Goal: Transaction & Acquisition: Purchase product/service

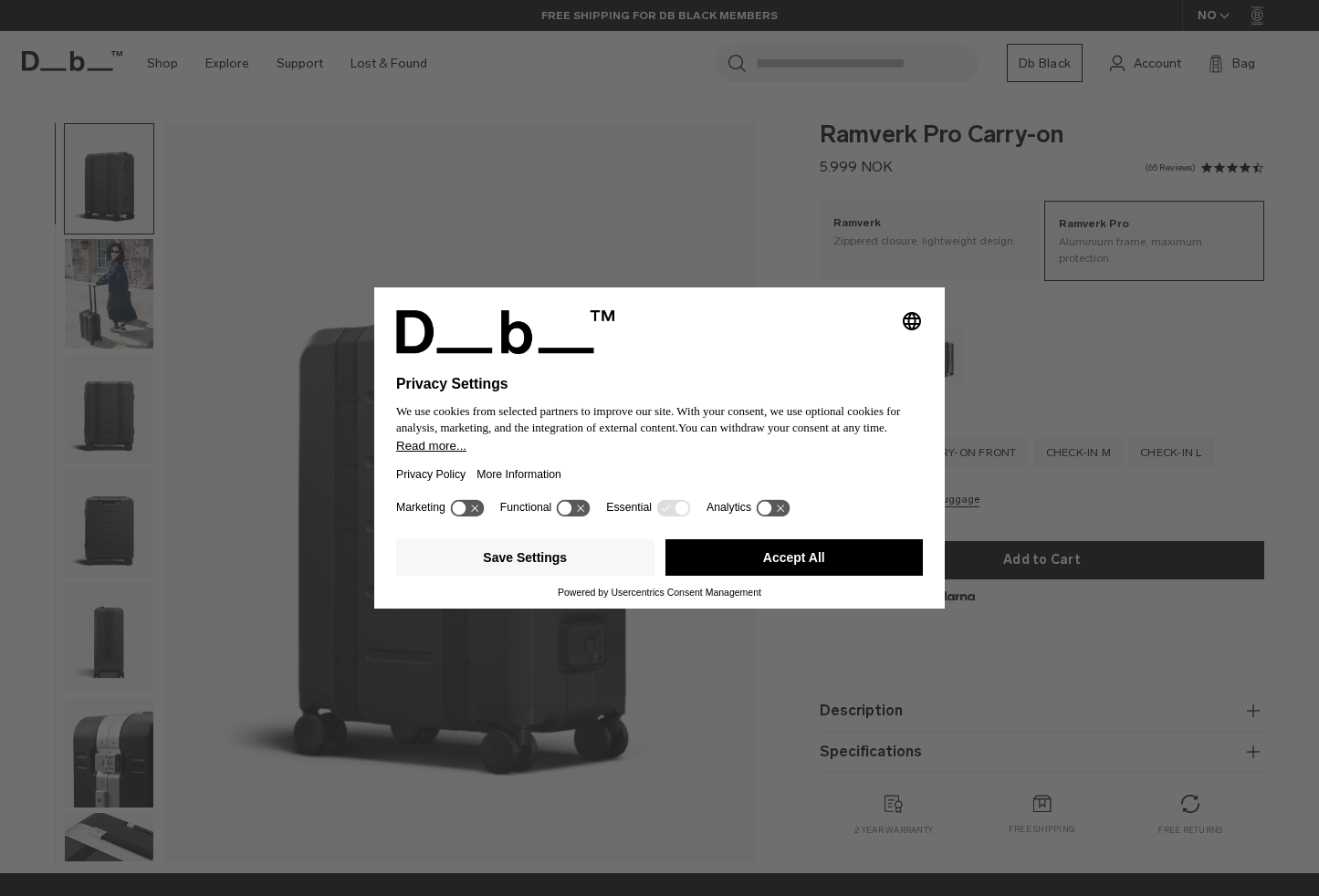
click at [799, 576] on button "Accept All" at bounding box center [794, 558] width 258 height 37
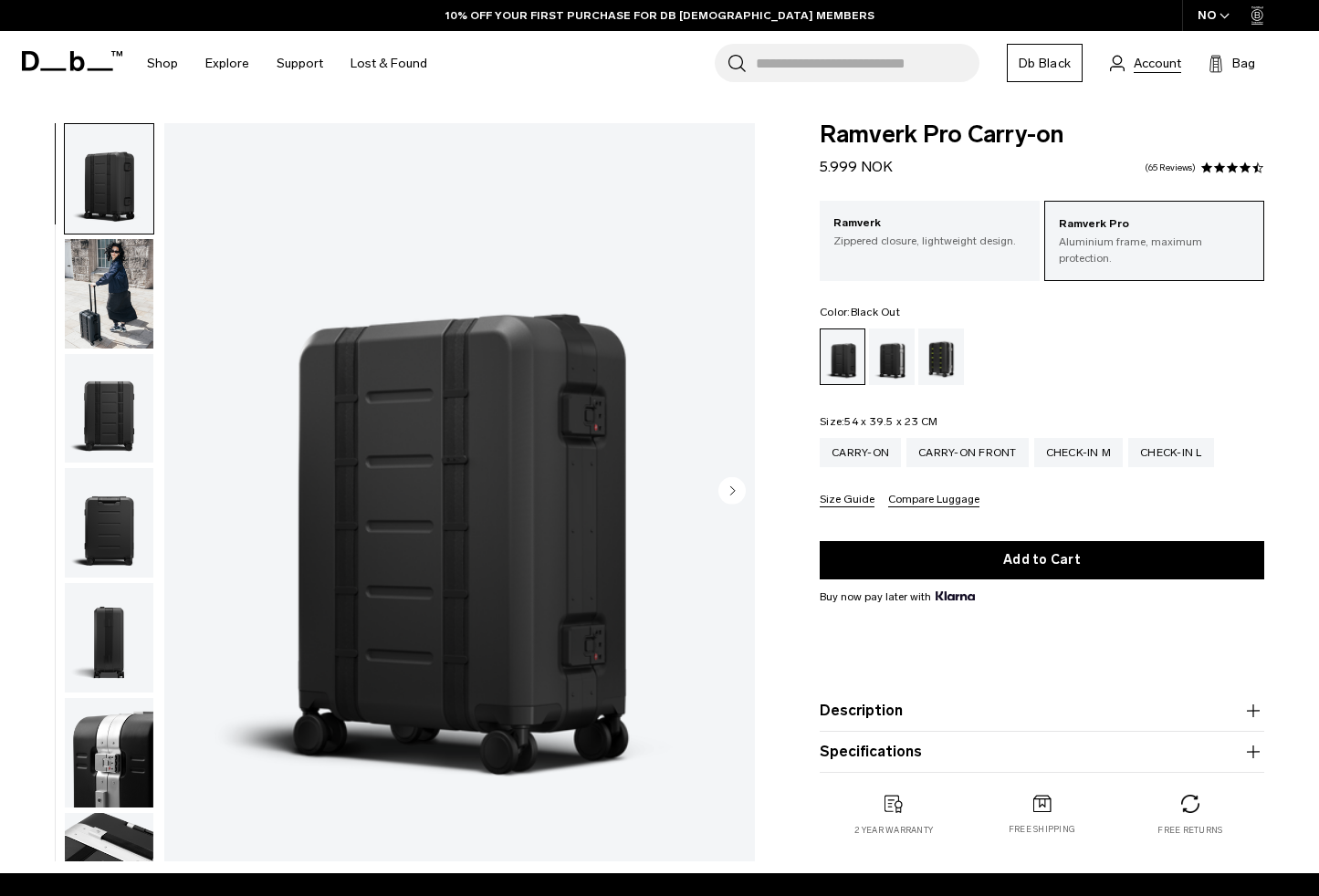
click at [1148, 54] on span "Account" at bounding box center [1157, 63] width 47 height 19
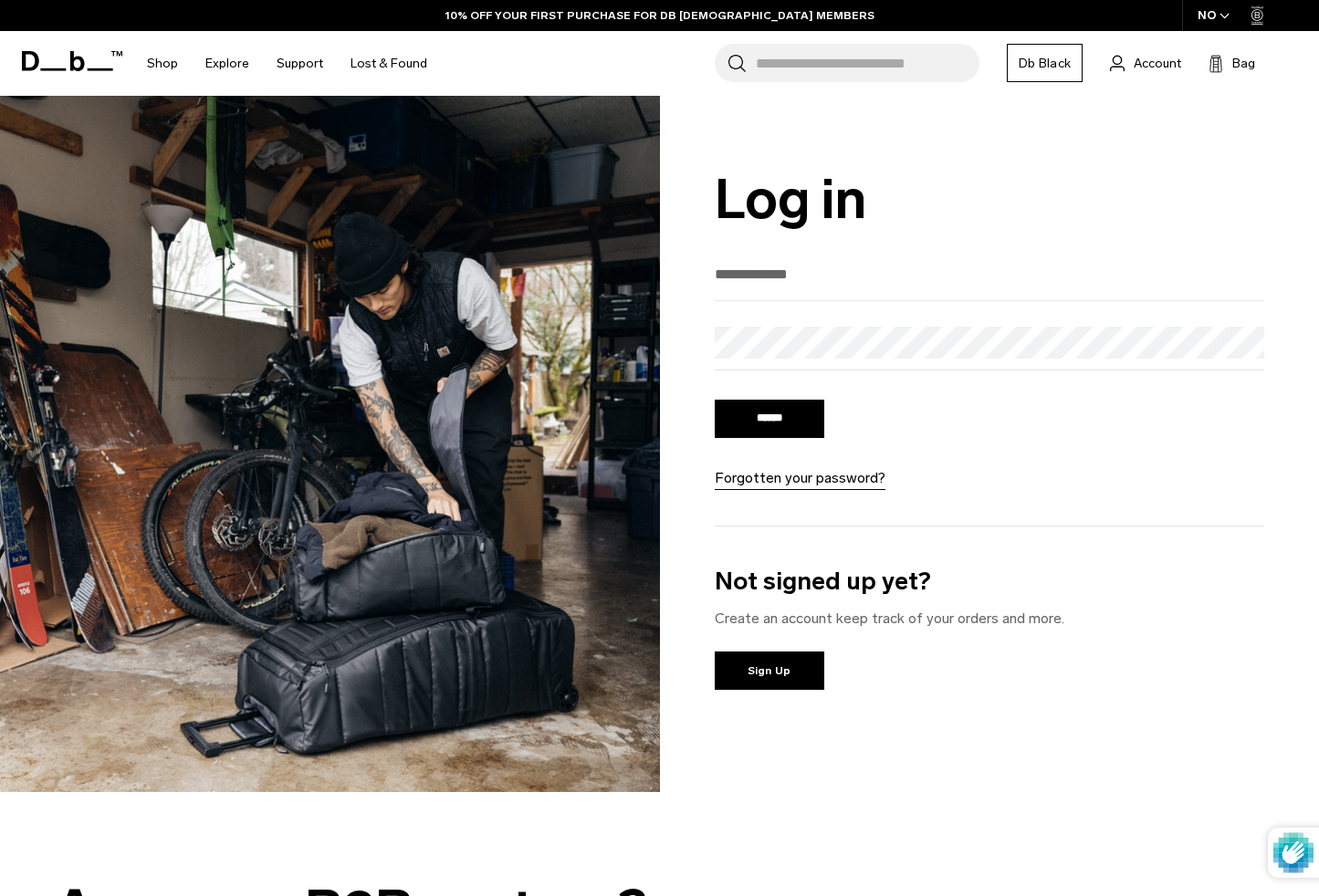
type input "**********"
click at [772, 677] on link "Sign Up" at bounding box center [770, 670] width 110 height 39
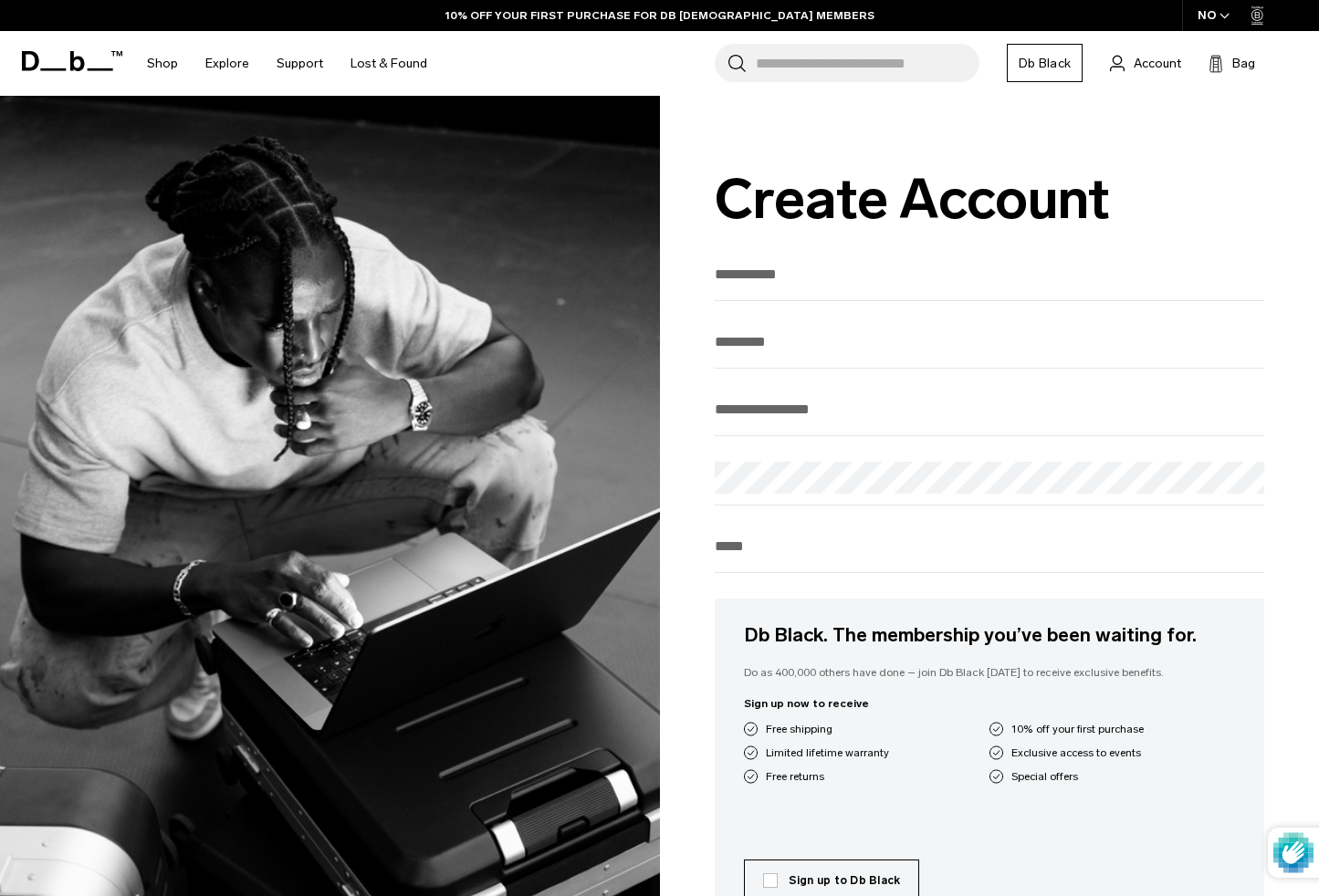
click at [1247, 273] on input "text" at bounding box center [990, 274] width 550 height 30
type input "*****"
type input "*********"
type input "**********"
click at [1251, 556] on input "tel" at bounding box center [990, 546] width 550 height 30
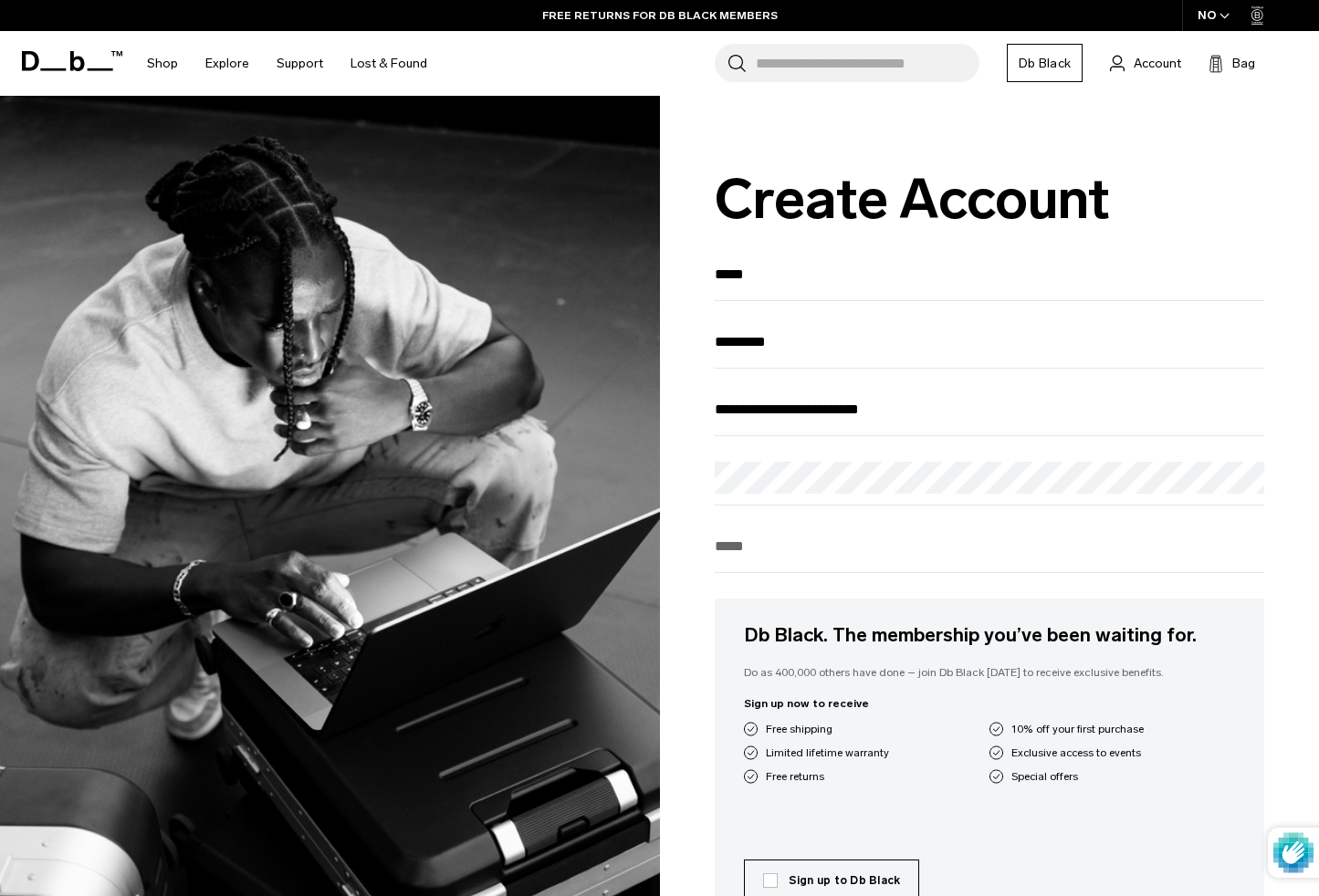
type input "********"
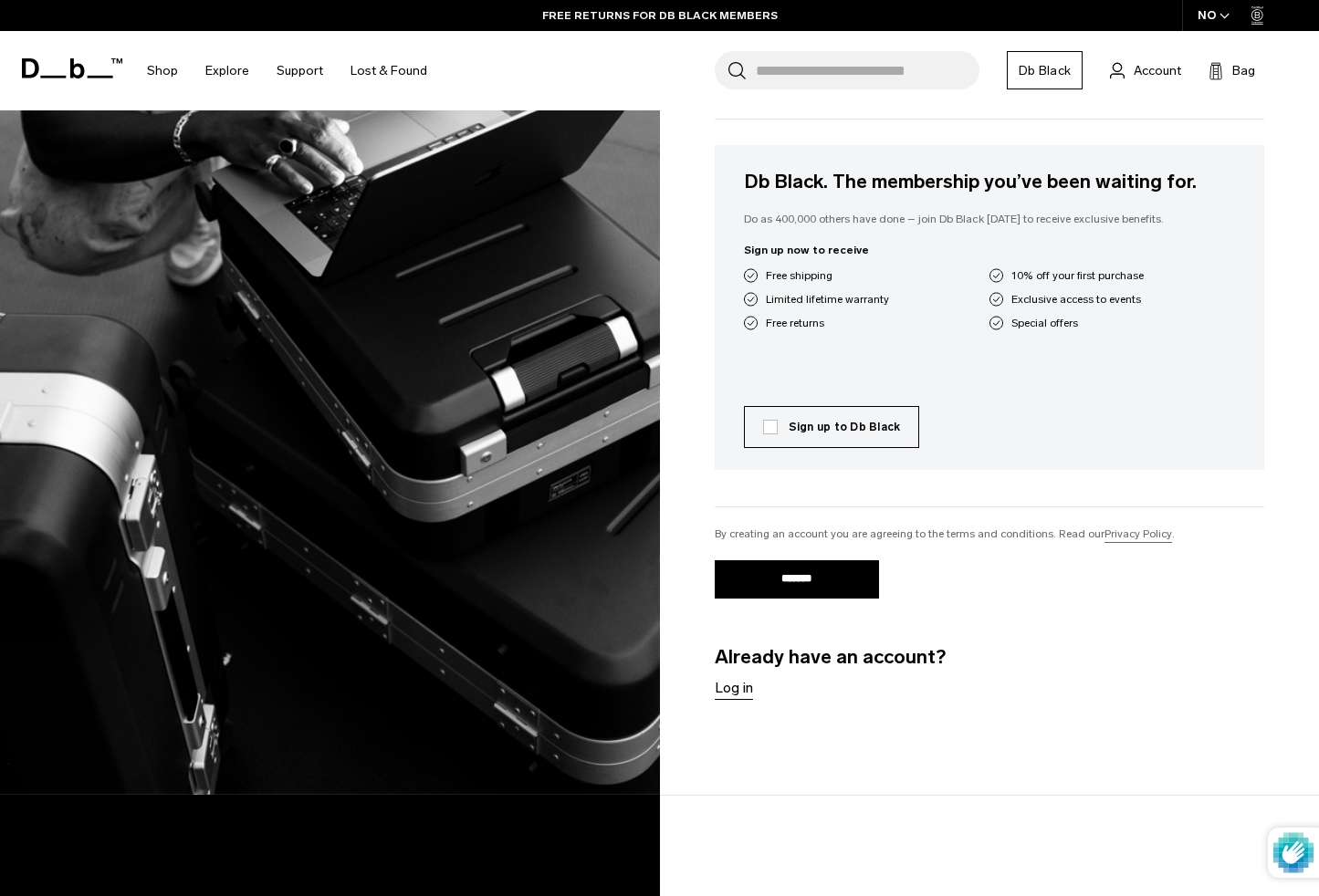
scroll to position [456, 0]
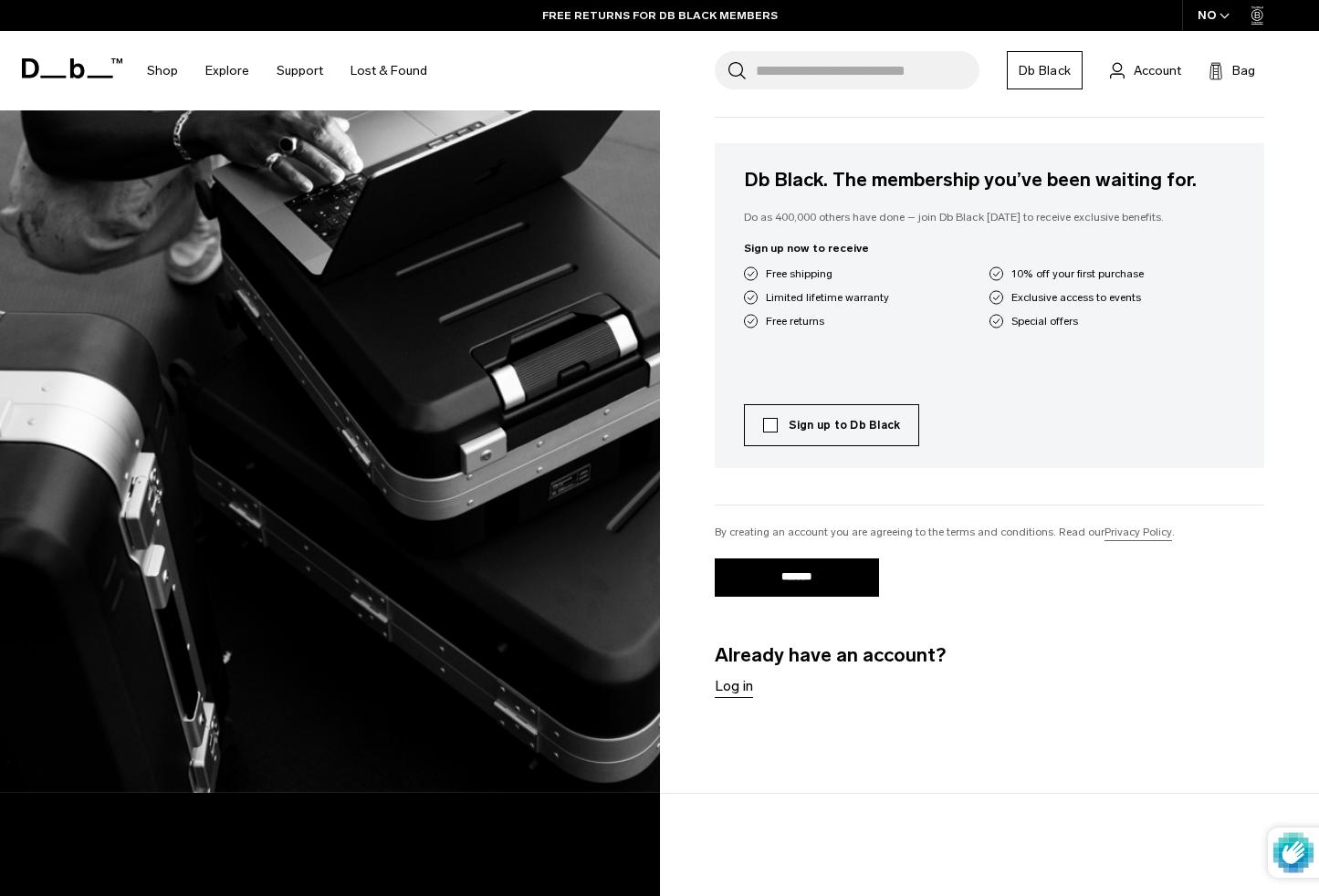
click at [768, 433] on label "Sign up to Db Black" at bounding box center [832, 424] width 138 height 16
click at [807, 587] on input "*******" at bounding box center [797, 577] width 165 height 39
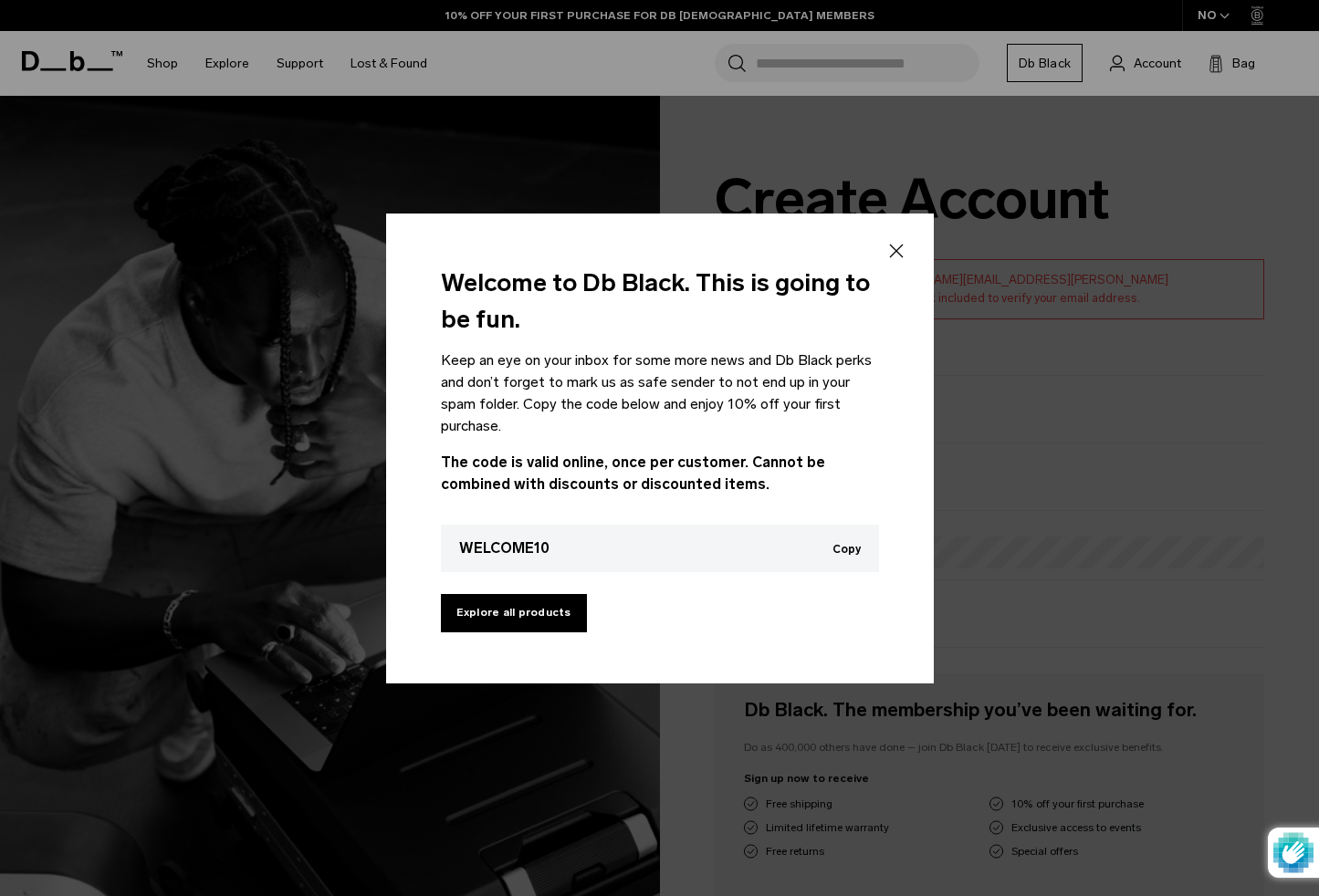
click at [853, 549] on button "Copy" at bounding box center [847, 549] width 28 height 13
click at [906, 246] on icon at bounding box center [896, 250] width 22 height 22
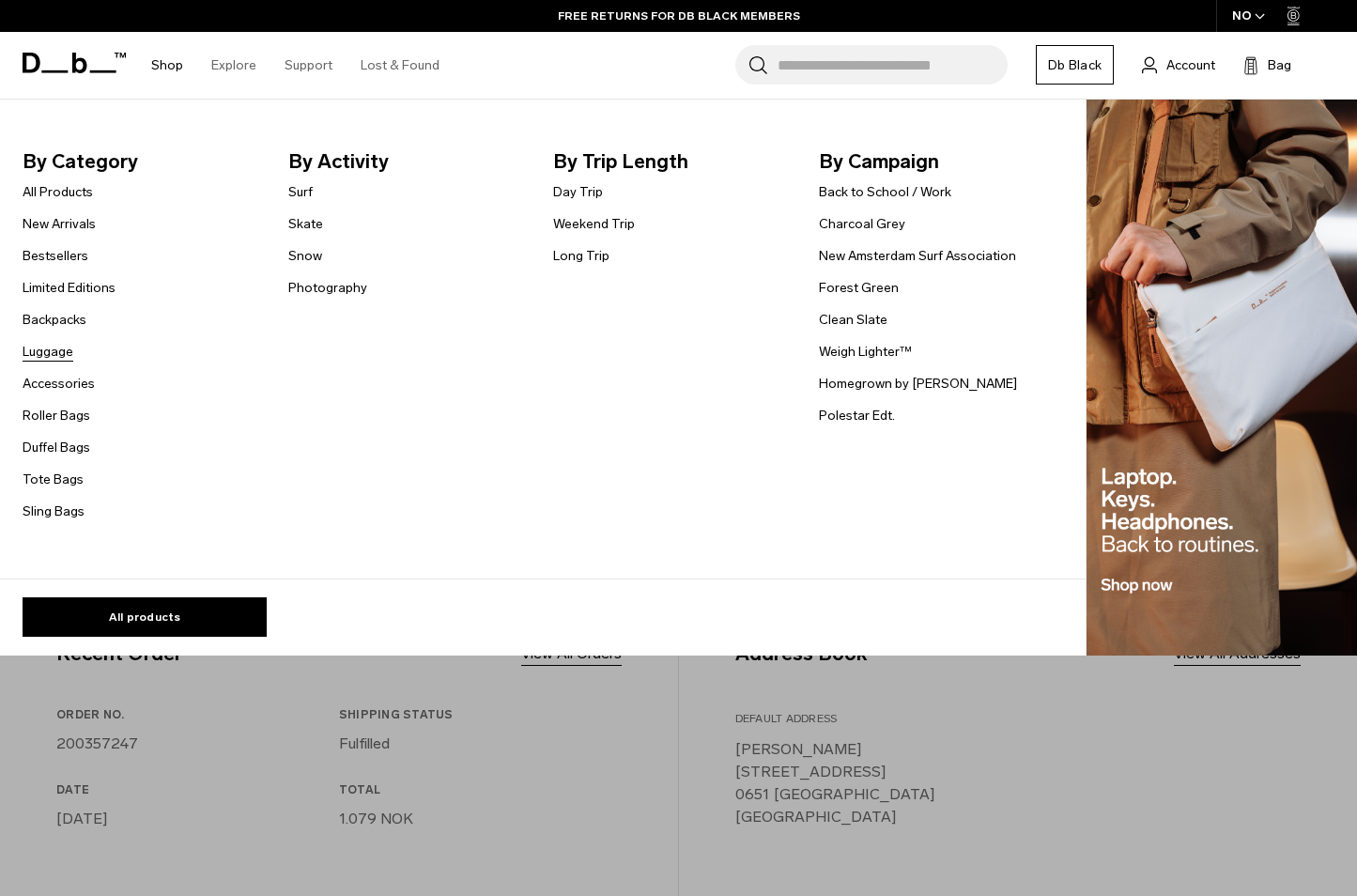
click at [54, 355] on link "Luggage" at bounding box center [48, 351] width 51 height 19
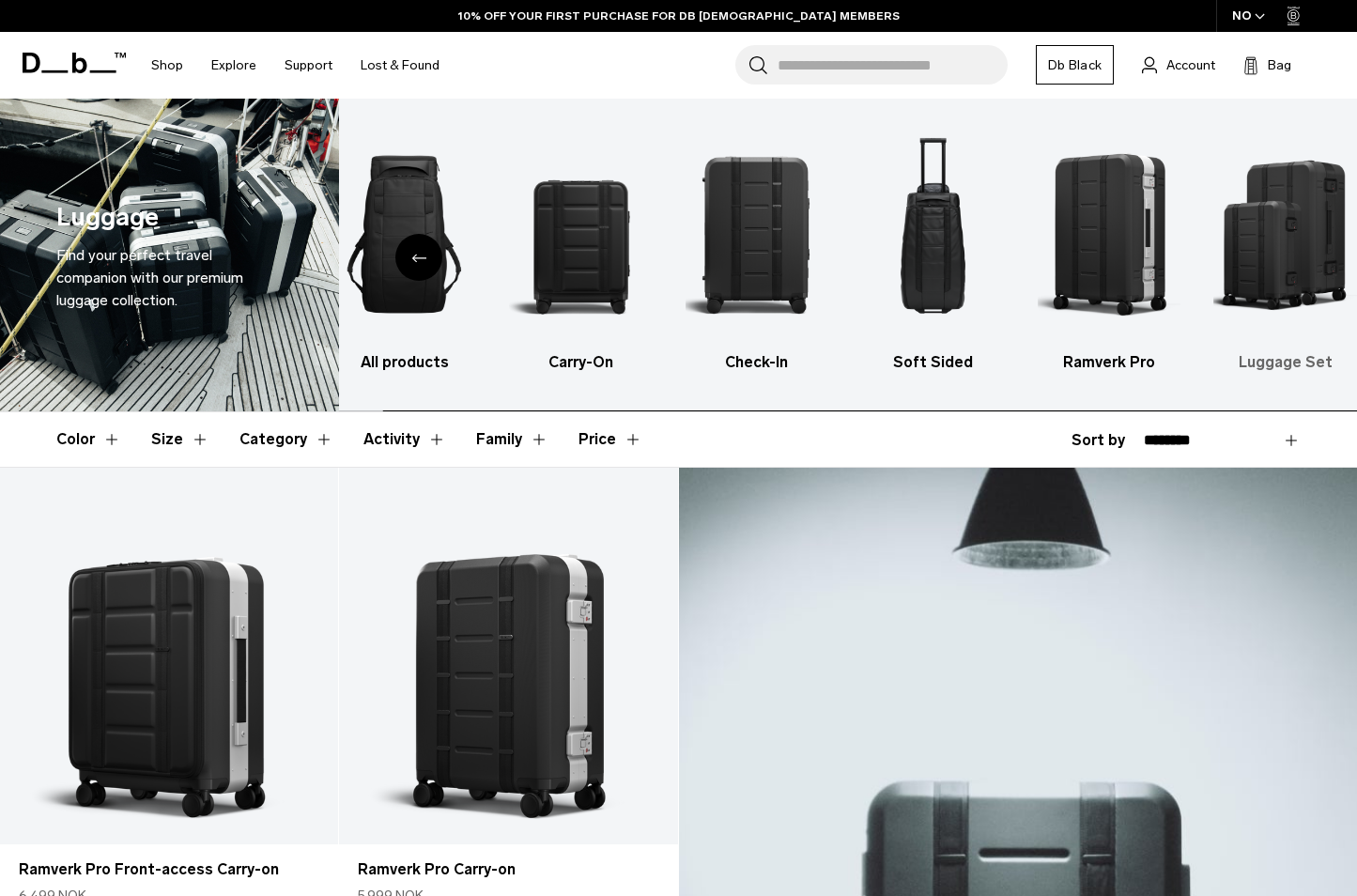
click at [1319, 212] on img "6 / 6" at bounding box center [1286, 233] width 144 height 215
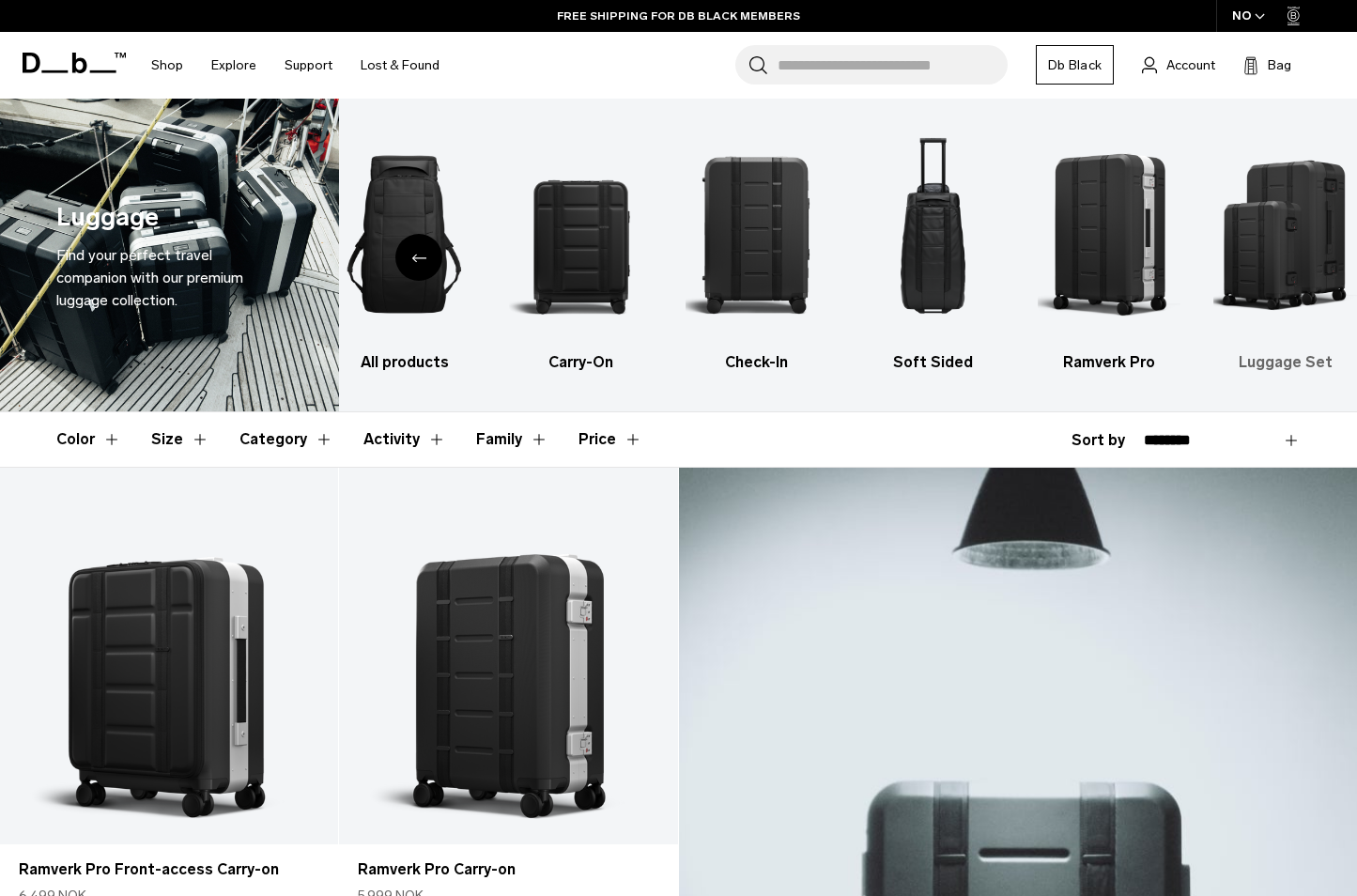
click at [1292, 201] on img "6 / 6" at bounding box center [1286, 233] width 144 height 215
click at [1309, 356] on h3 "Luggage Set" at bounding box center [1286, 362] width 144 height 22
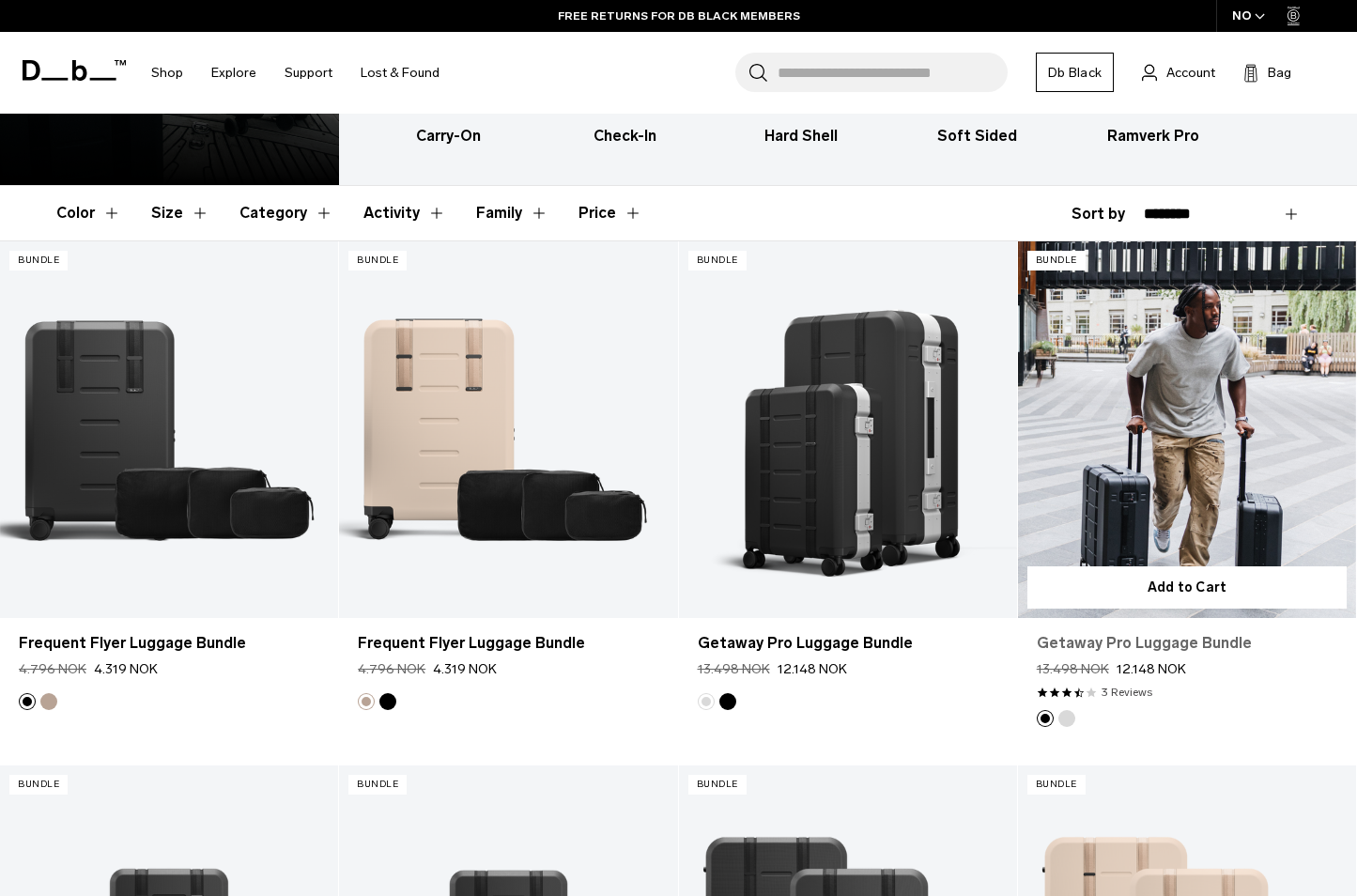
click at [1174, 642] on link "Getaway Pro Luggage Bundle" at bounding box center [1187, 643] width 301 height 22
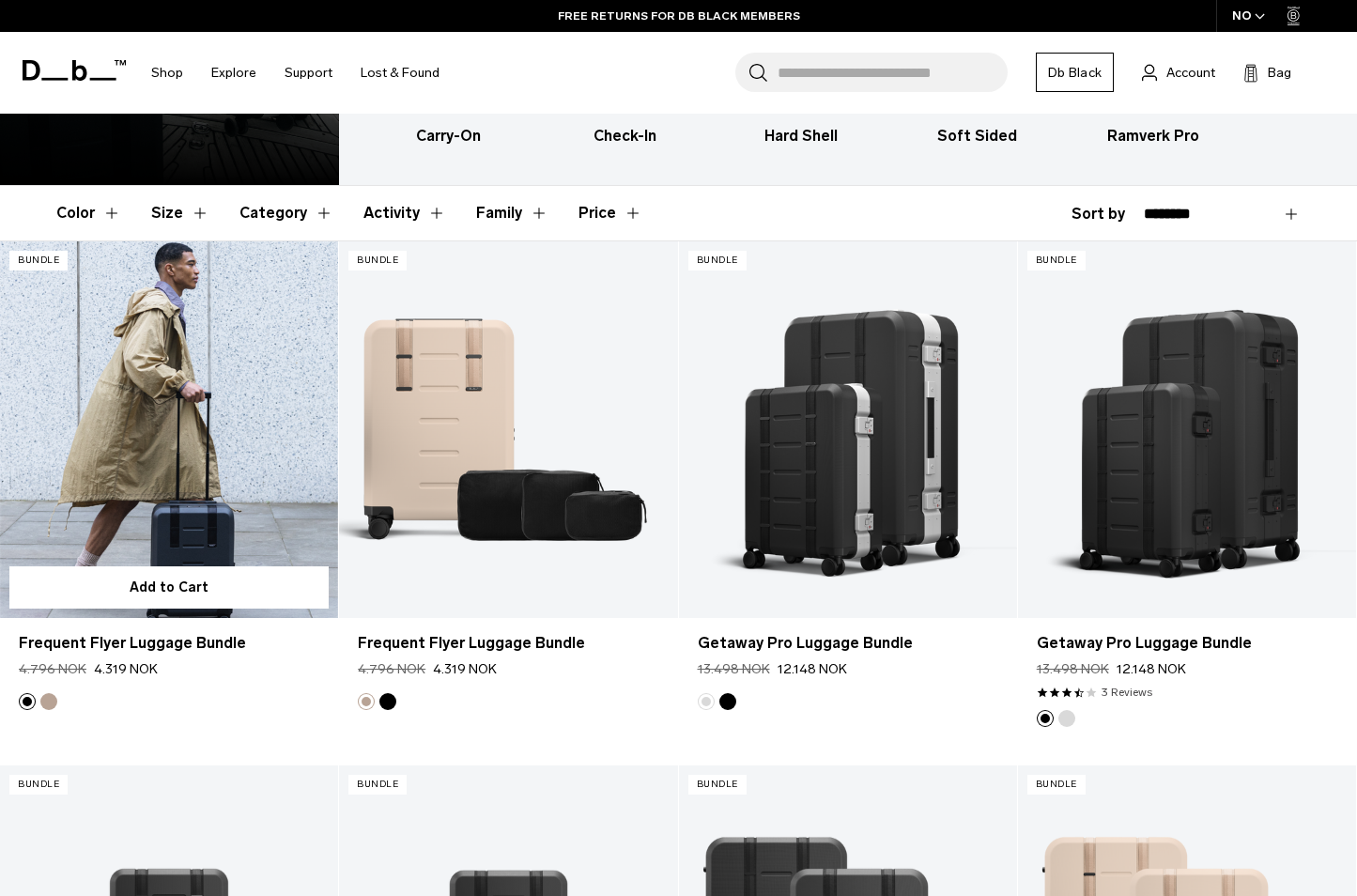
click at [239, 368] on link "Frequent Flyer Luggage Bundle" at bounding box center [169, 429] width 339 height 376
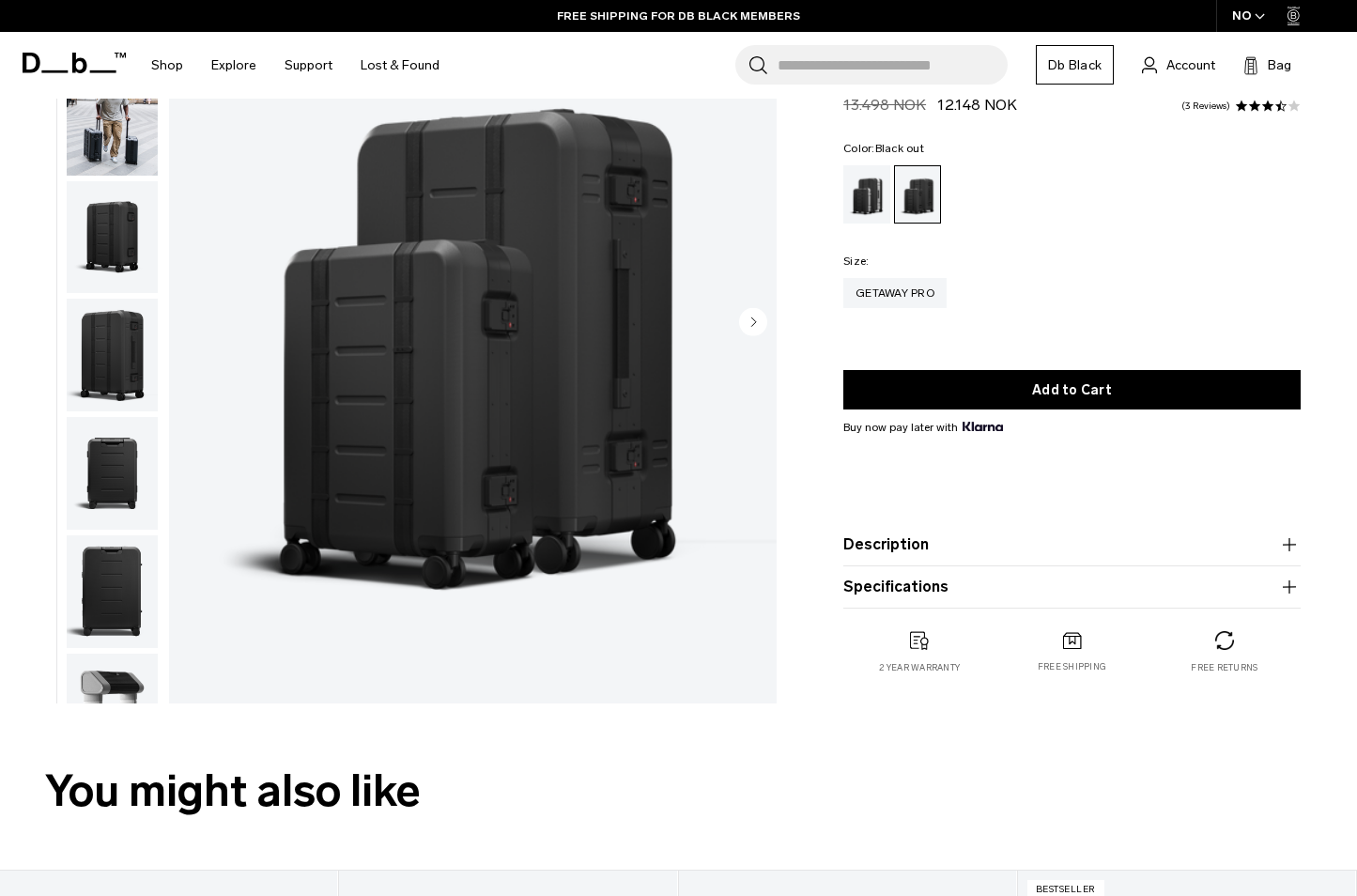
scroll to position [175, 0]
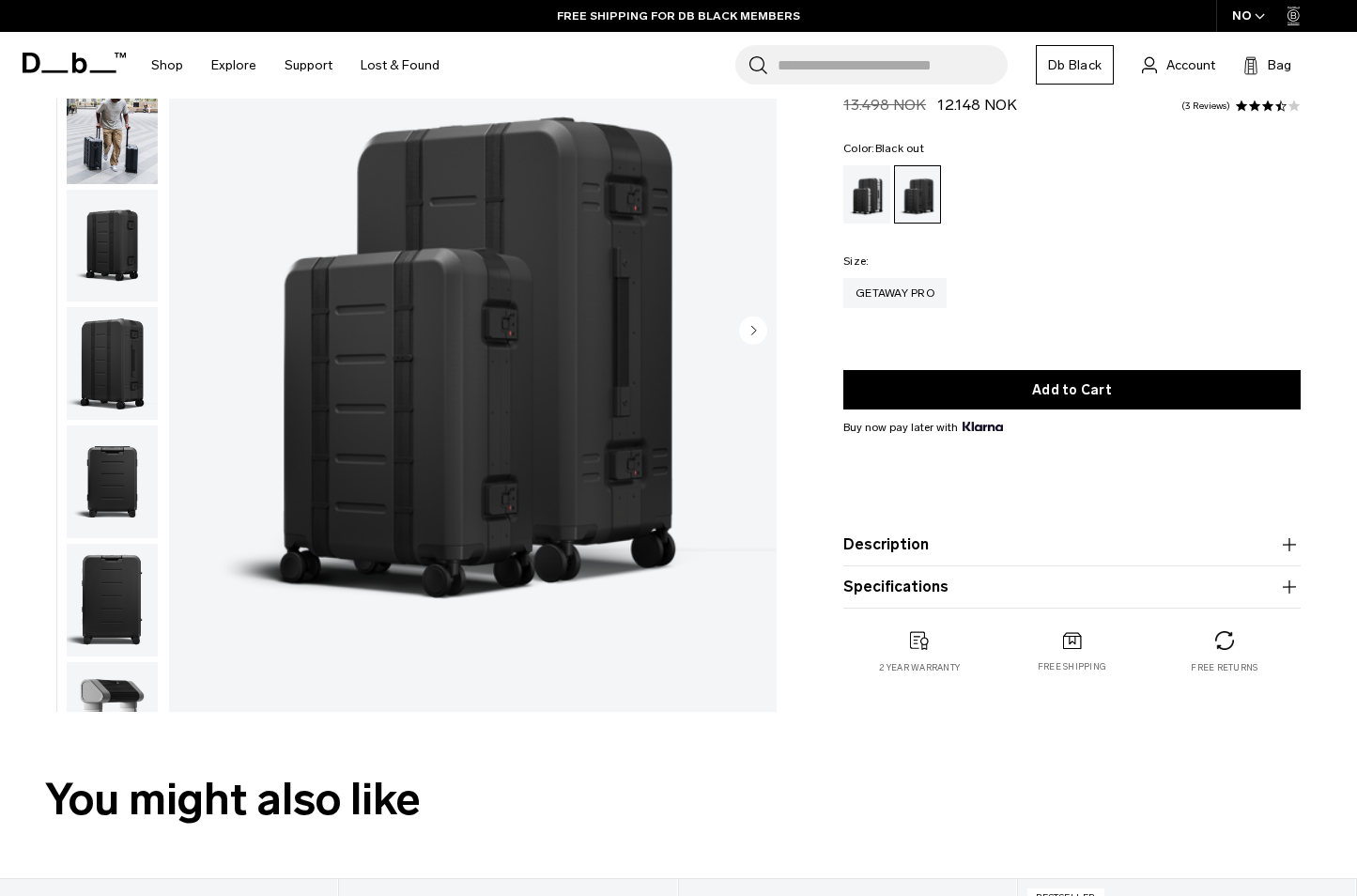
click at [1148, 552] on button "Description" at bounding box center [1072, 544] width 457 height 22
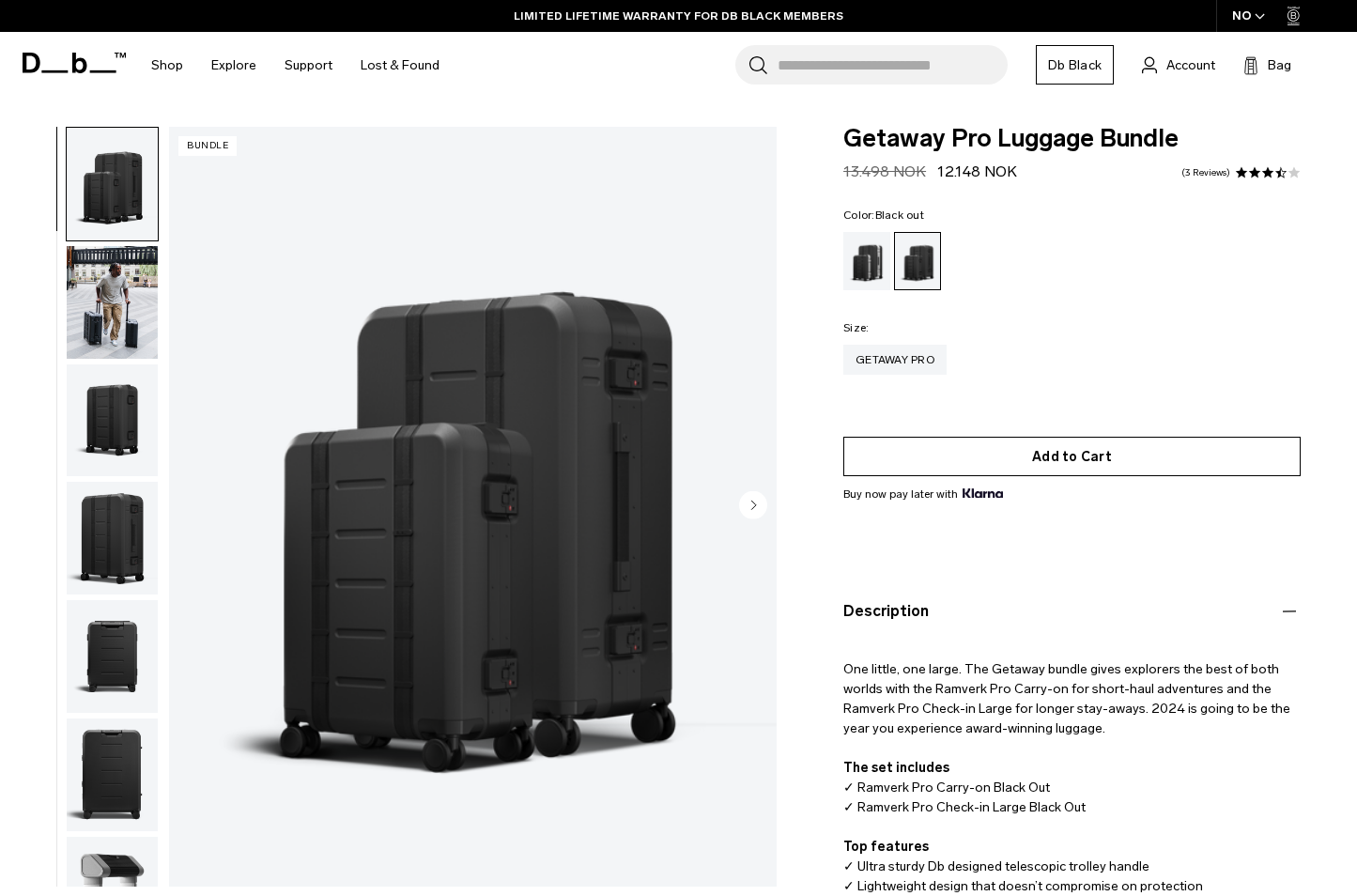
scroll to position [0, 0]
click at [1106, 456] on button "Add to Cart" at bounding box center [1072, 456] width 457 height 40
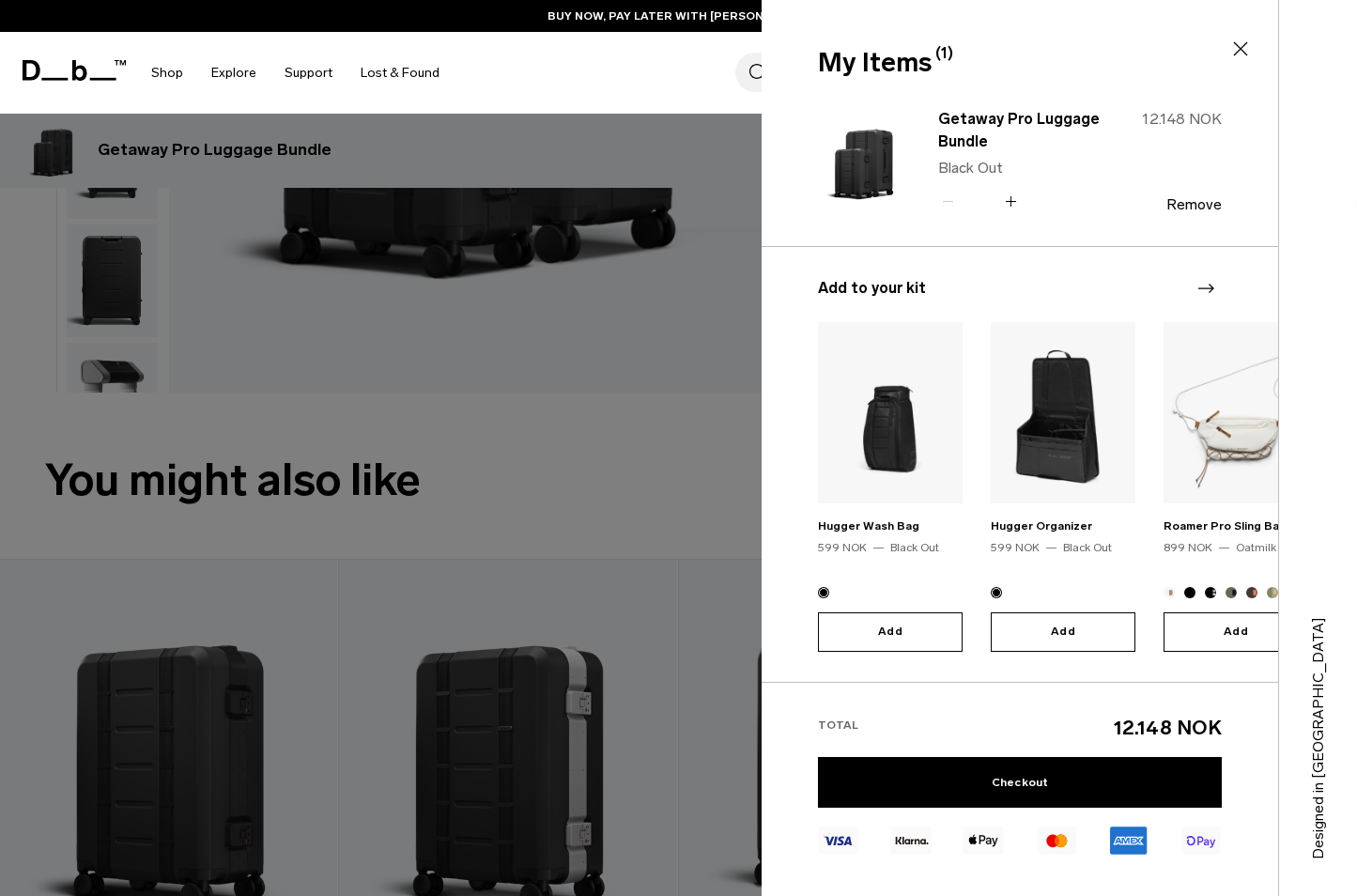
scroll to position [649, 0]
click at [1002, 781] on link "Checkout" at bounding box center [1019, 782] width 404 height 51
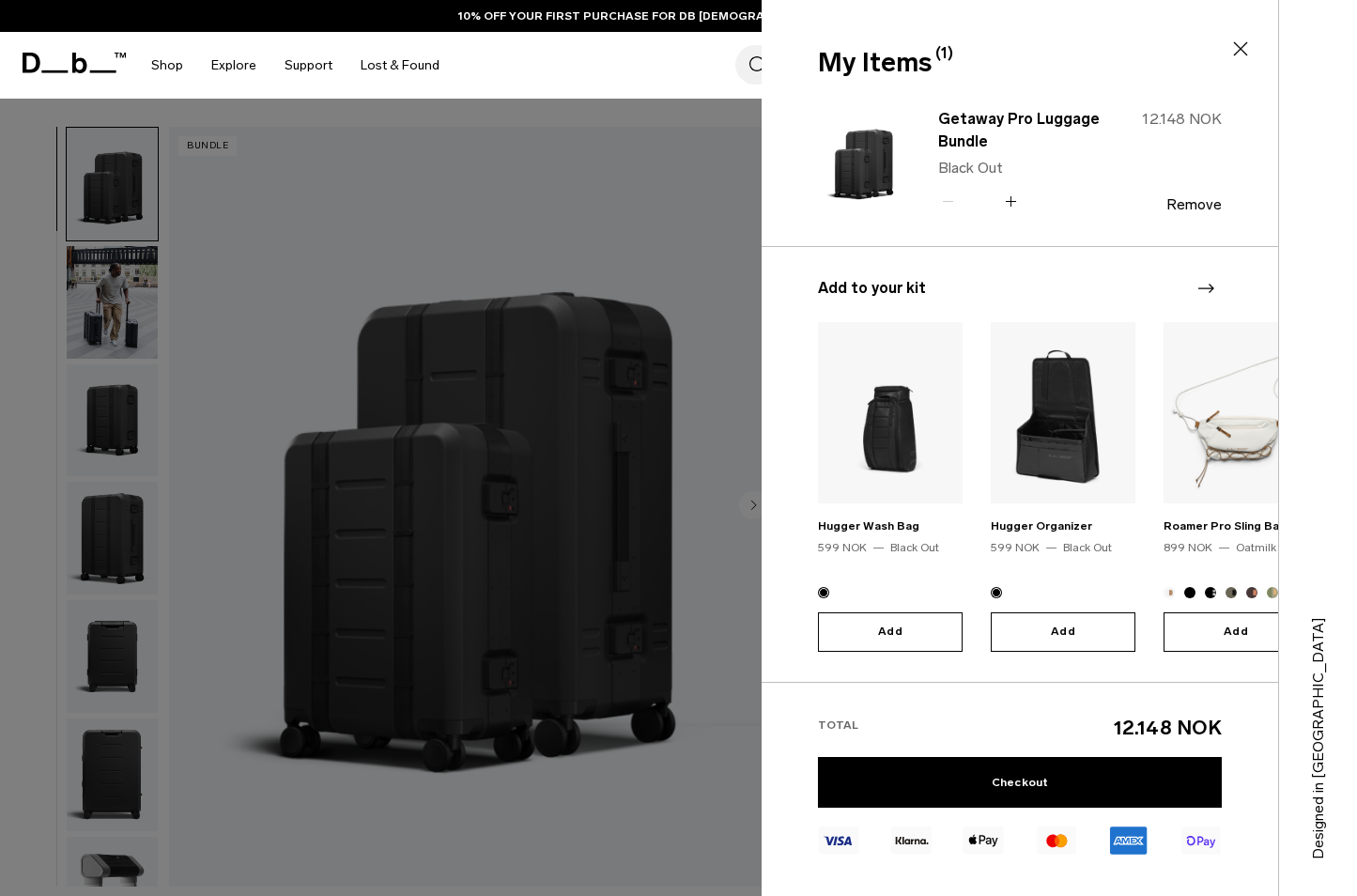
click at [1237, 51] on icon at bounding box center [1240, 49] width 22 height 22
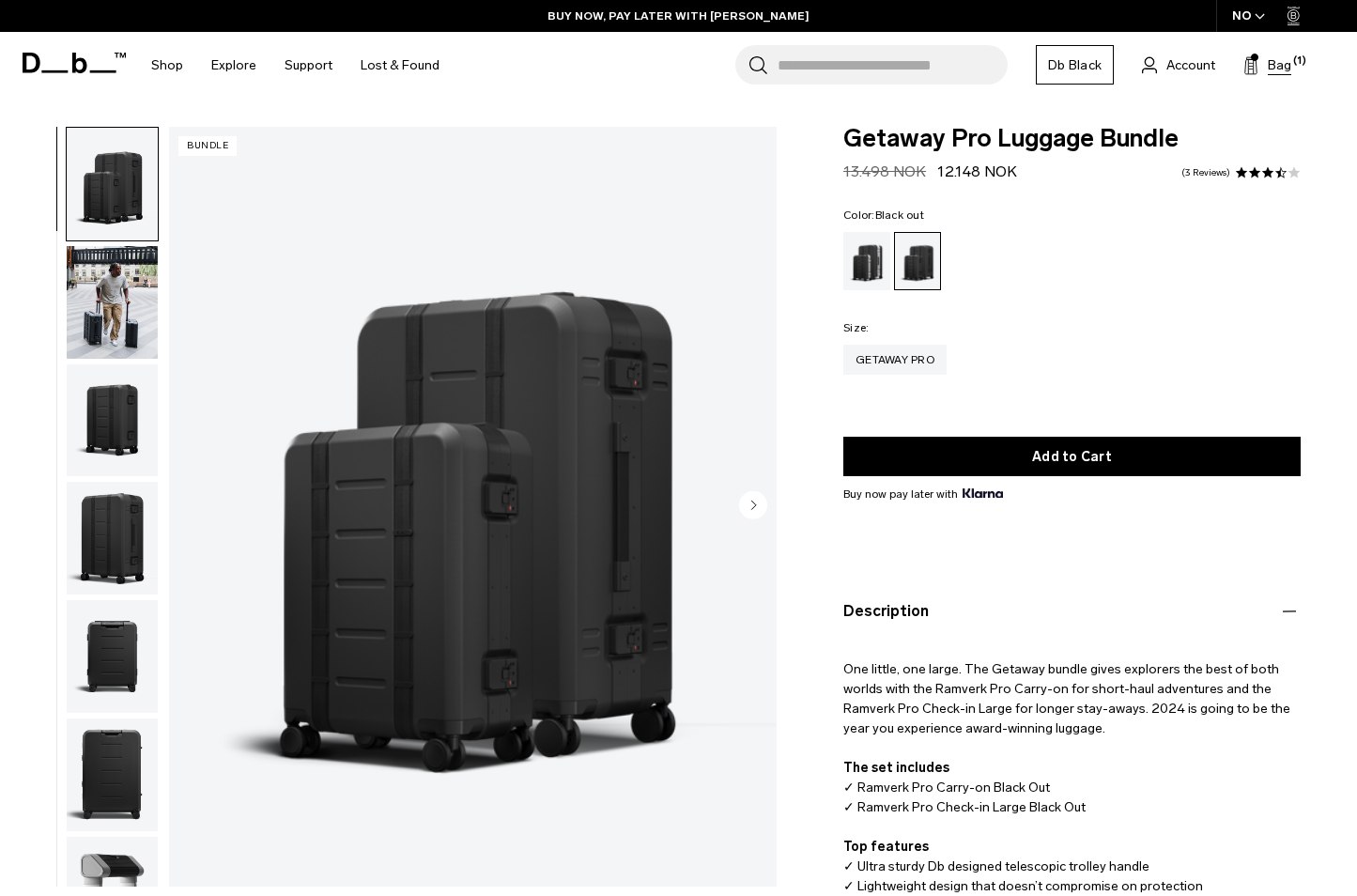
click at [1269, 61] on span "Bag" at bounding box center [1279, 65] width 23 height 19
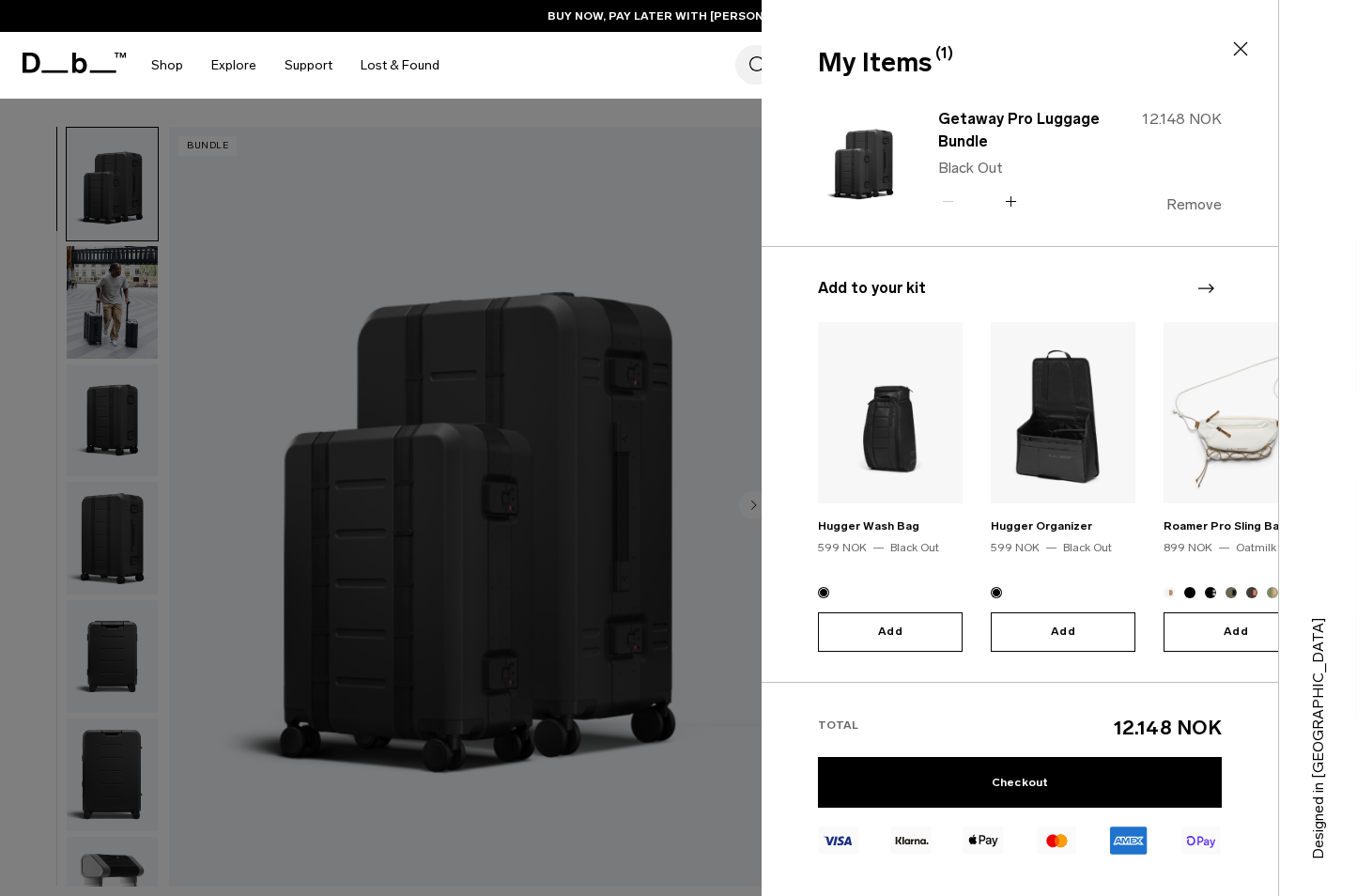
click at [1193, 205] on button "Remove" at bounding box center [1194, 204] width 55 height 17
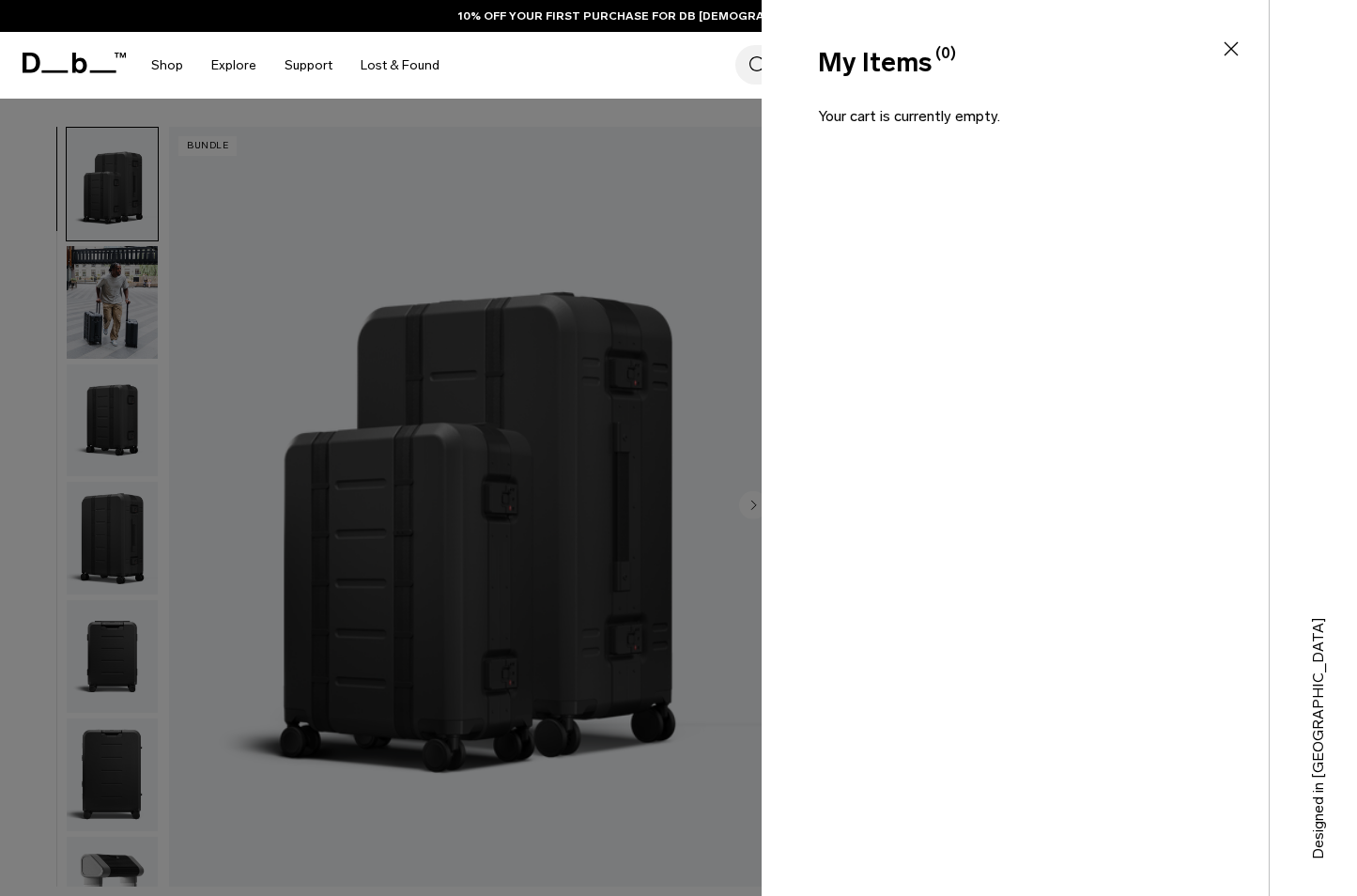
click at [666, 53] on div "Search for Bags, Luggage... Search Close Trending Products All Products Hugger …" at bounding box center [897, 65] width 888 height 67
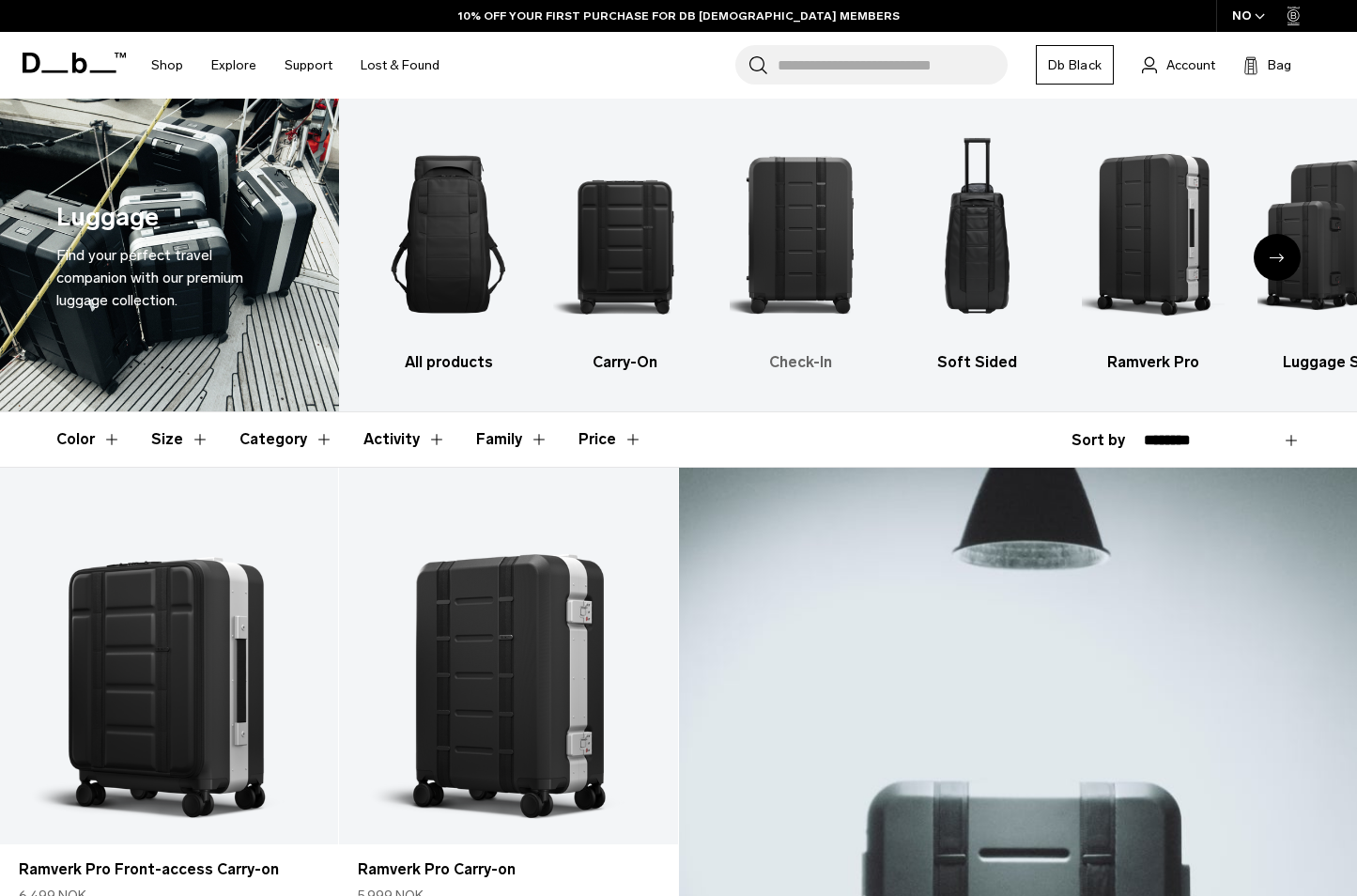
click at [803, 254] on img "3 / 6" at bounding box center [802, 233] width 144 height 215
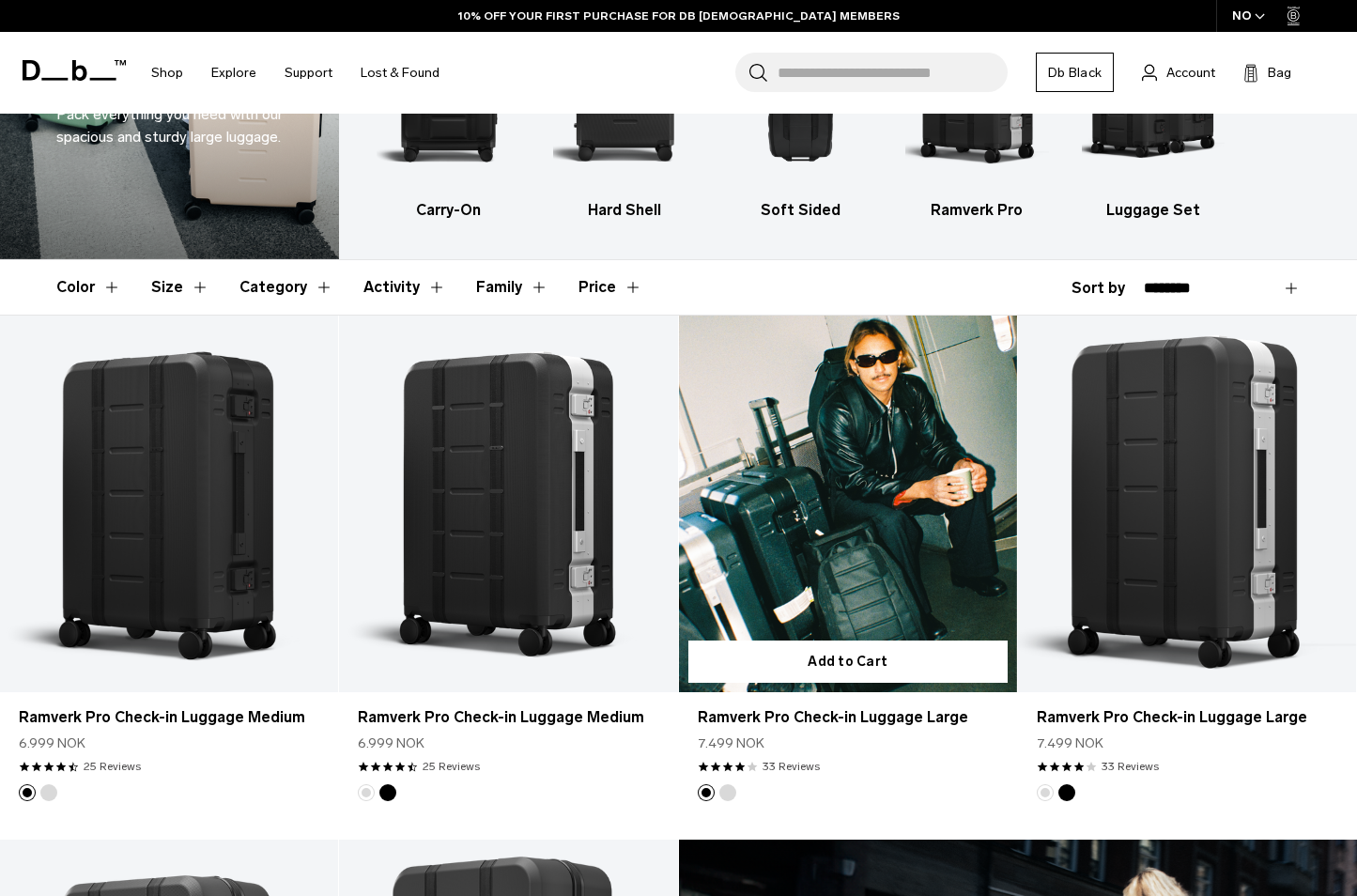
scroll to position [153, 0]
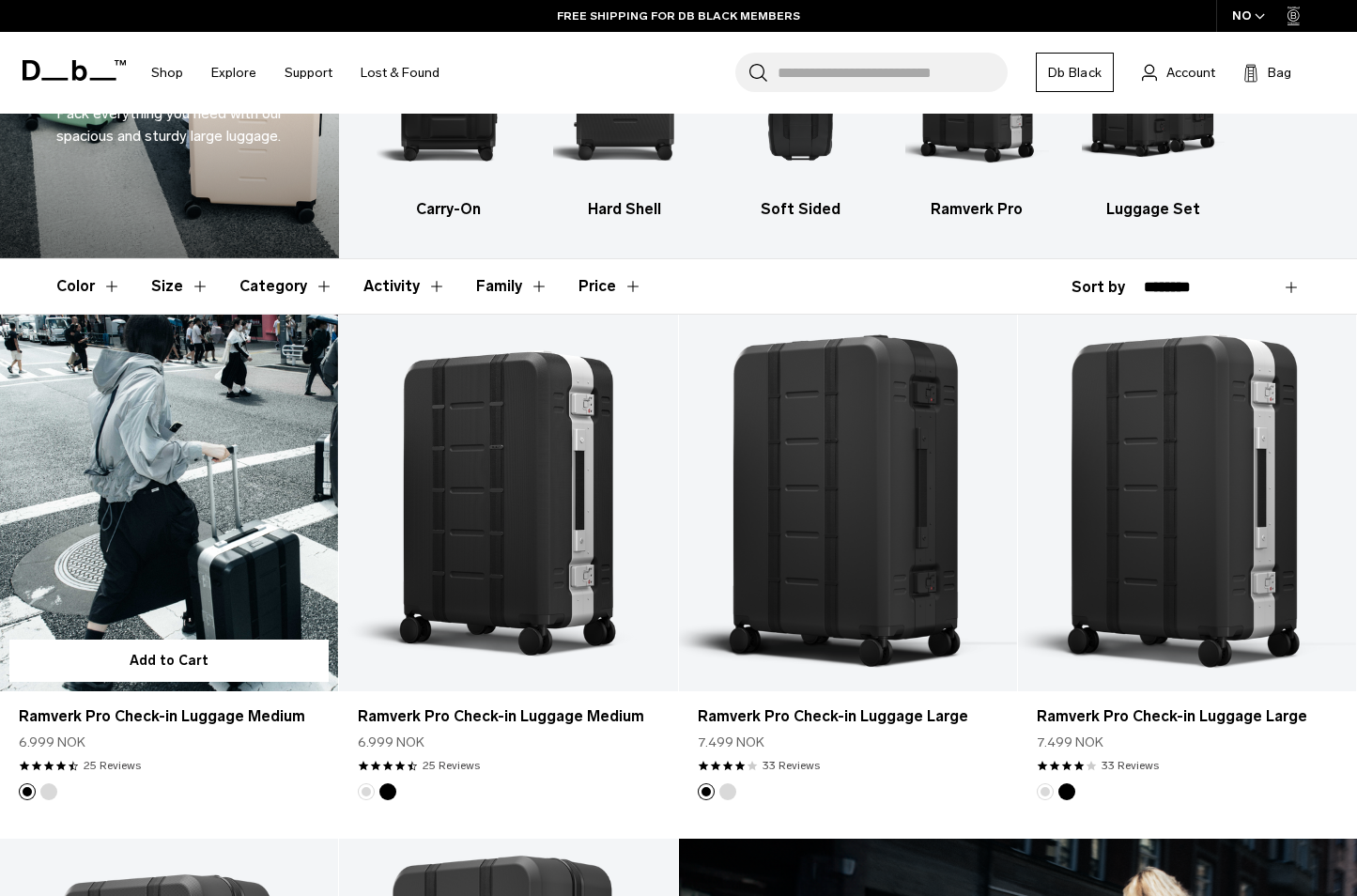
click at [226, 540] on link "Ramverk Pro Check-in Luggage Medium" at bounding box center [169, 502] width 339 height 376
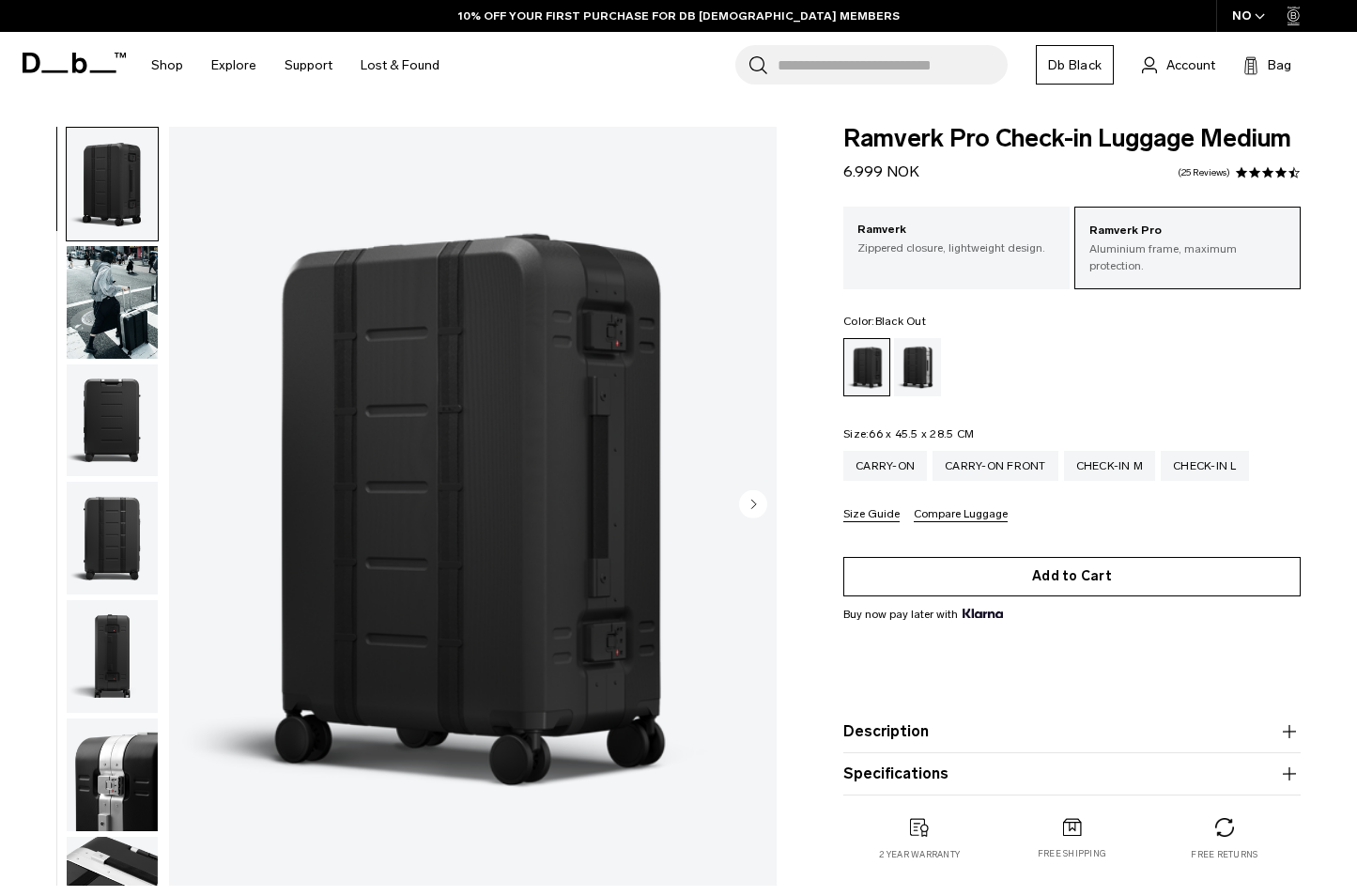
click at [1051, 564] on button "Add to Cart" at bounding box center [1072, 577] width 457 height 40
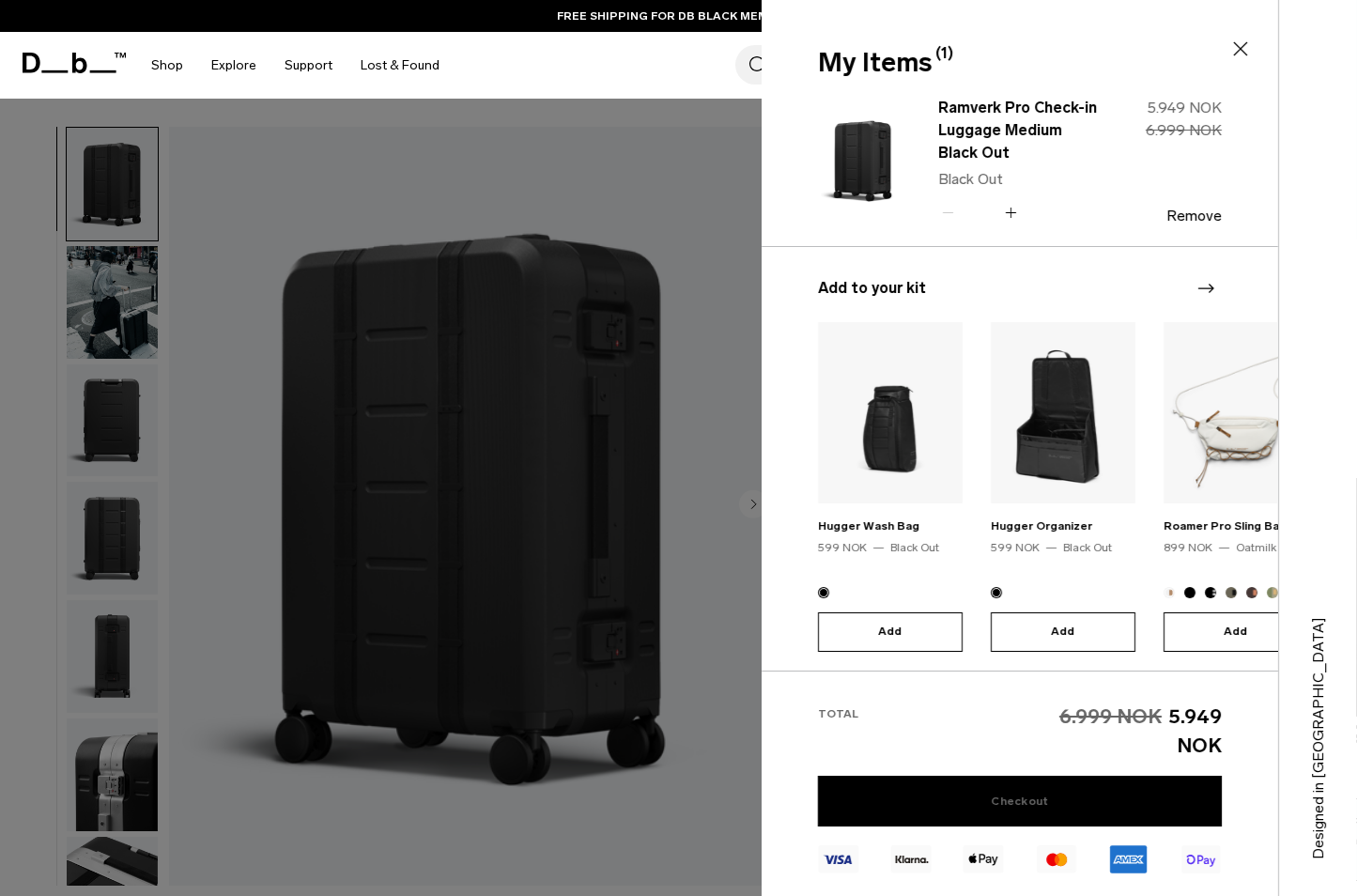
click at [1073, 800] on link "Checkout" at bounding box center [1019, 801] width 404 height 51
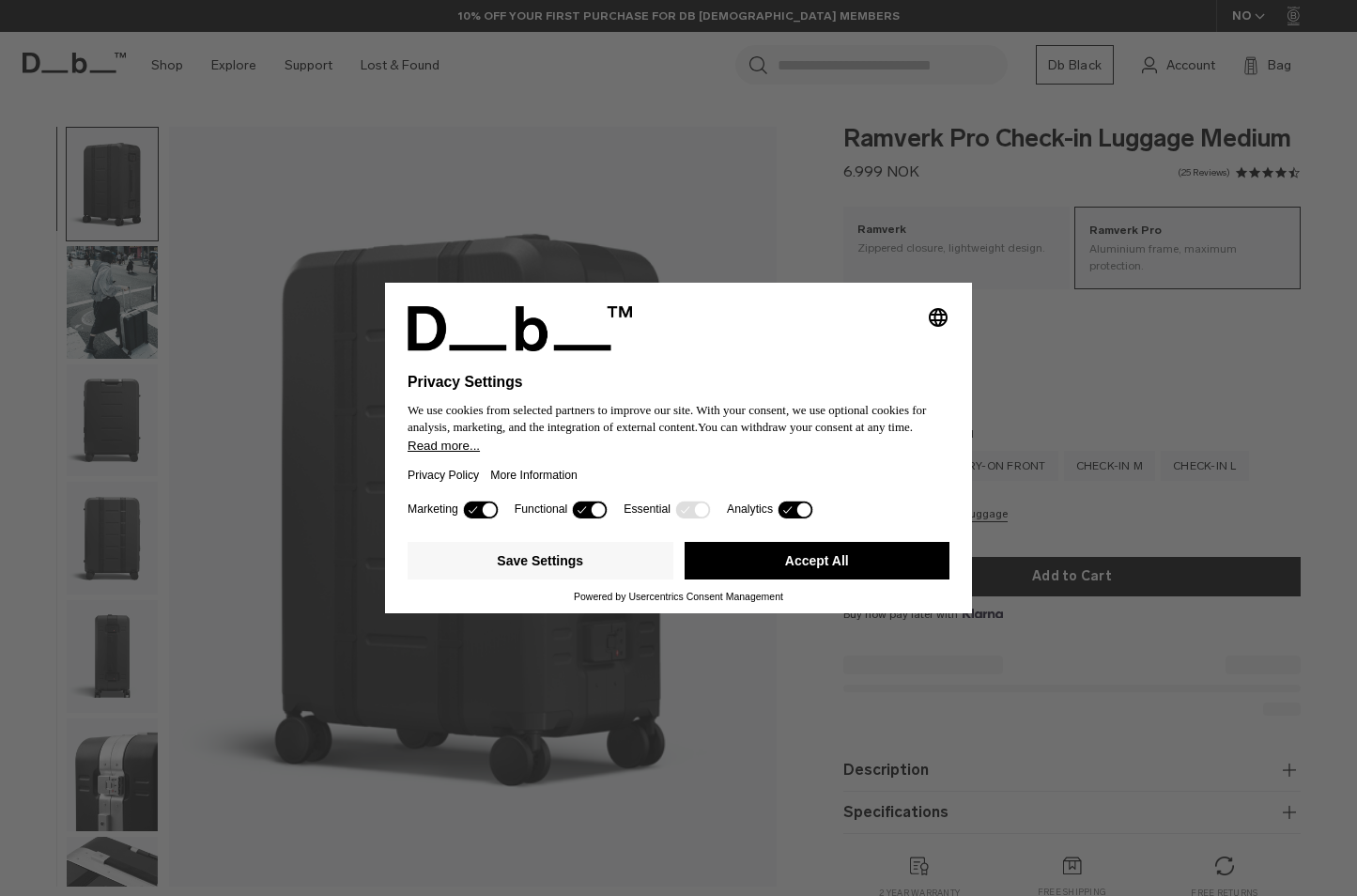
click at [1018, 346] on div "Selecting an option will immediately change the language Privacy Settings We us…" at bounding box center [678, 448] width 1357 height 896
click at [887, 567] on button "Accept All" at bounding box center [817, 560] width 266 height 38
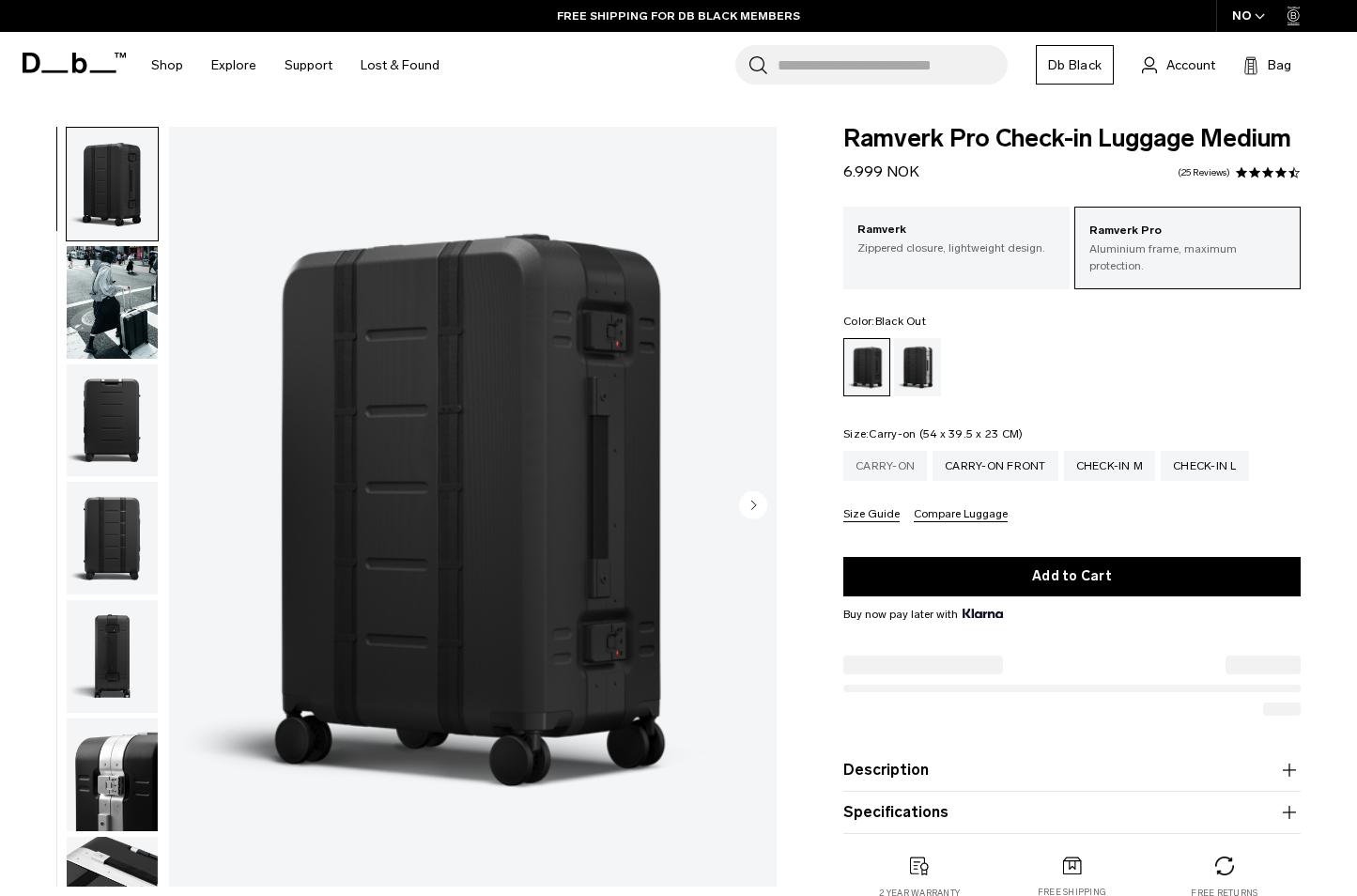
click at [900, 456] on div "Carry-on" at bounding box center [885, 465] width 84 height 30
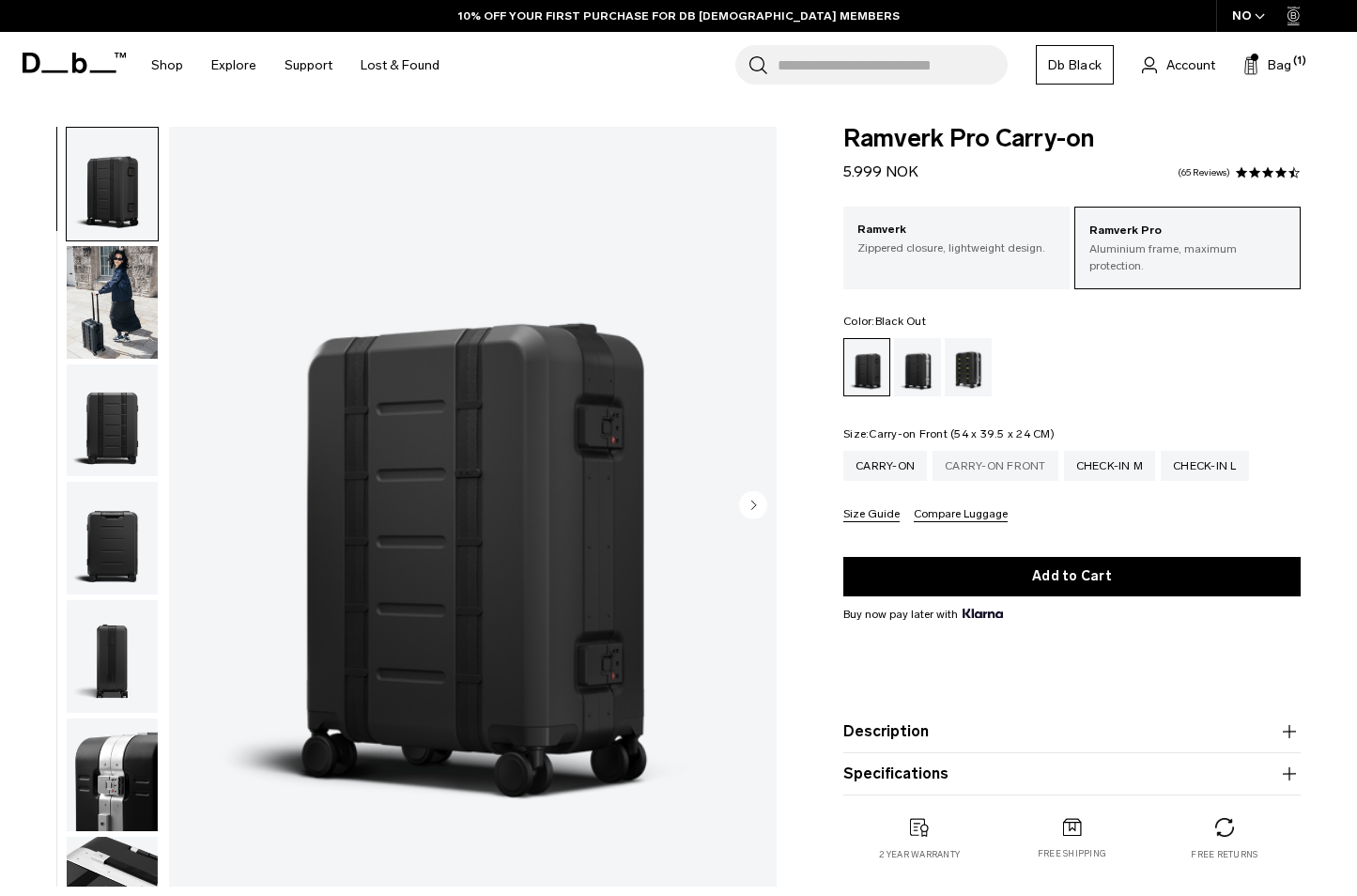
click at [968, 457] on div "Carry-on Front" at bounding box center [995, 465] width 125 height 30
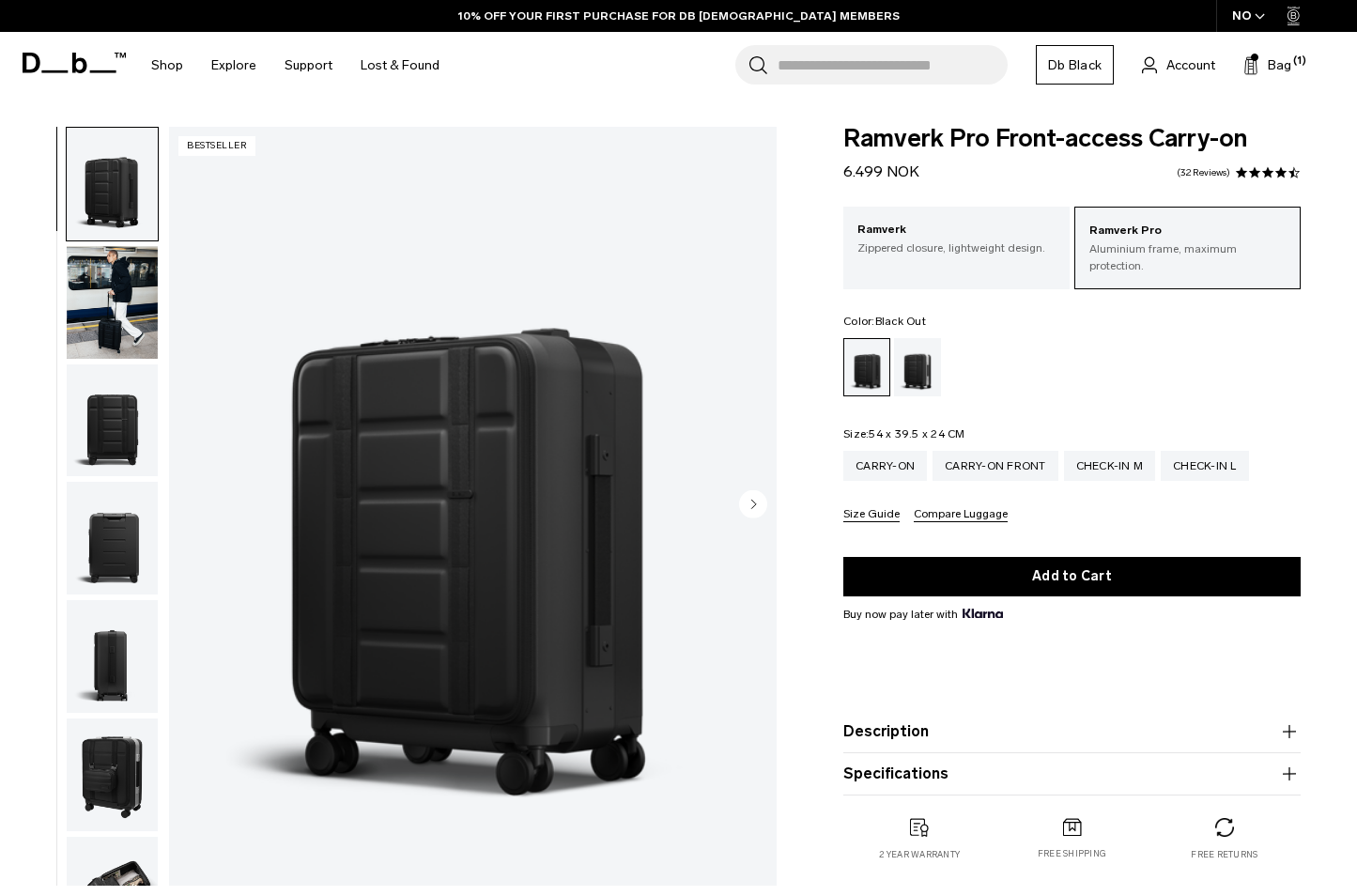
click at [749, 509] on circle "Next slide" at bounding box center [753, 504] width 28 height 28
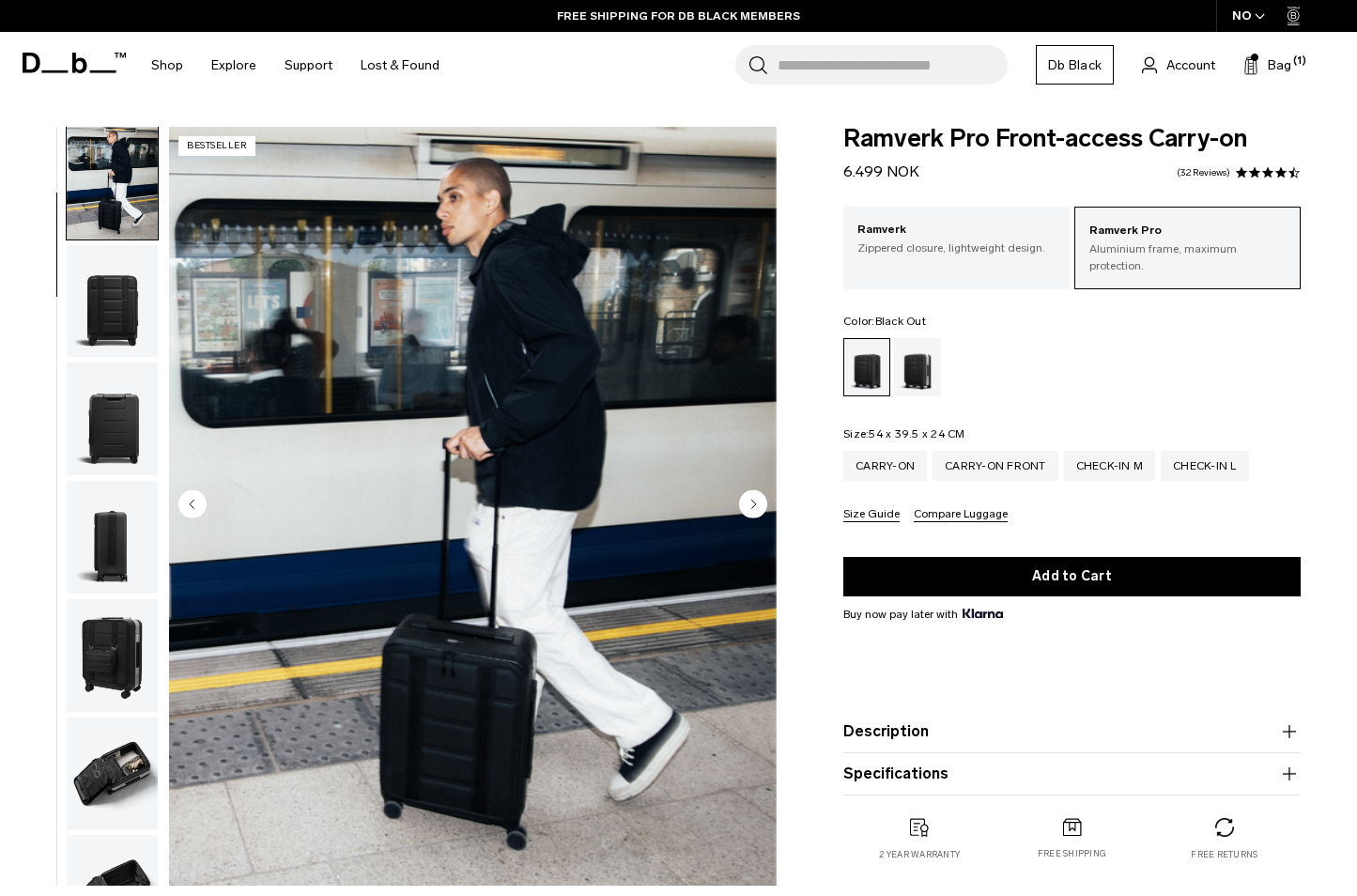
click at [749, 509] on circle "Next slide" at bounding box center [753, 504] width 28 height 28
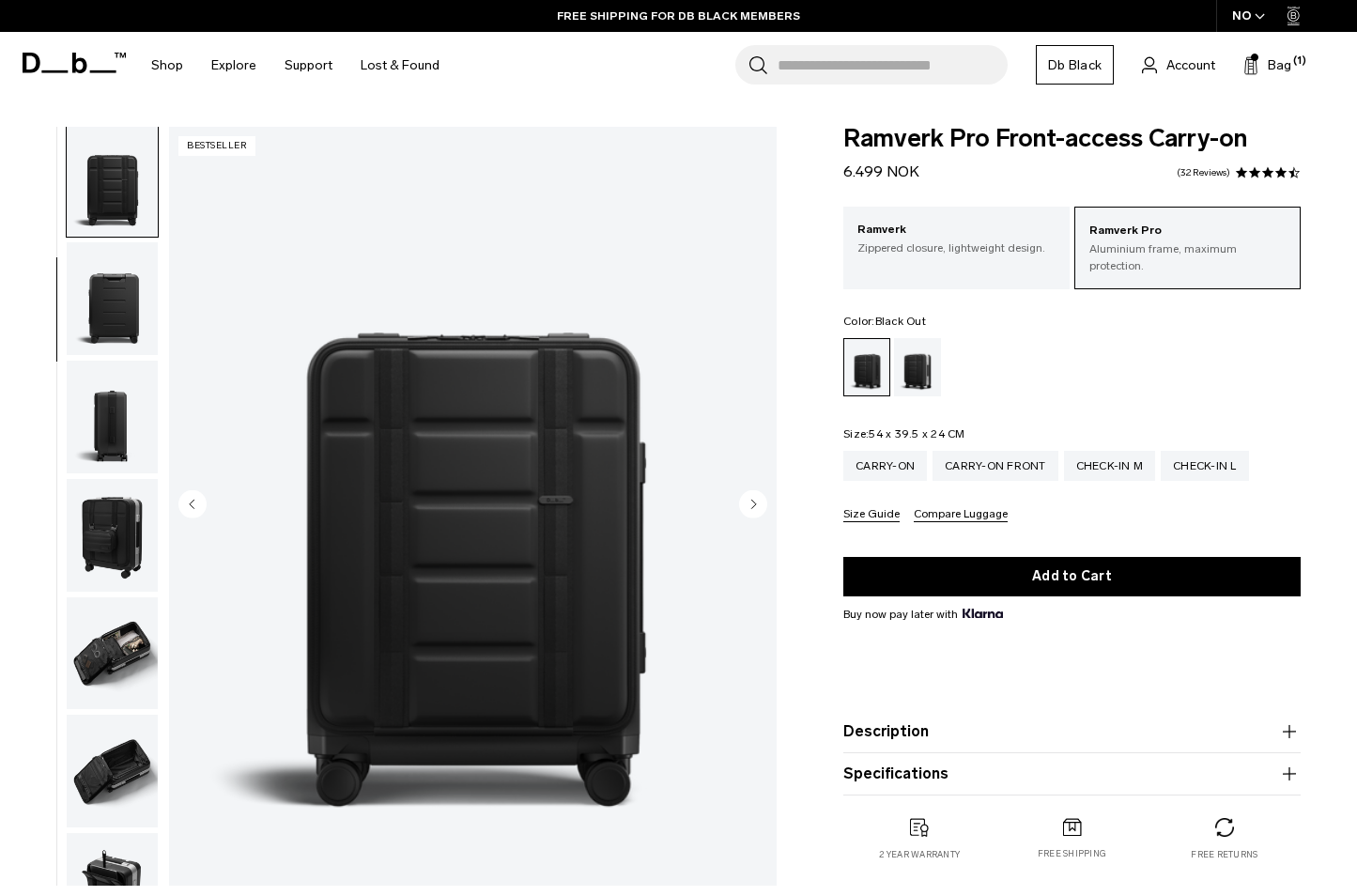
click at [749, 509] on circle "Next slide" at bounding box center [753, 504] width 28 height 28
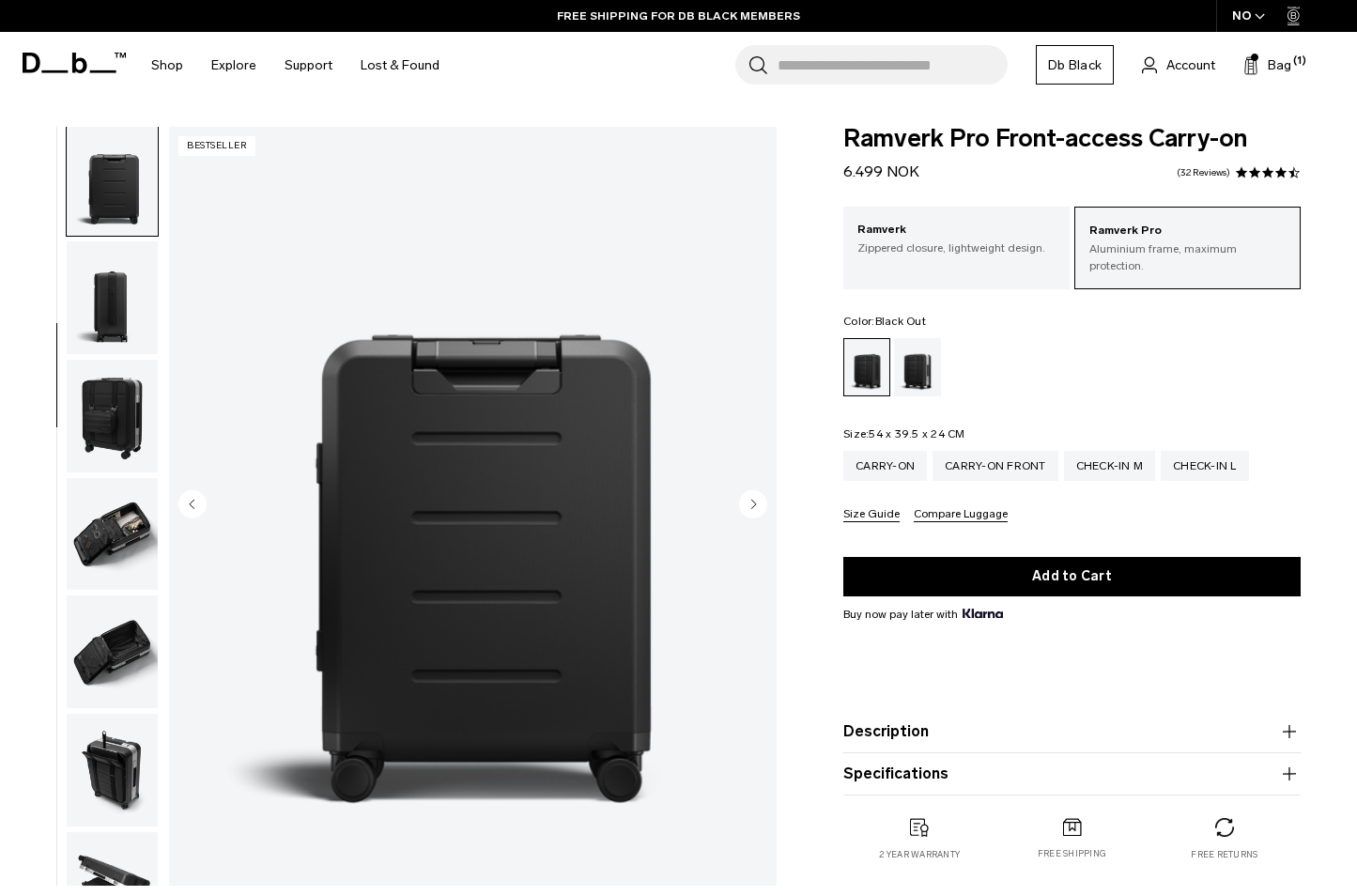
click at [749, 509] on circle "Next slide" at bounding box center [753, 504] width 28 height 28
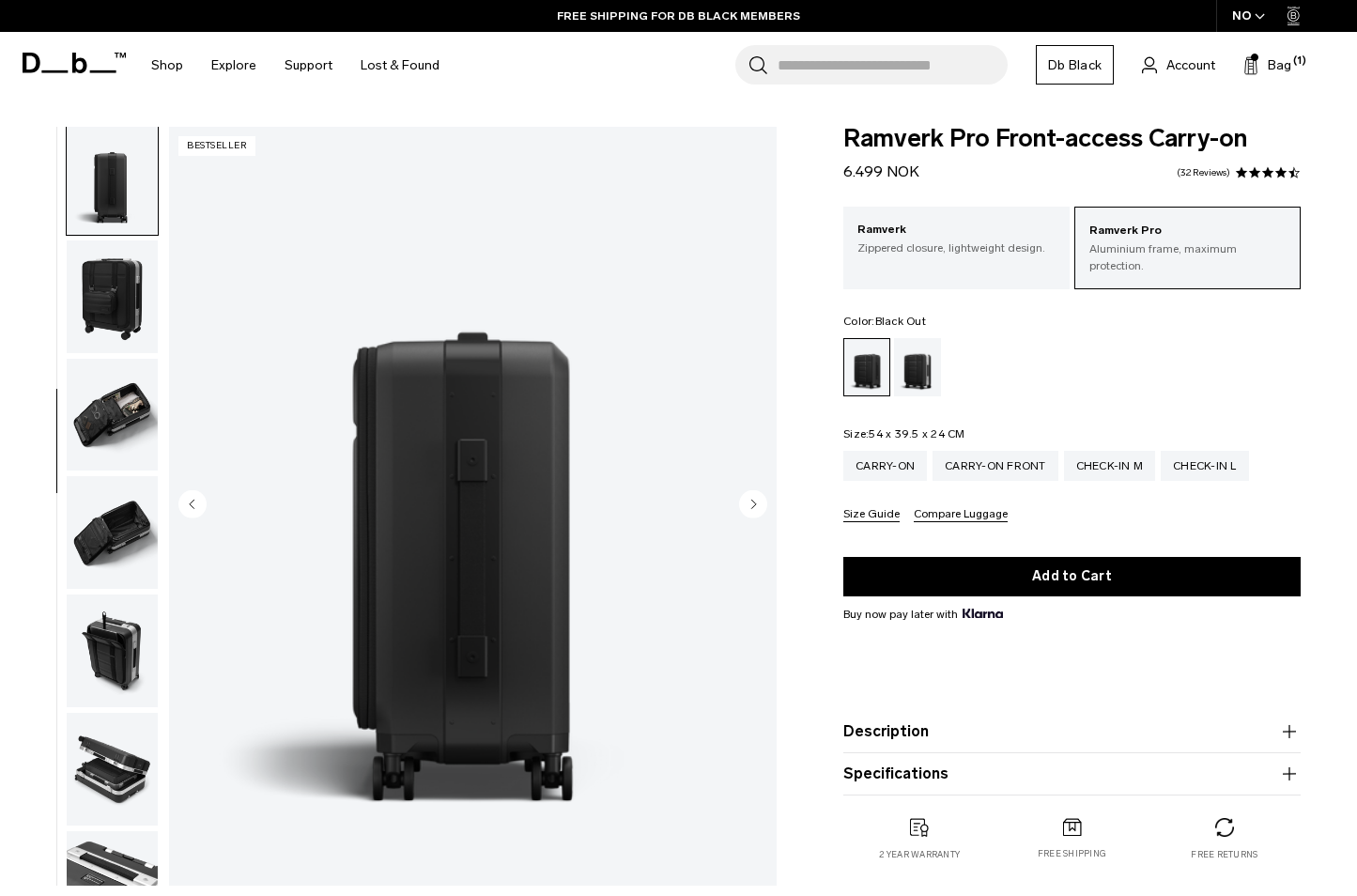
click at [749, 509] on circle "Next slide" at bounding box center [753, 504] width 28 height 28
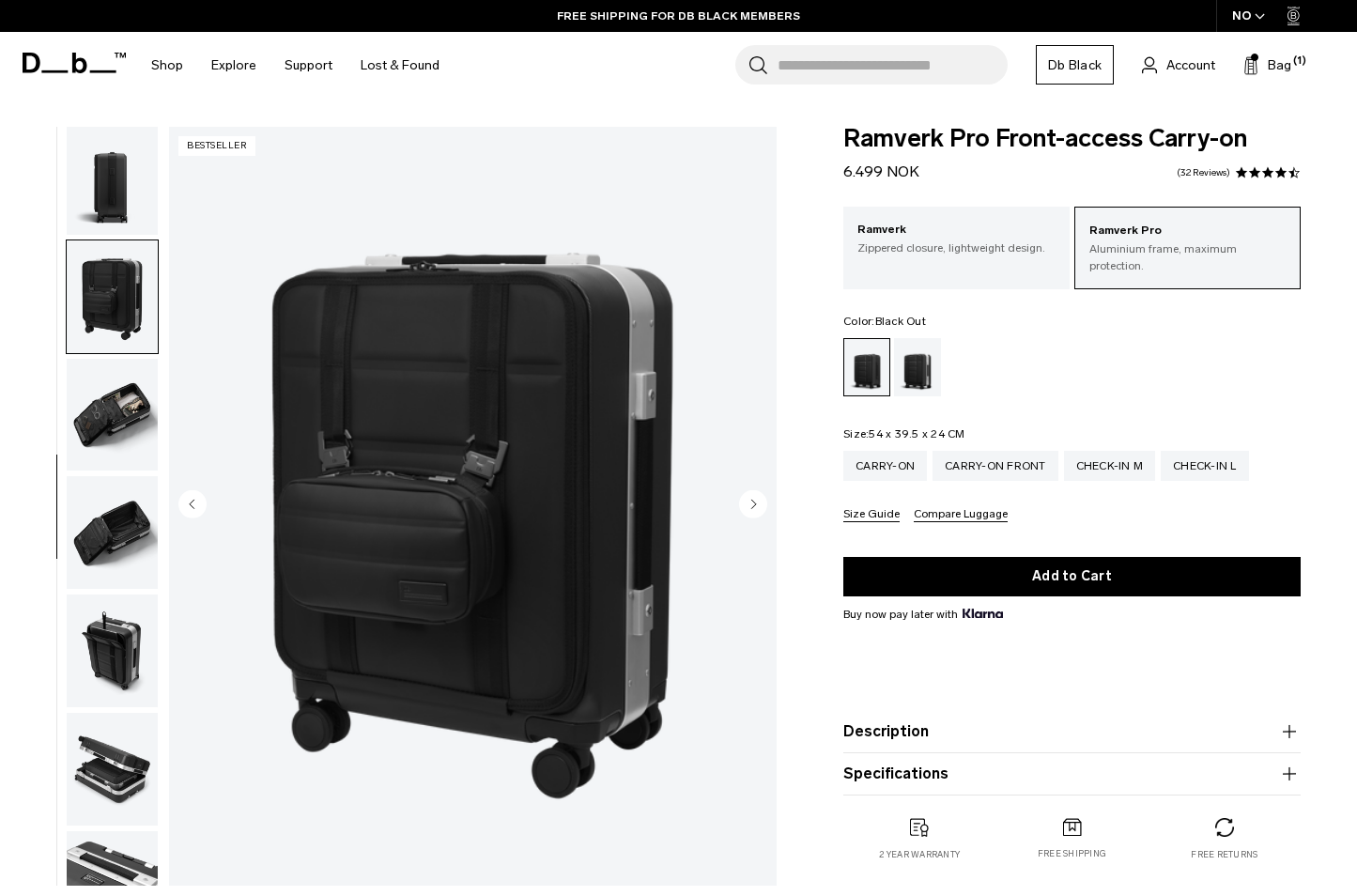
scroll to position [553, 0]
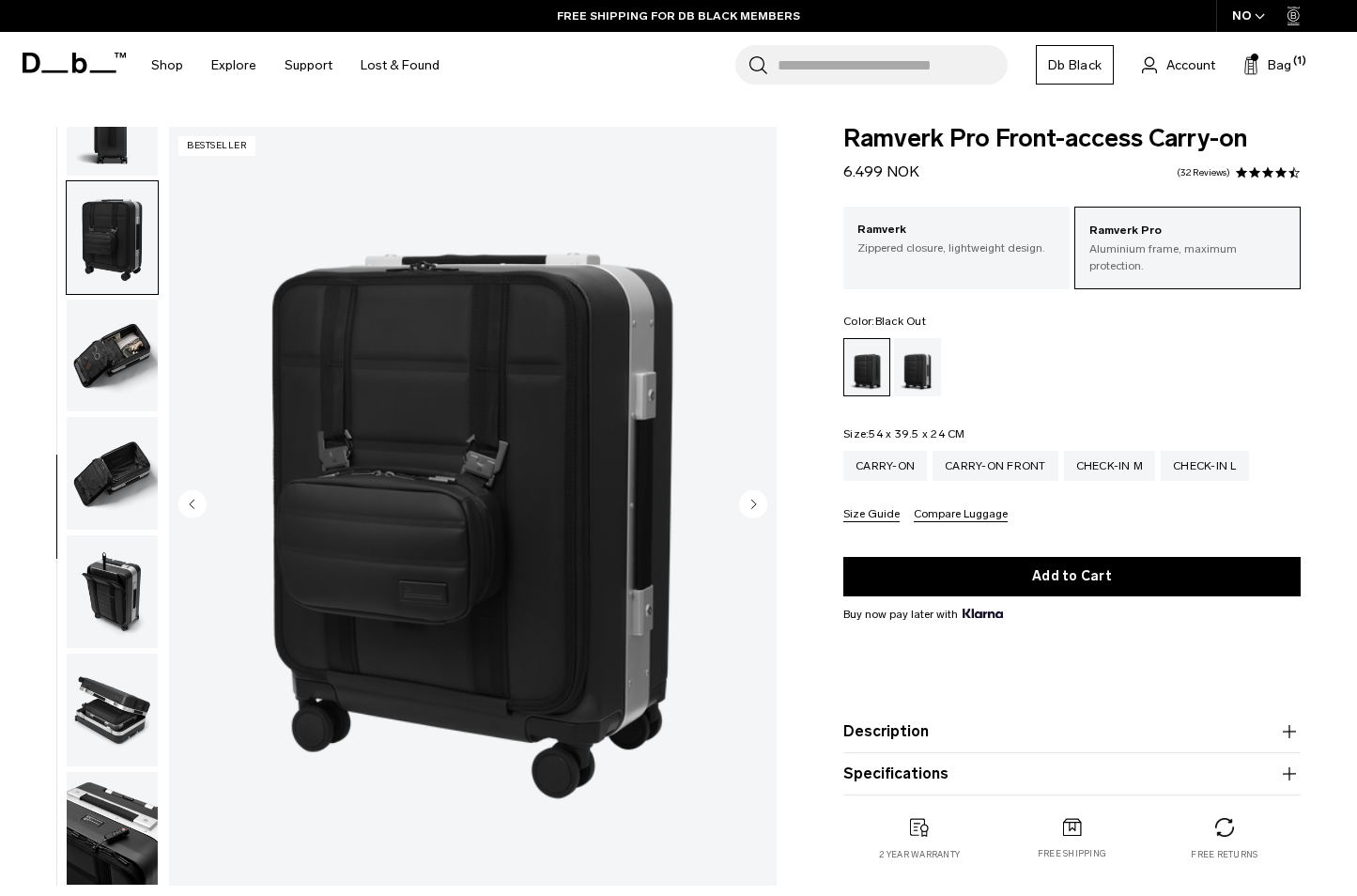
click at [749, 509] on circle "Next slide" at bounding box center [753, 504] width 28 height 28
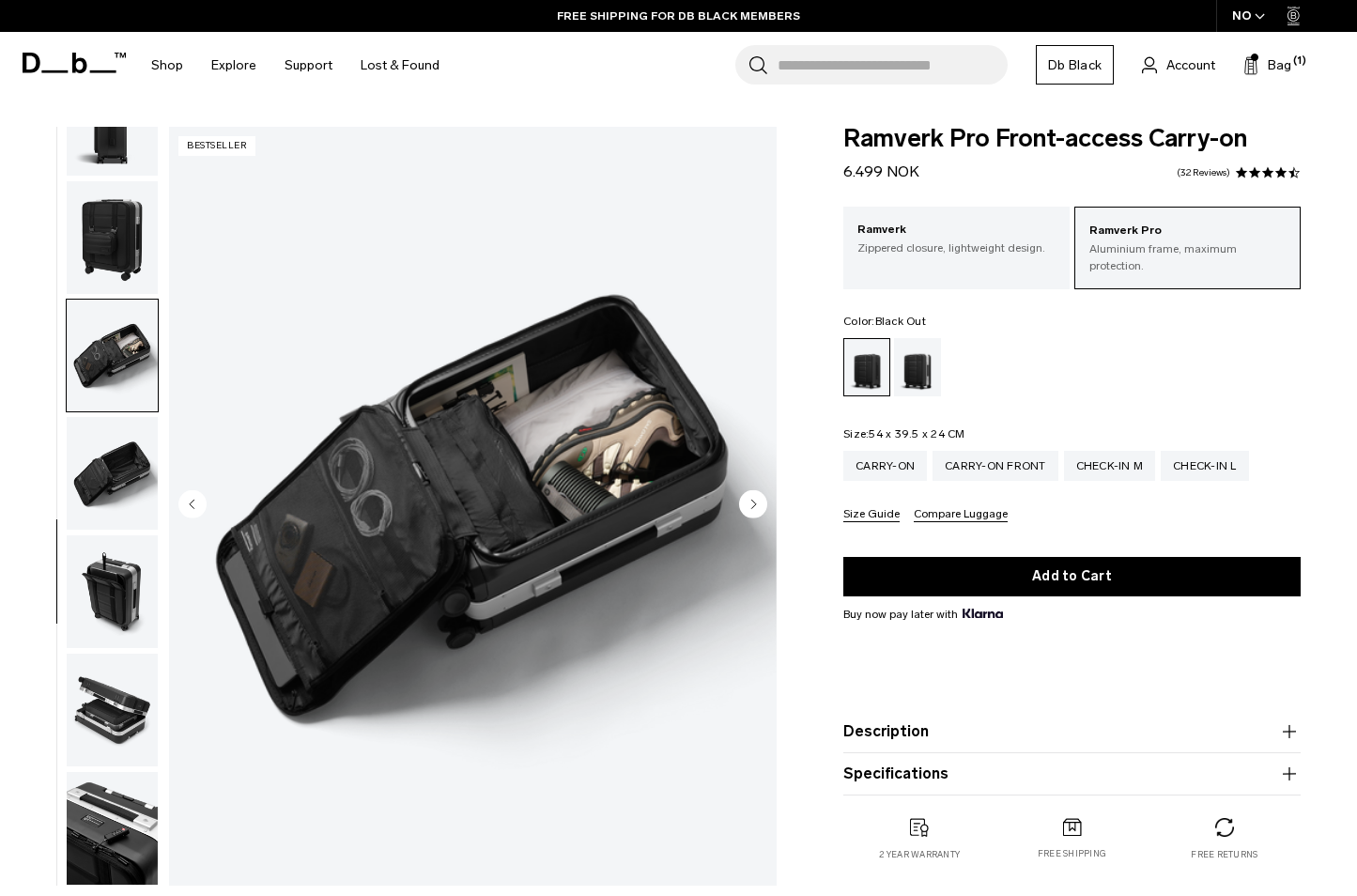
click at [749, 509] on circle "Next slide" at bounding box center [753, 504] width 28 height 28
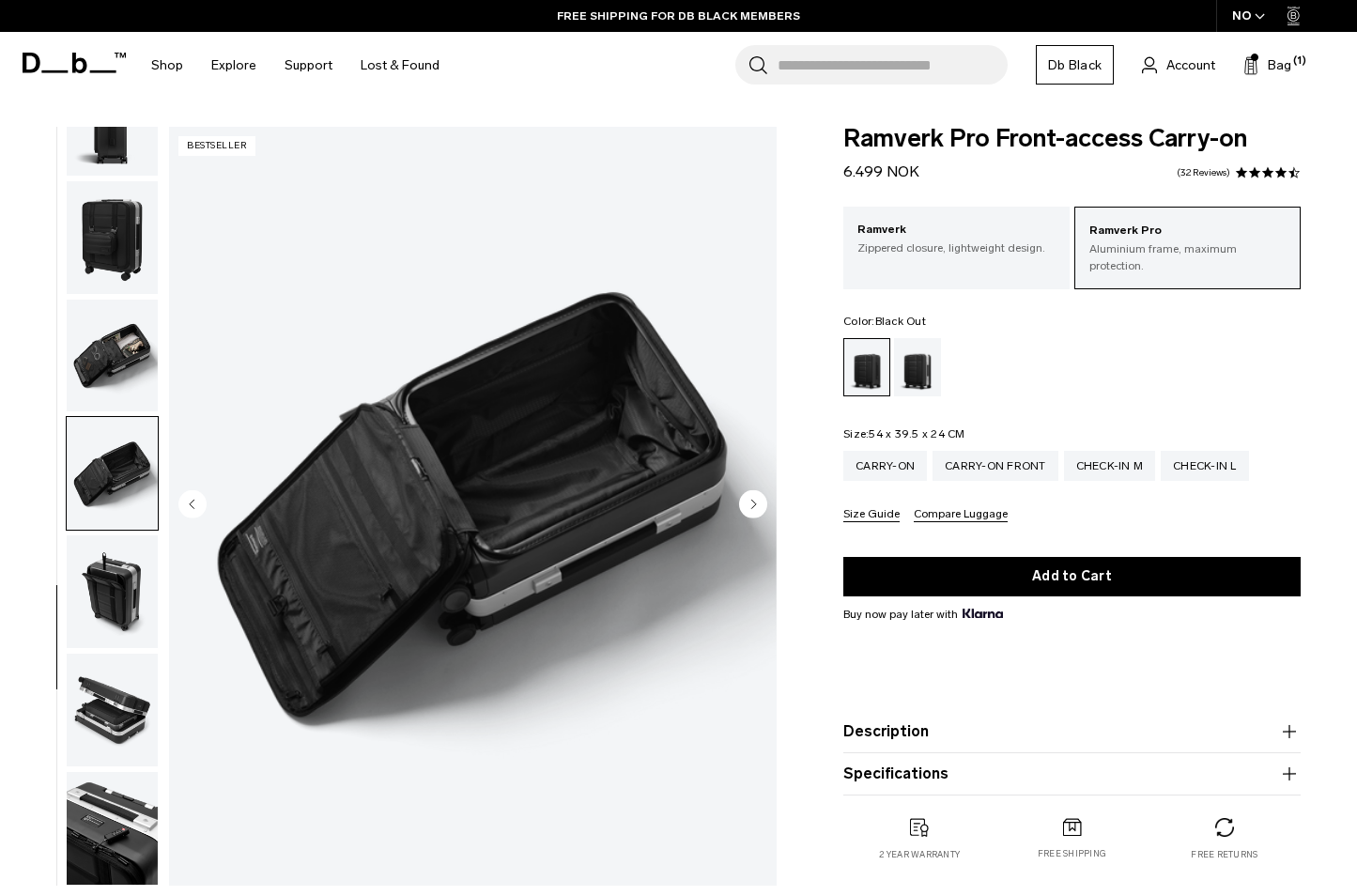
click at [749, 509] on circle "Next slide" at bounding box center [753, 504] width 28 height 28
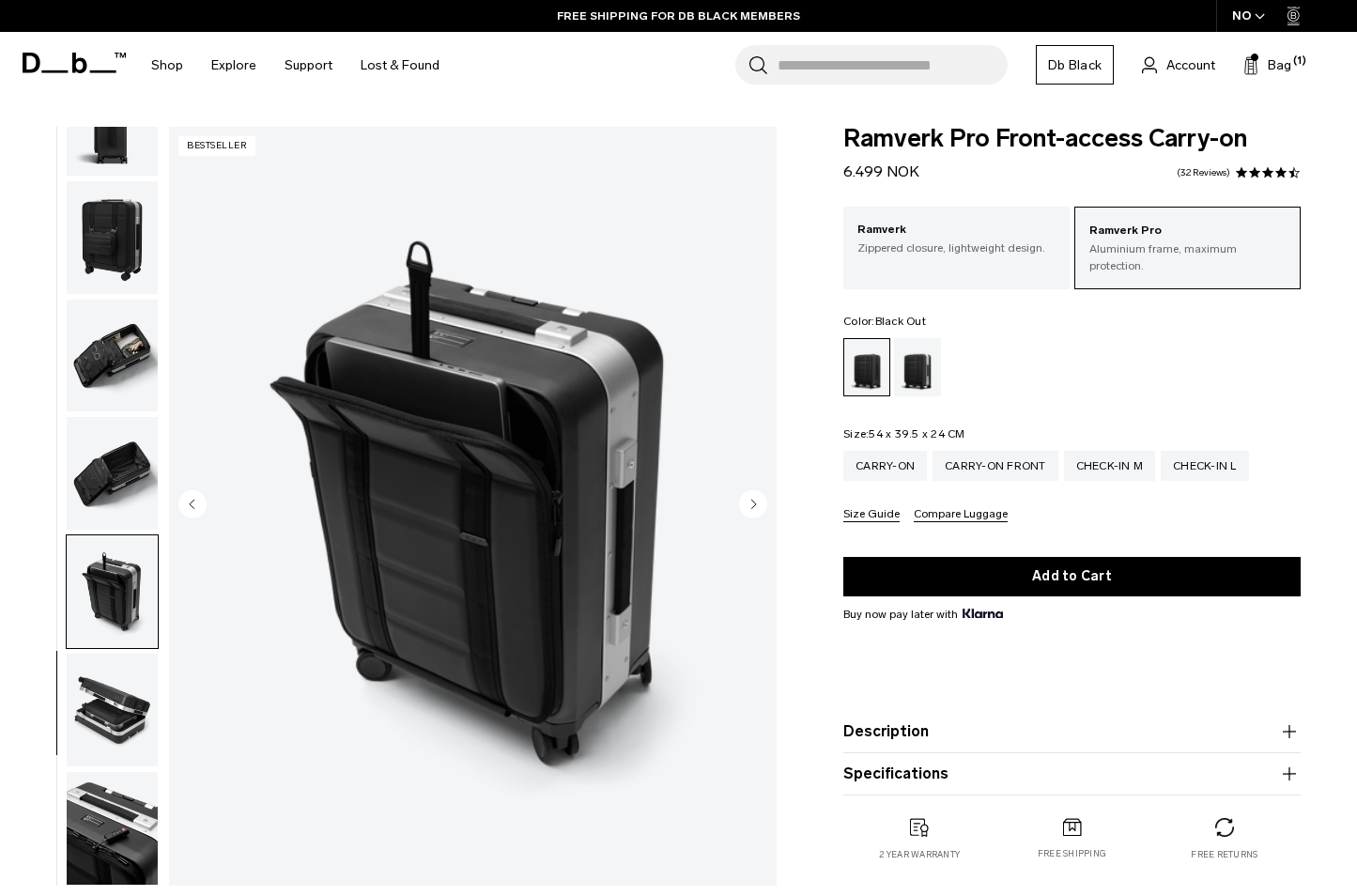
click at [749, 509] on circle "Next slide" at bounding box center [753, 504] width 28 height 28
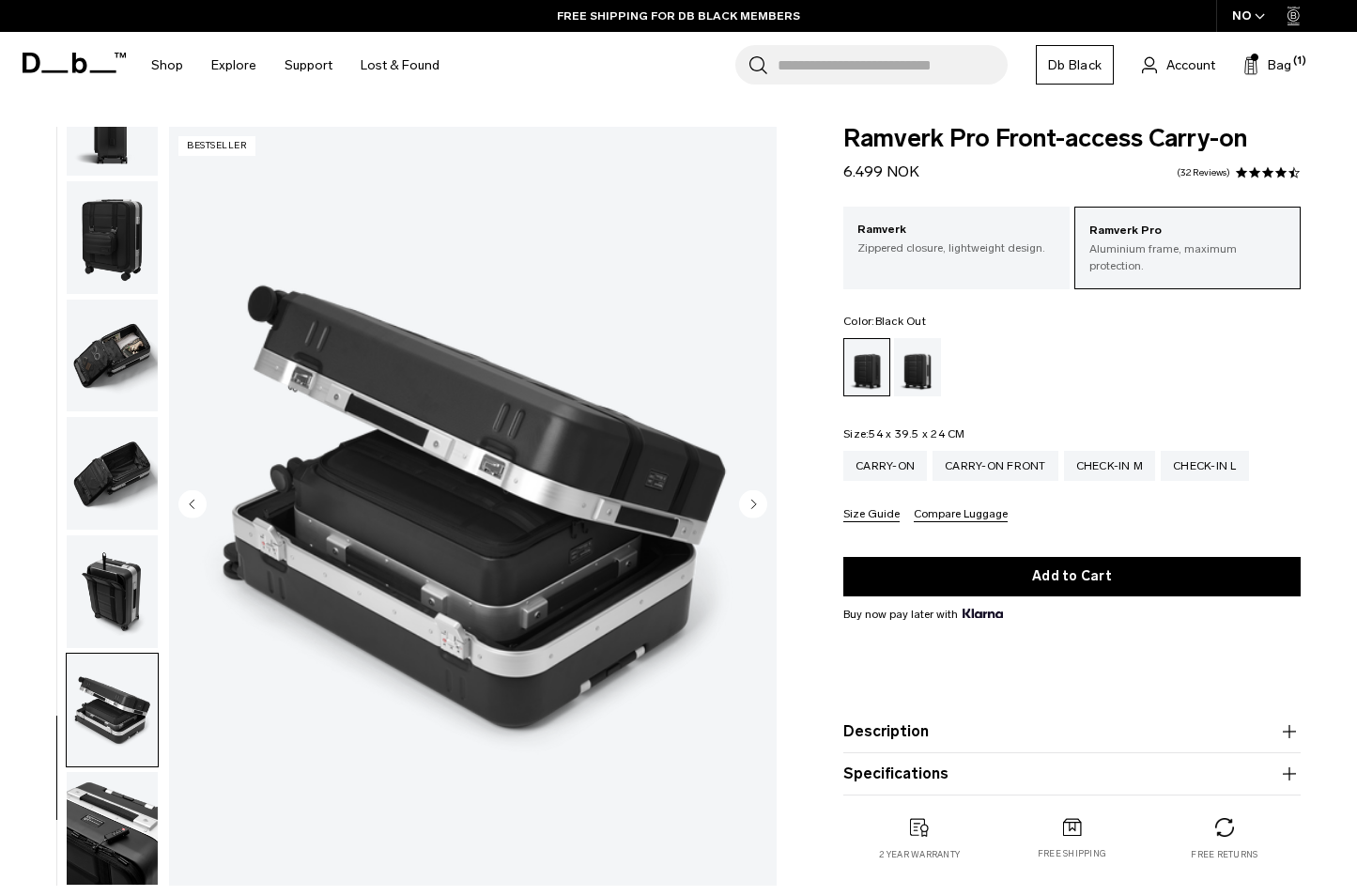
click at [749, 509] on circle "Next slide" at bounding box center [753, 504] width 28 height 28
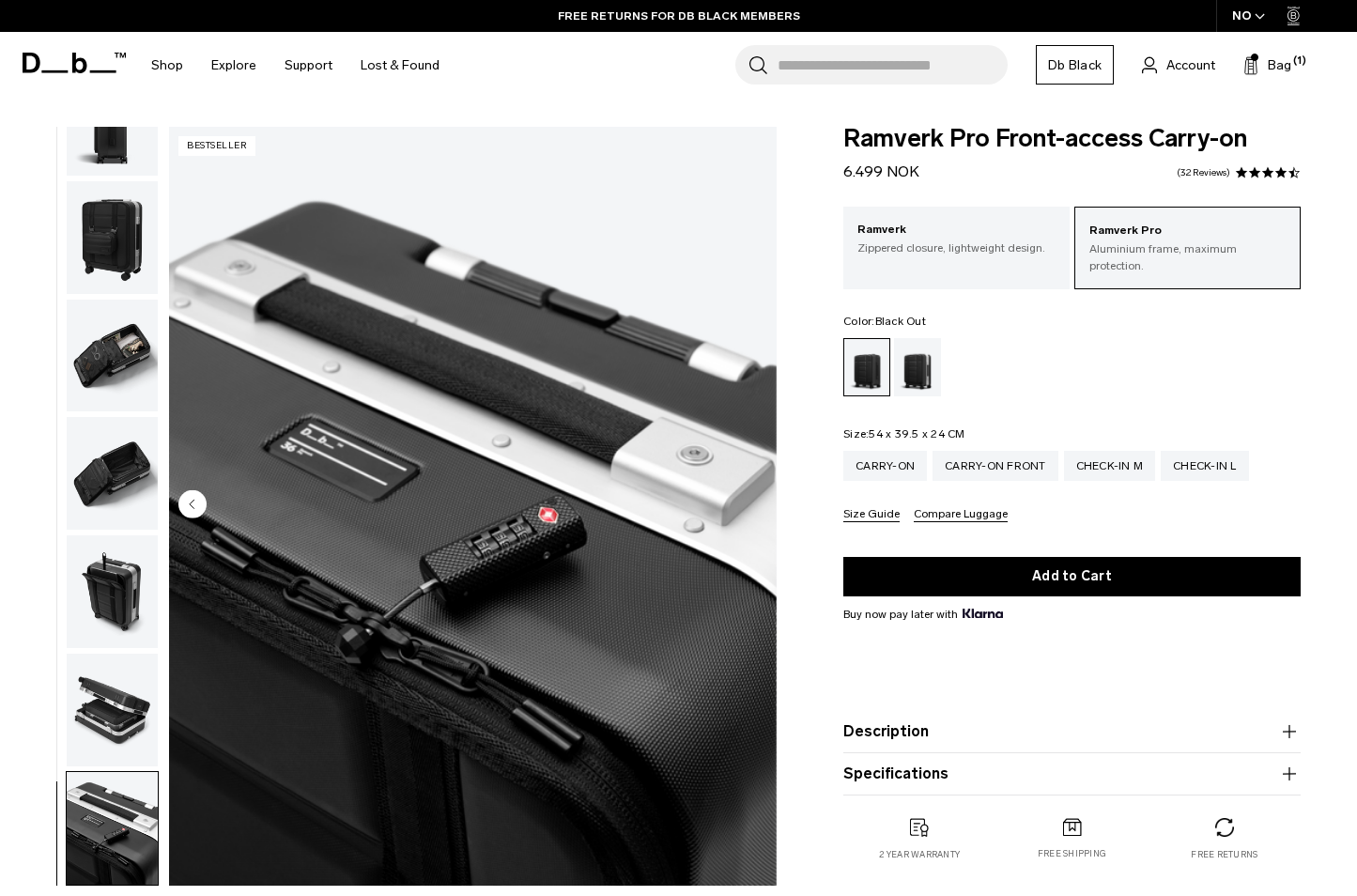
click at [188, 509] on circle "Previous slide" at bounding box center [192, 504] width 28 height 28
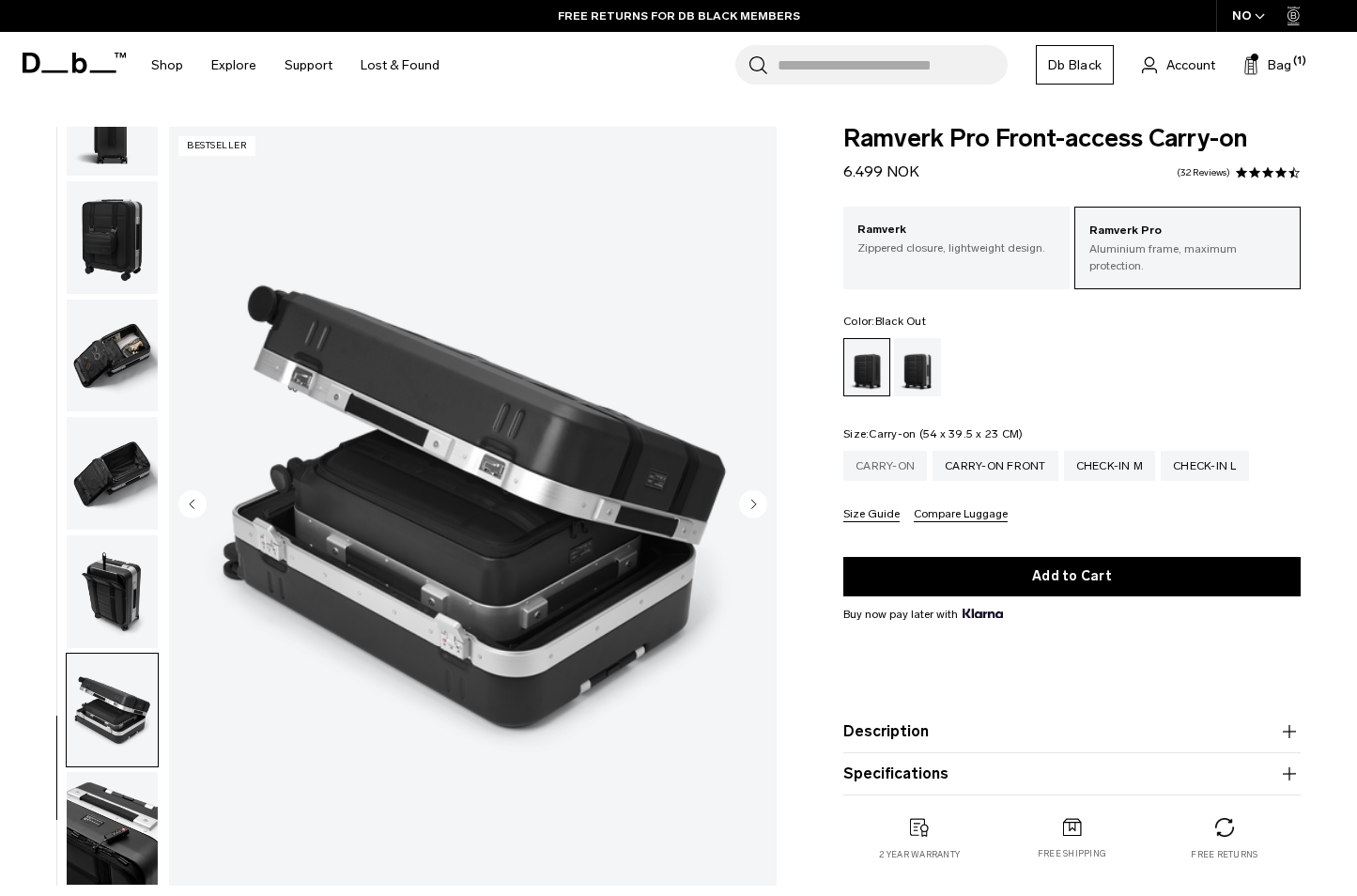
click at [897, 450] on div "Carry-on" at bounding box center [885, 465] width 84 height 30
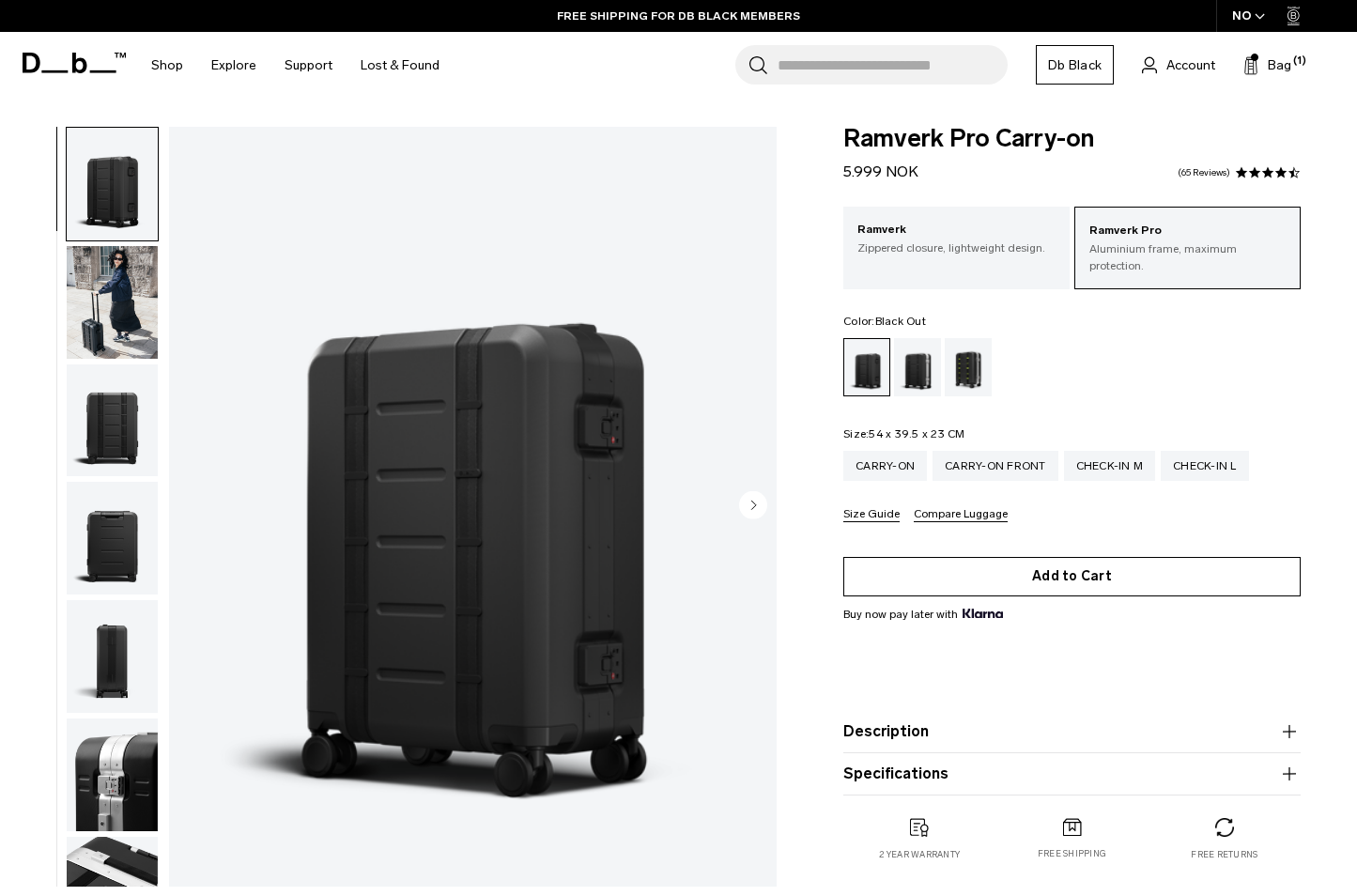
click at [1036, 567] on button "Add to Cart" at bounding box center [1072, 577] width 457 height 40
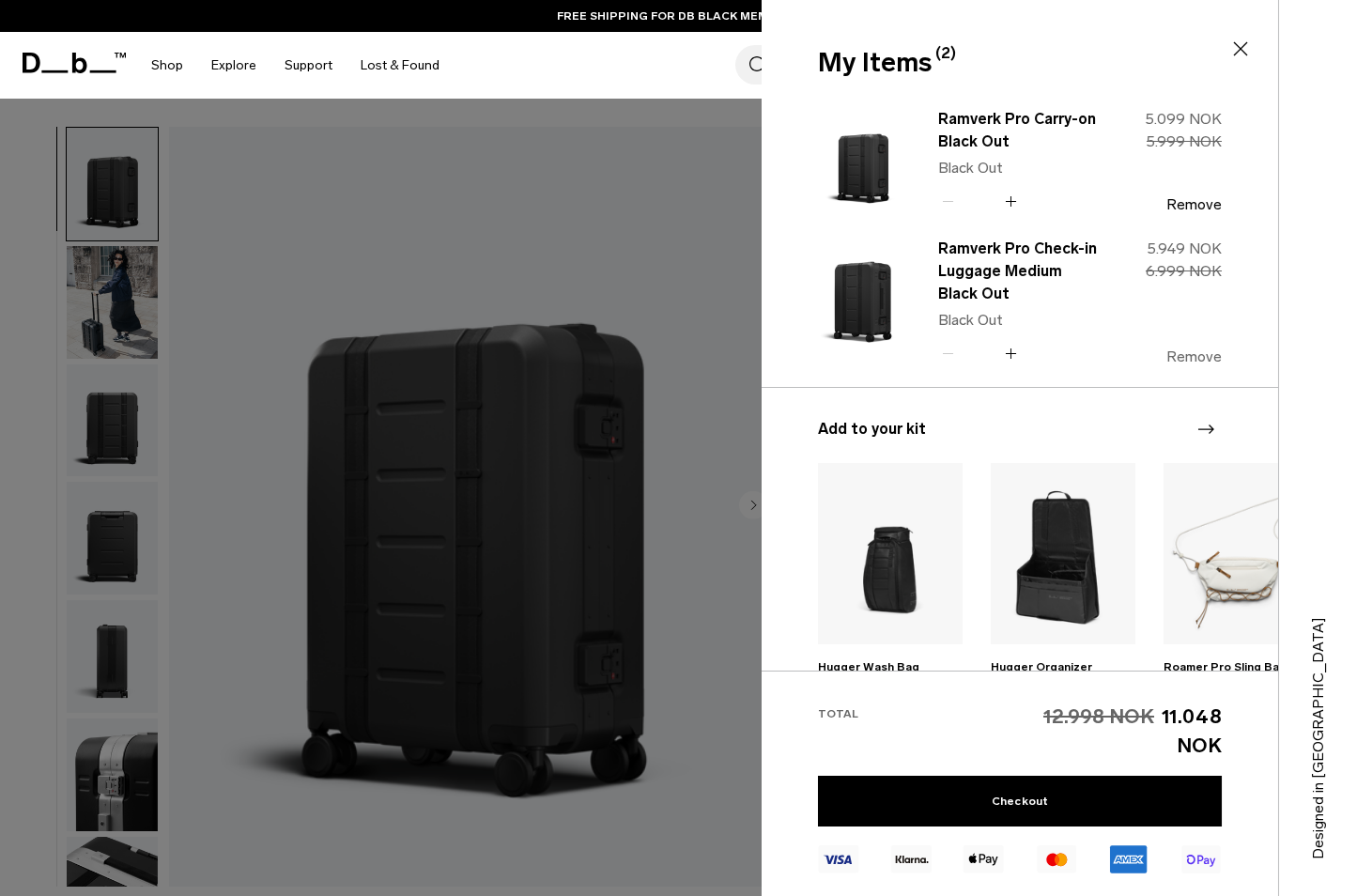
click at [1205, 357] on button "Remove" at bounding box center [1194, 356] width 55 height 17
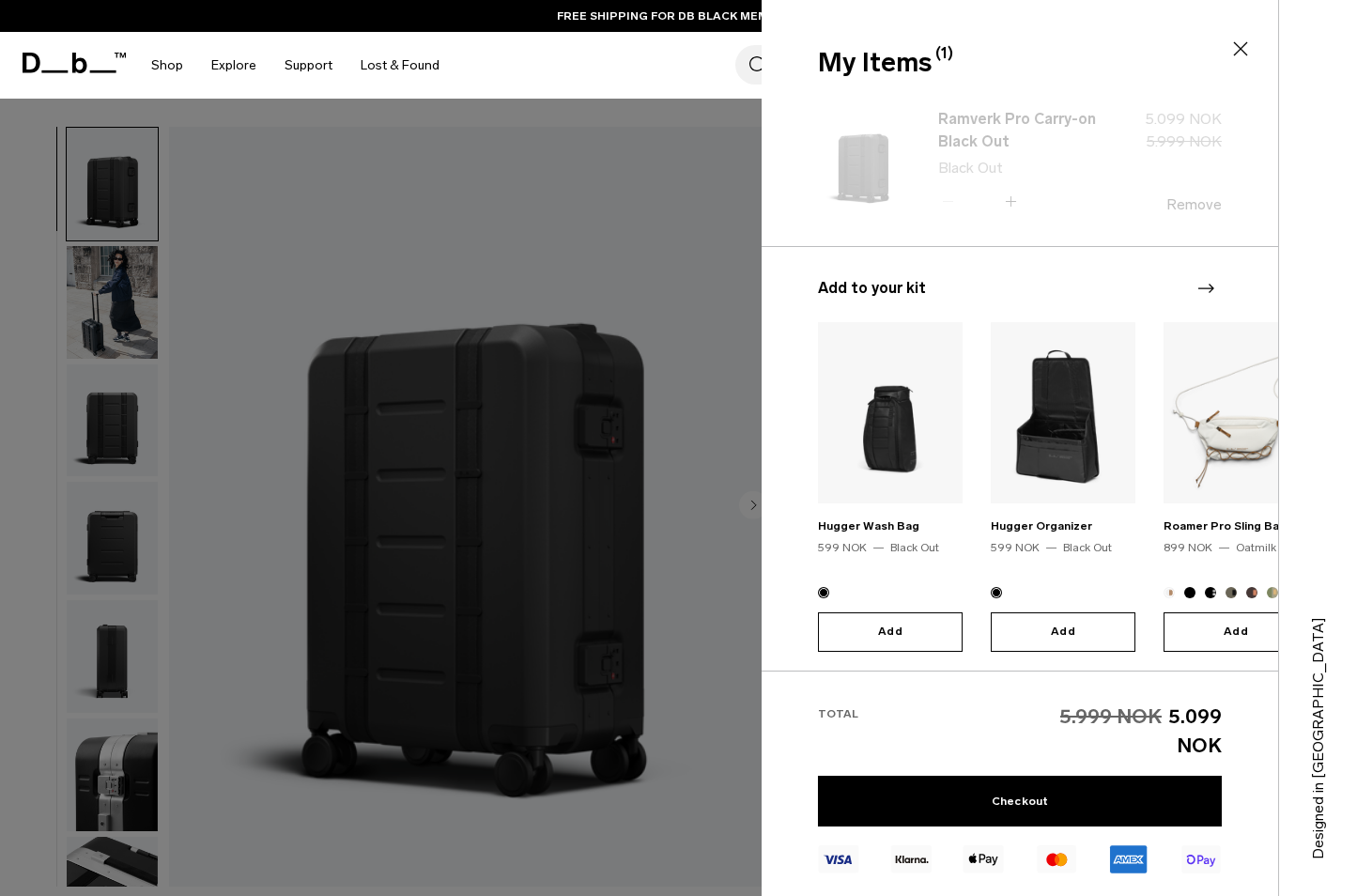
click at [1205, 206] on div "Ramverk Pro Carry-on Black Out Black Out Quantity - * + 509915 5.099 NOK 599900…" at bounding box center [1019, 382] width 517 height 577
click at [1210, 206] on button "Remove" at bounding box center [1194, 204] width 55 height 17
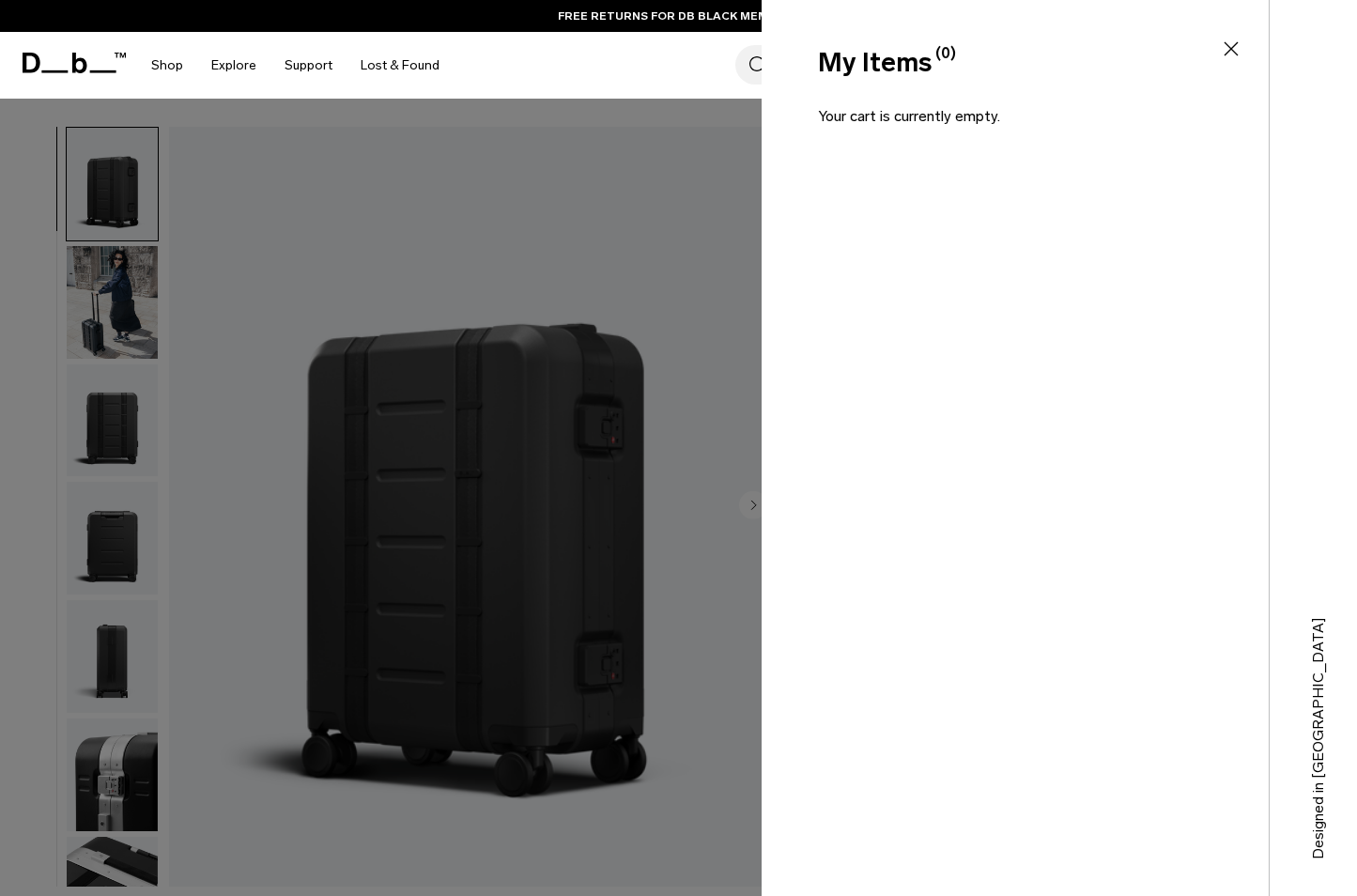
click at [679, 67] on div "Search for Bags, Luggage... Search Close Trending Products All Products Hugger …" at bounding box center [897, 65] width 888 height 67
click at [1238, 49] on icon at bounding box center [1231, 49] width 22 height 22
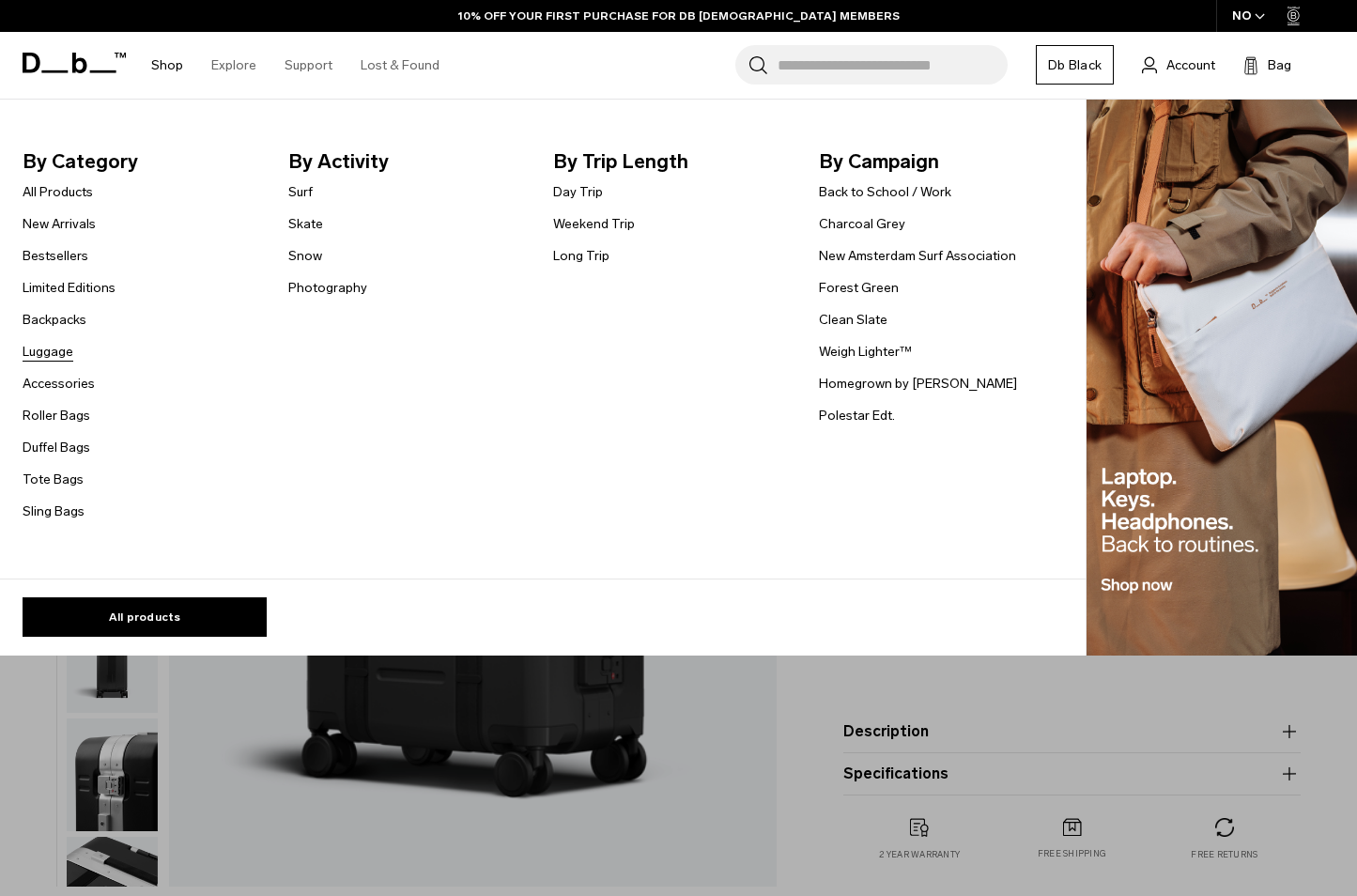
click at [37, 352] on link "Luggage" at bounding box center [48, 351] width 51 height 19
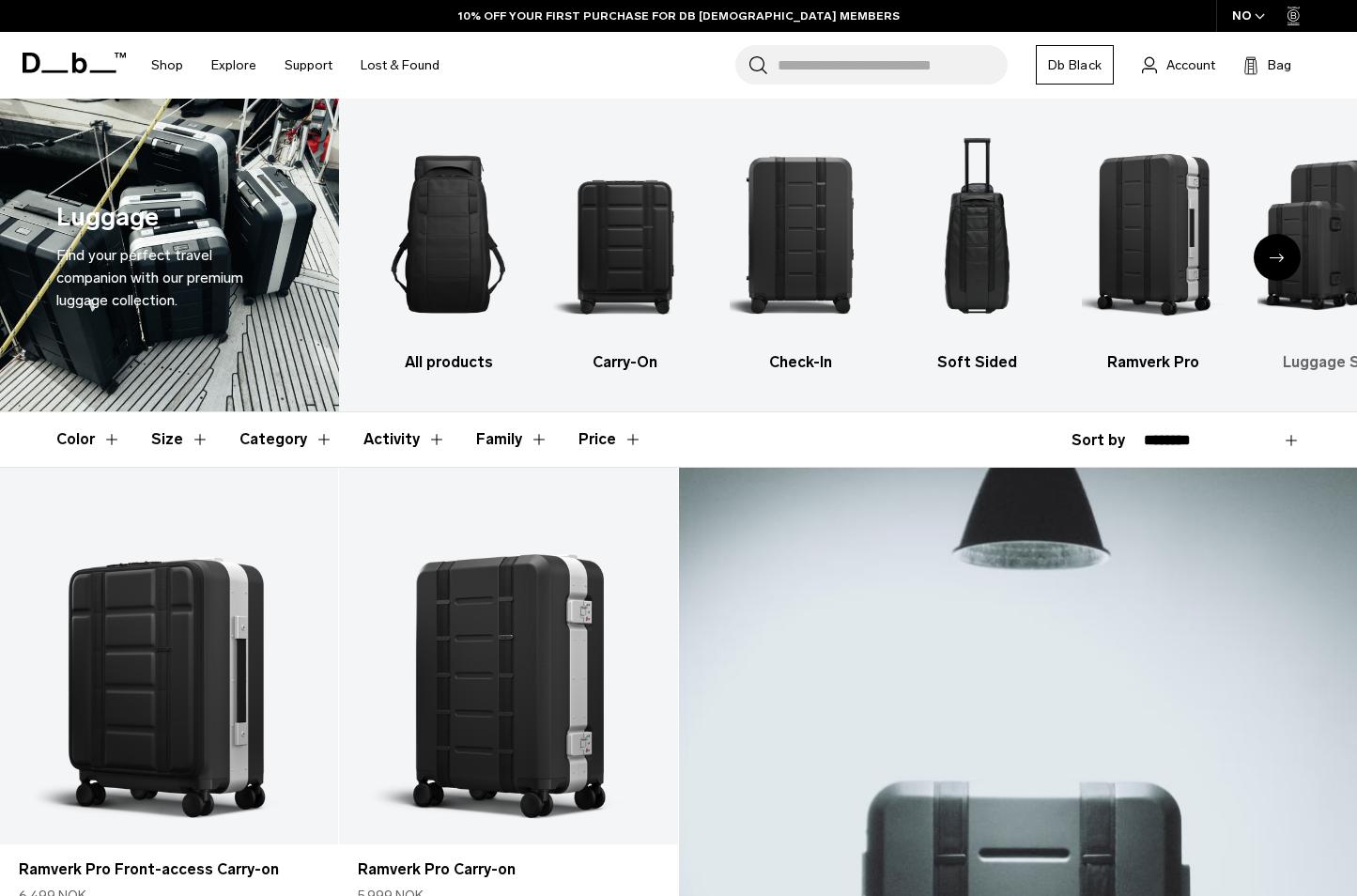
click at [1320, 263] on img "6 / 6" at bounding box center [1330, 233] width 144 height 215
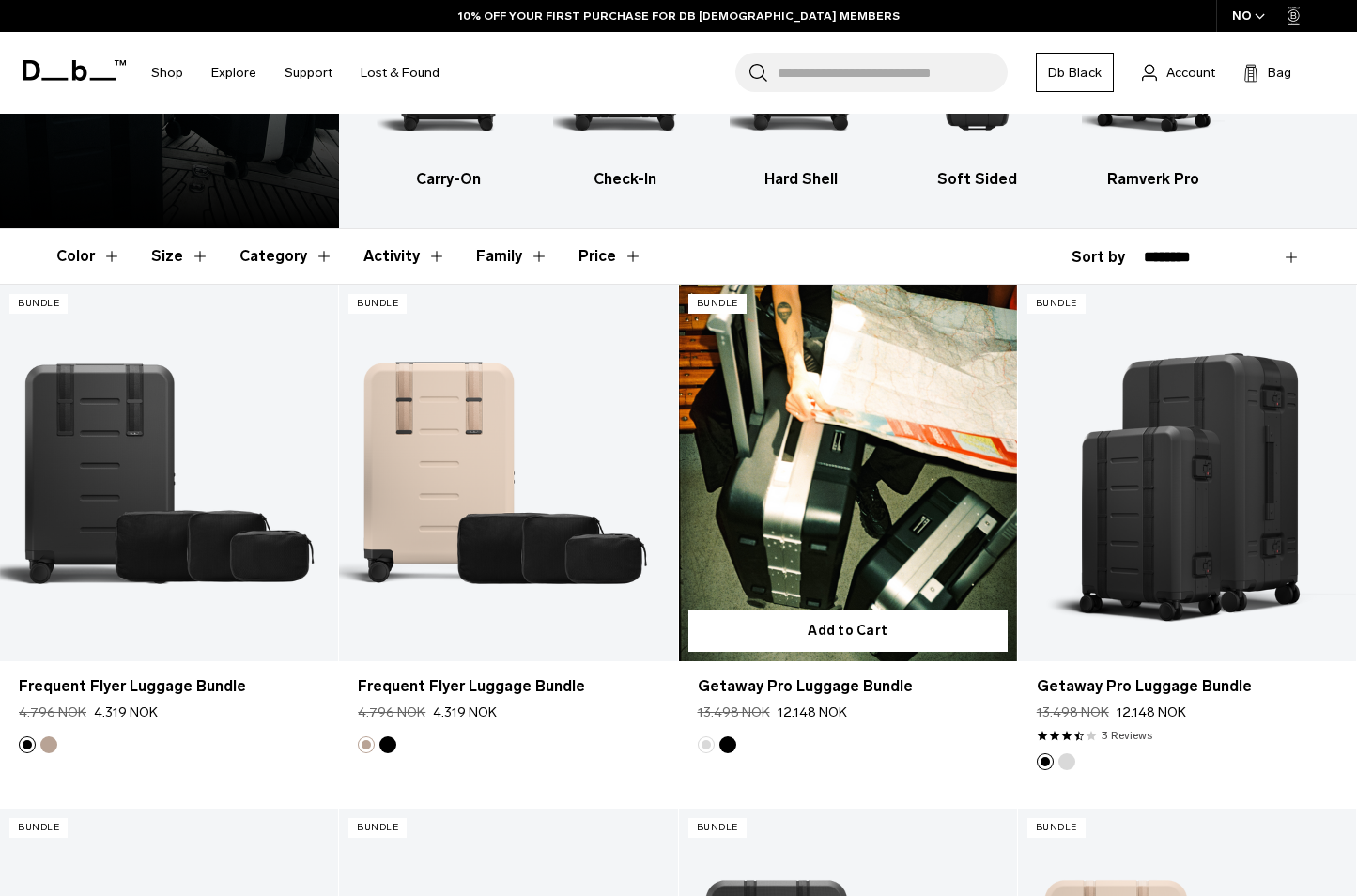
scroll to position [185, 0]
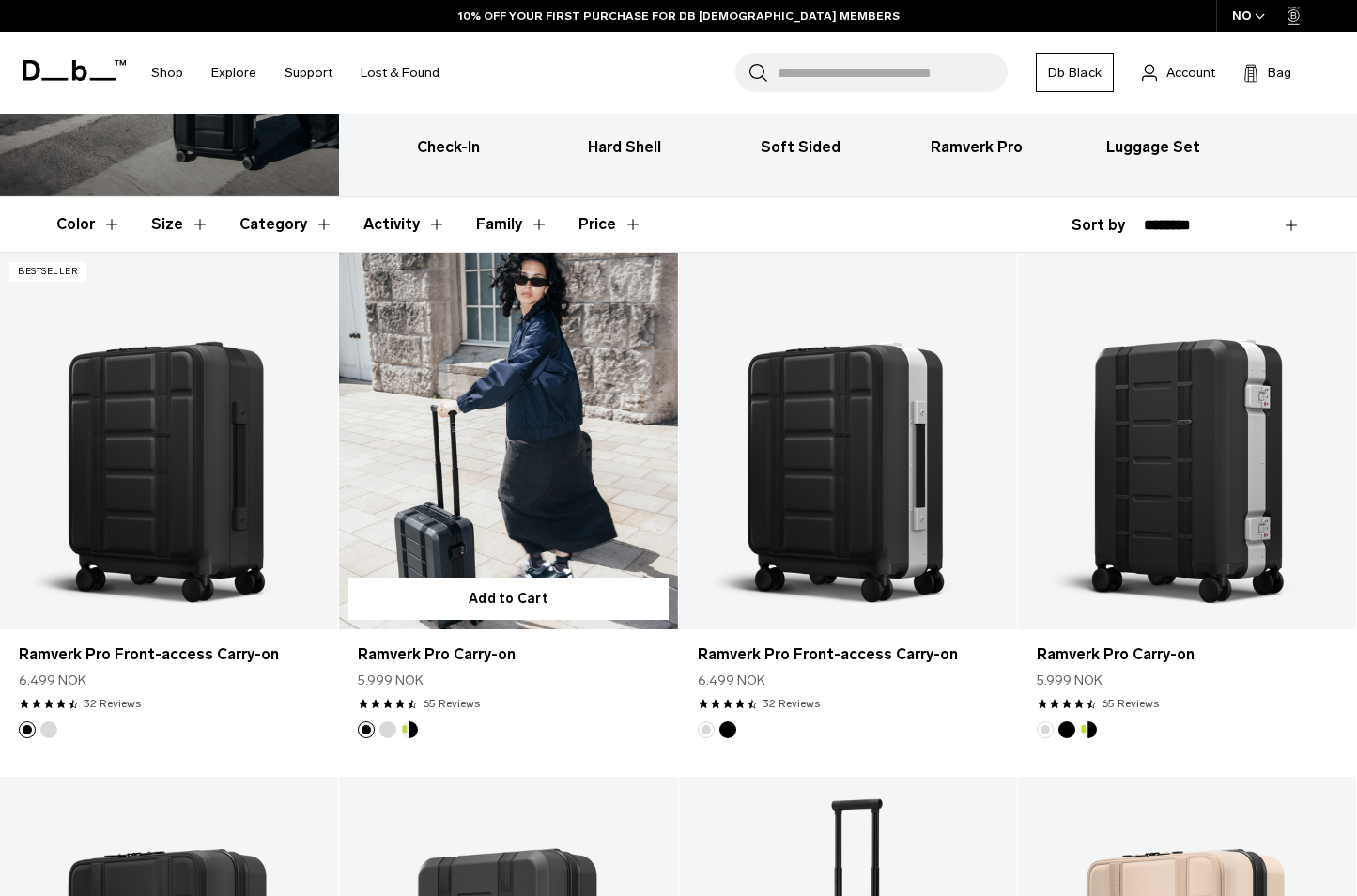
click at [565, 412] on link "Ramverk Pro Carry-on" at bounding box center [509, 441] width 339 height 376
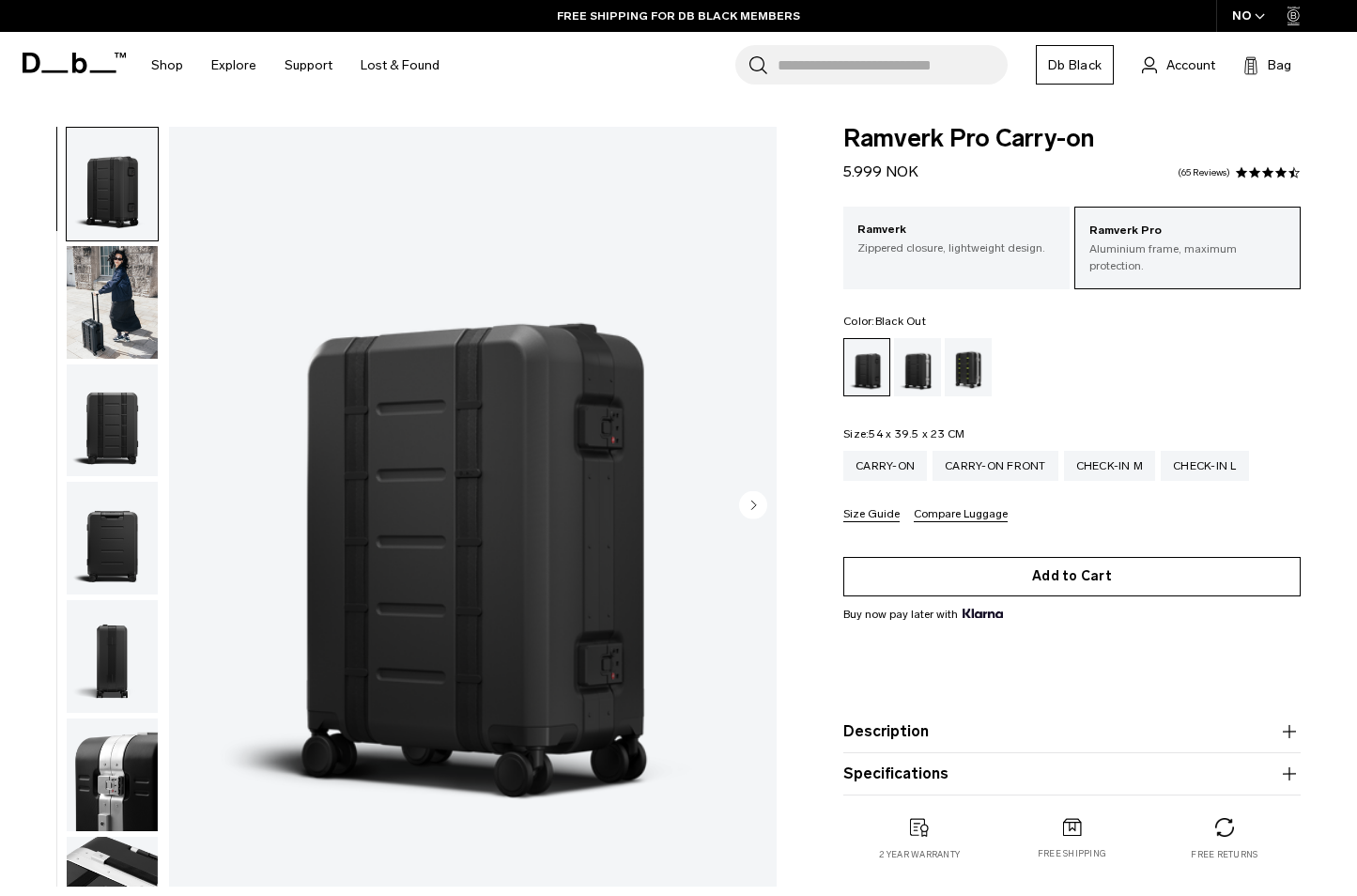
click at [1043, 557] on button "Add to Cart" at bounding box center [1072, 577] width 457 height 40
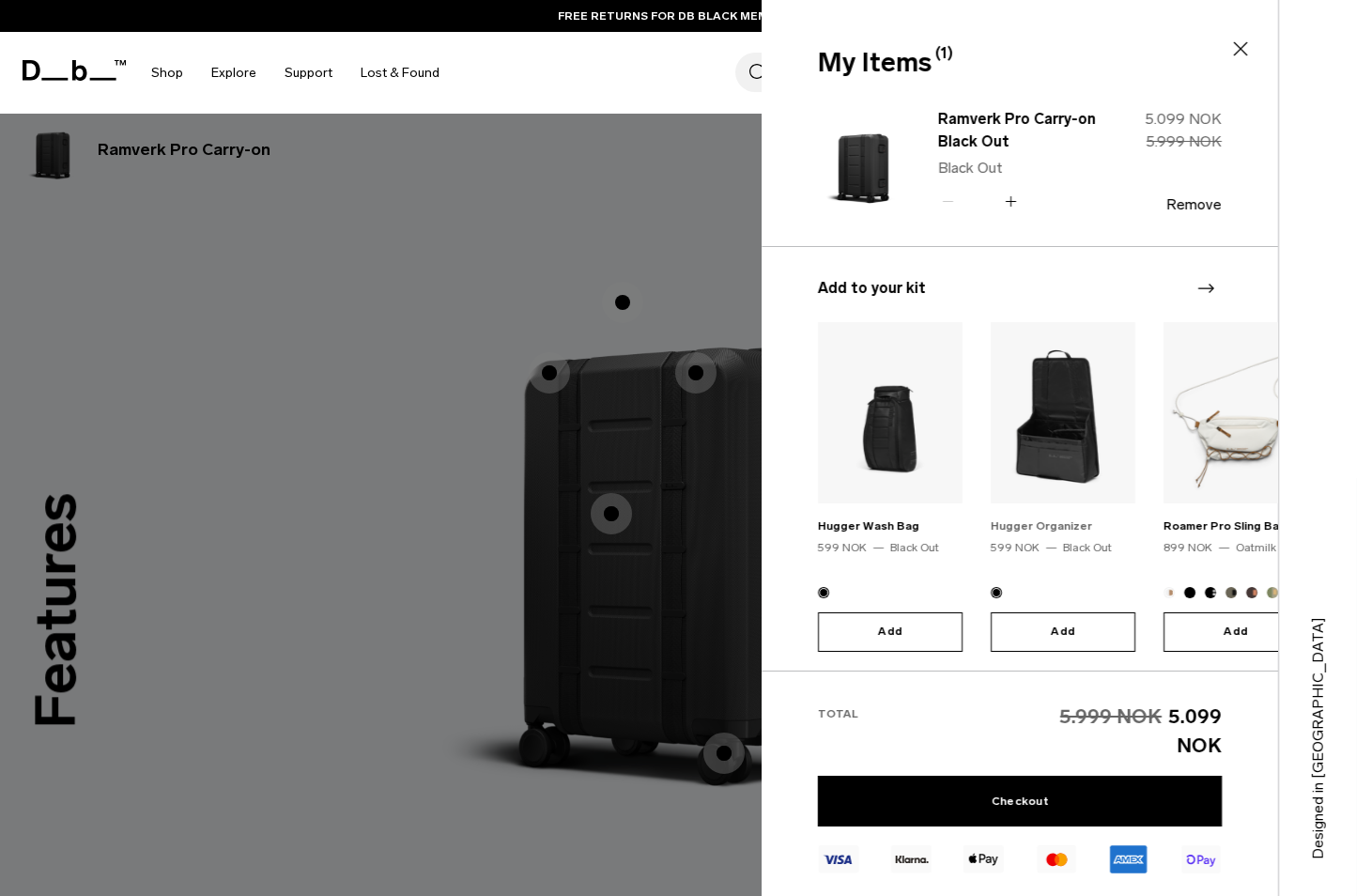
scroll to position [1456, 0]
click at [1206, 291] on icon "Next slide" at bounding box center [1205, 288] width 22 height 22
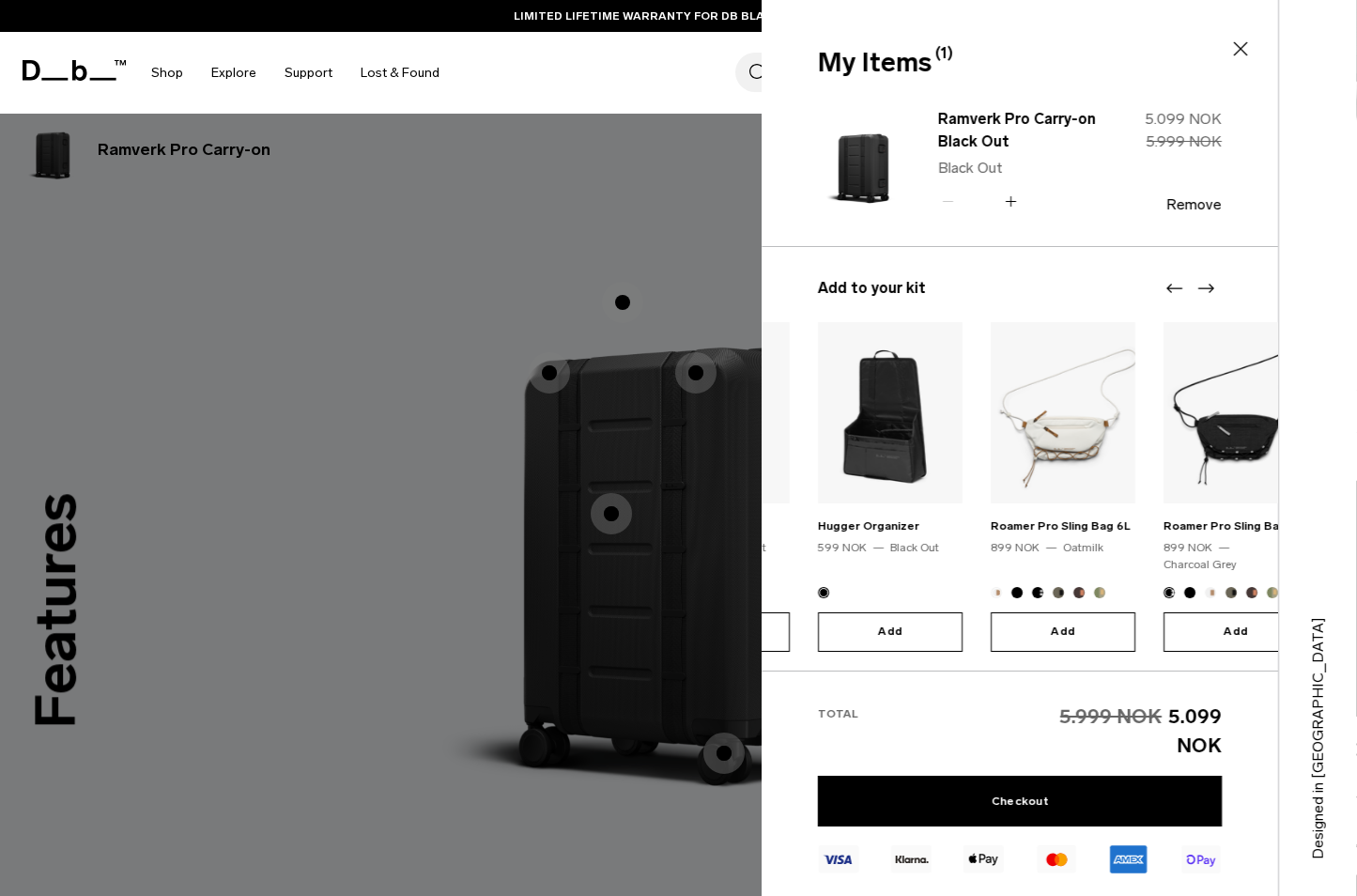
click at [1206, 291] on icon "Next slide" at bounding box center [1205, 288] width 22 height 22
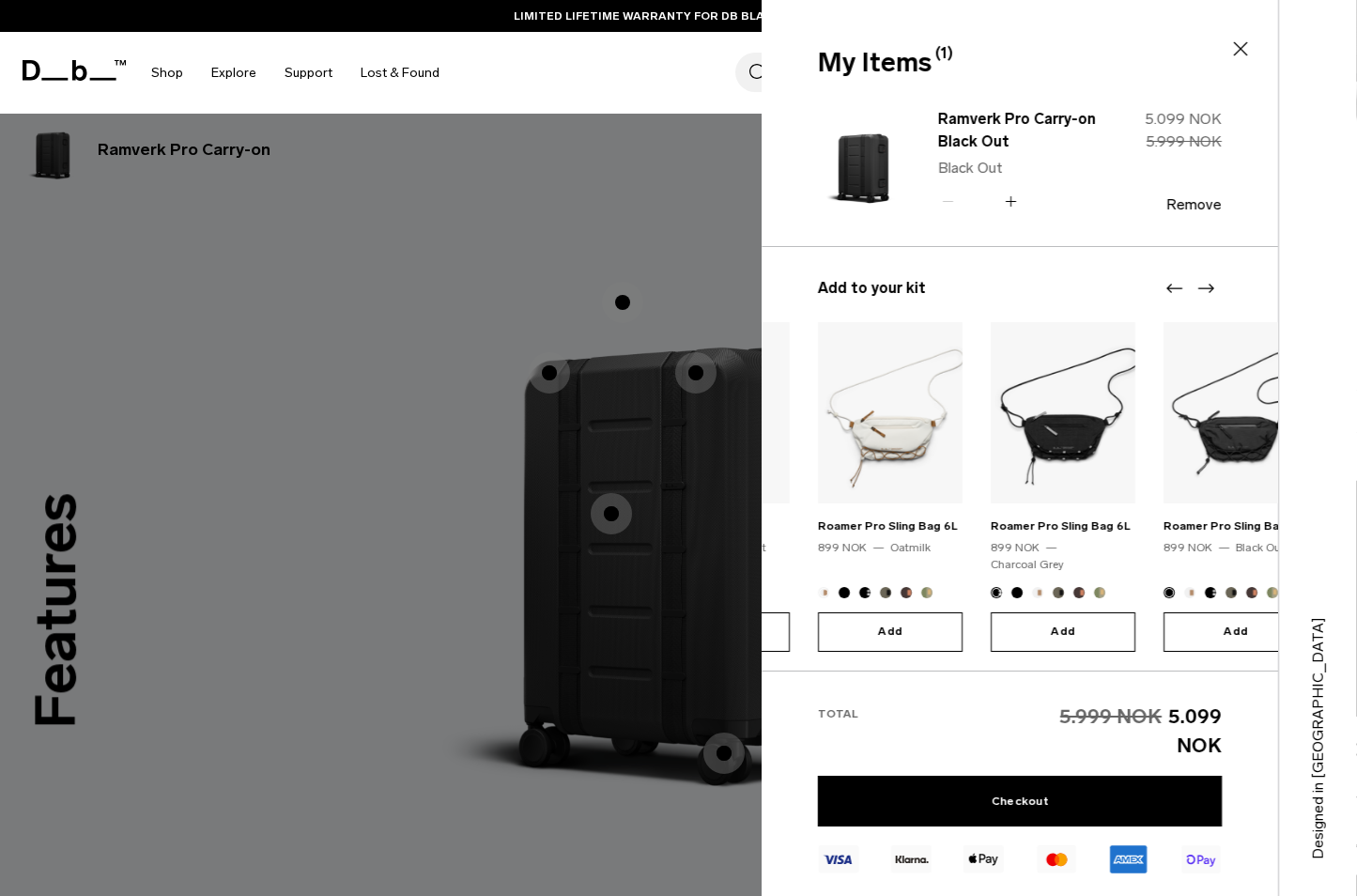
click at [1206, 291] on icon "Next slide" at bounding box center [1205, 288] width 22 height 22
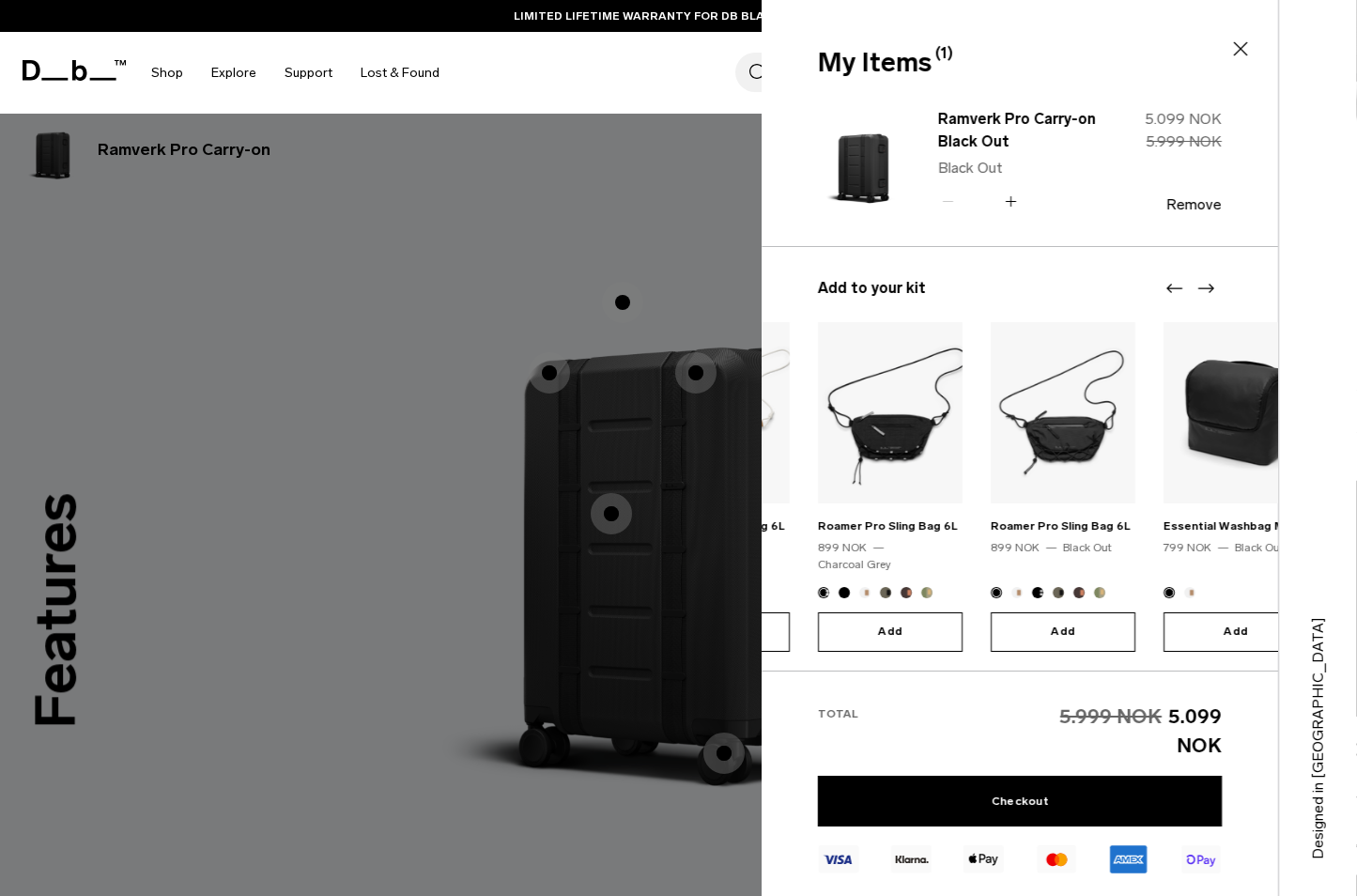
click at [1206, 291] on icon "Next slide" at bounding box center [1205, 288] width 22 height 22
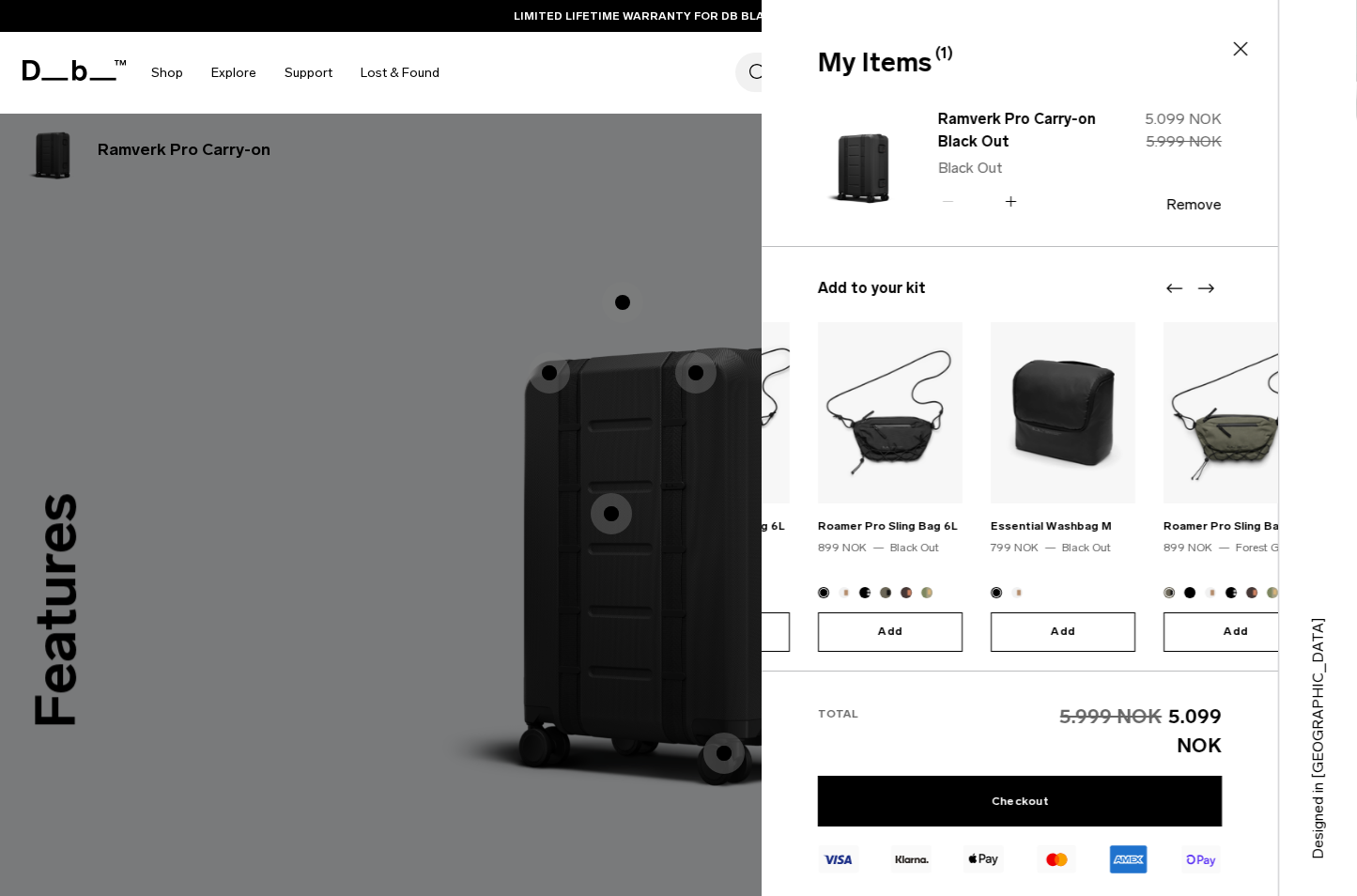
click at [1206, 291] on icon "Next slide" at bounding box center [1205, 288] width 22 height 22
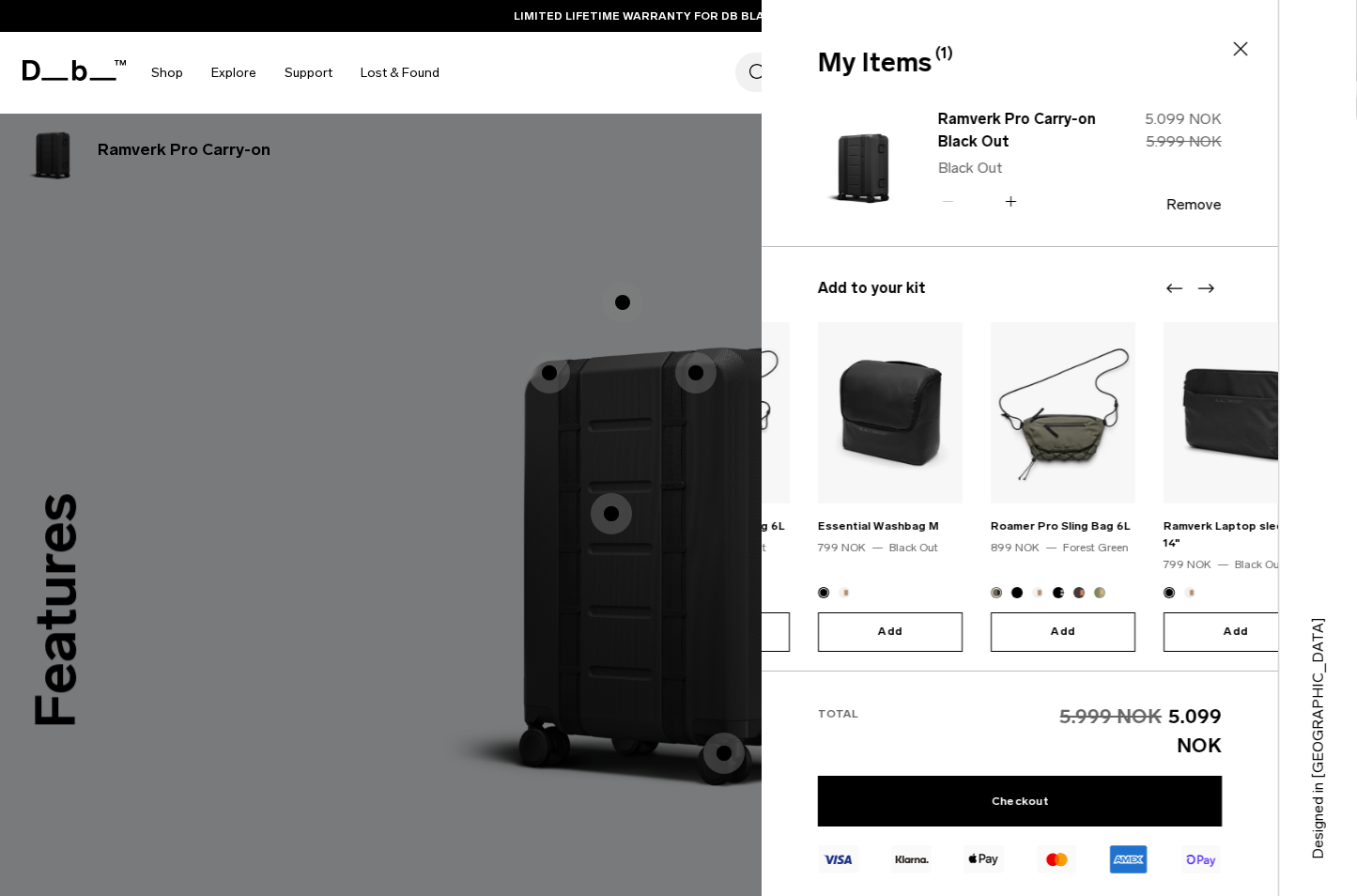
click at [1206, 291] on icon "Next slide" at bounding box center [1205, 288] width 22 height 22
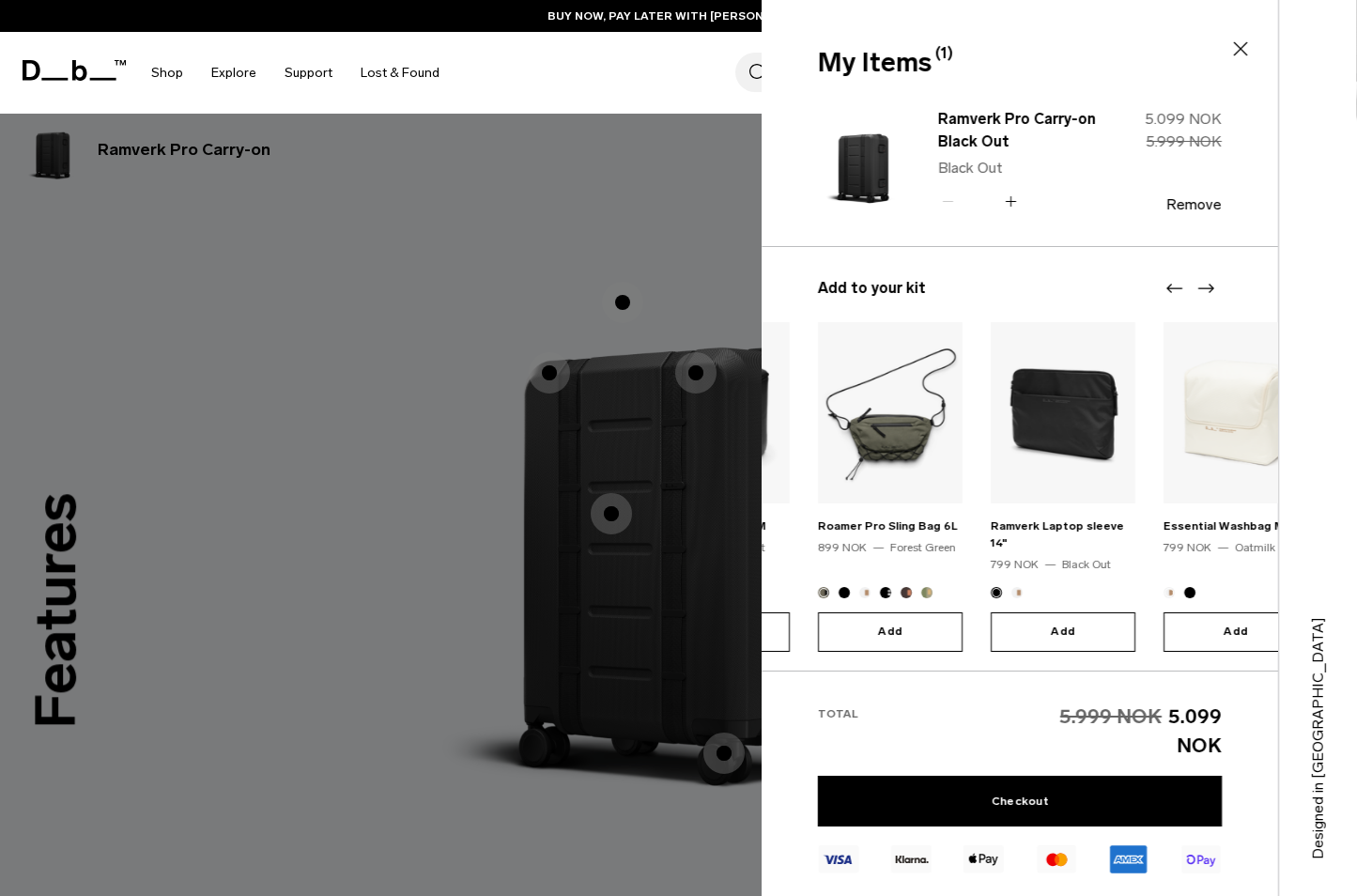
click at [1206, 291] on icon "Next slide" at bounding box center [1205, 288] width 22 height 22
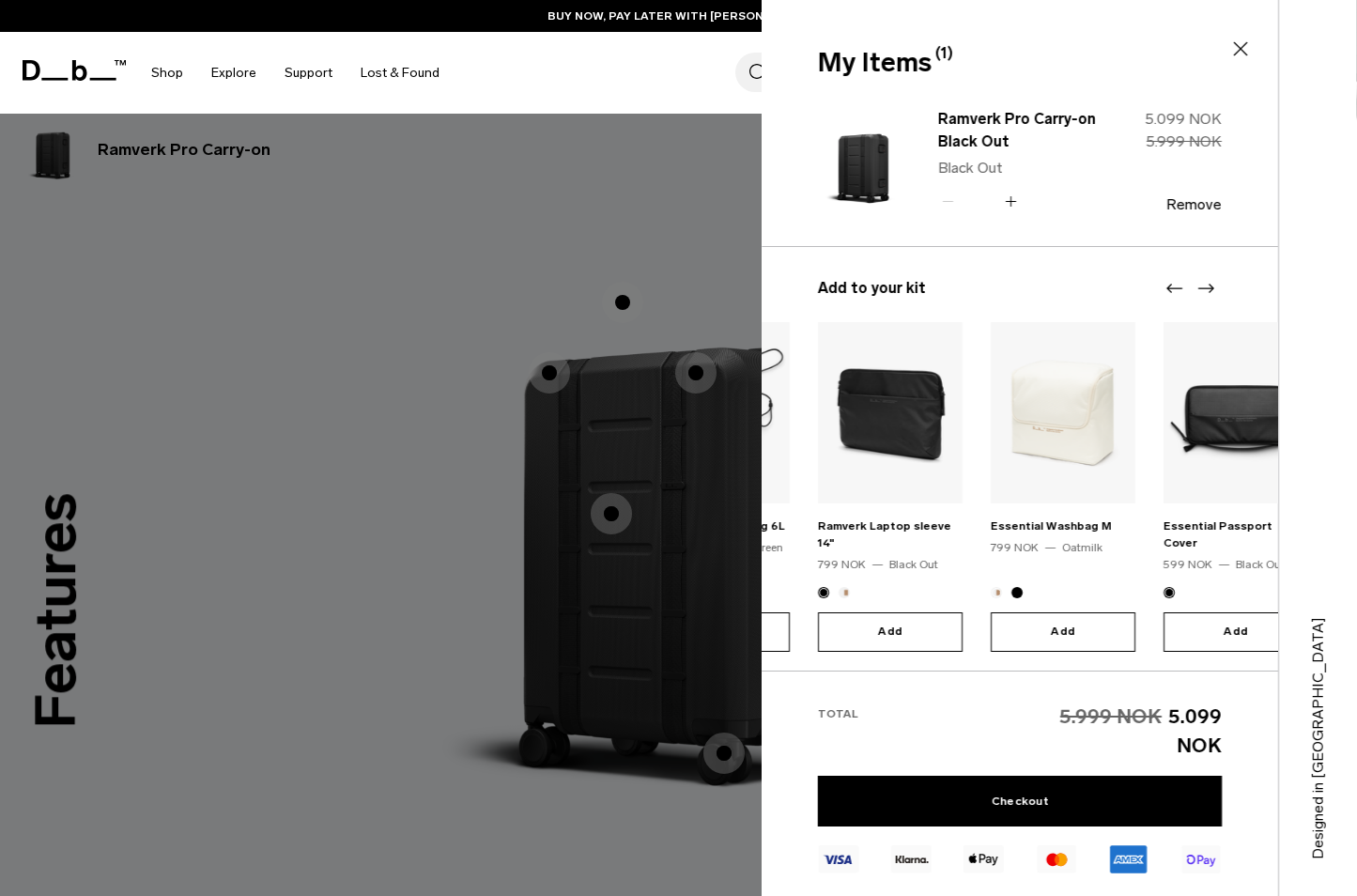
click at [1206, 291] on icon "Next slide" at bounding box center [1205, 288] width 22 height 22
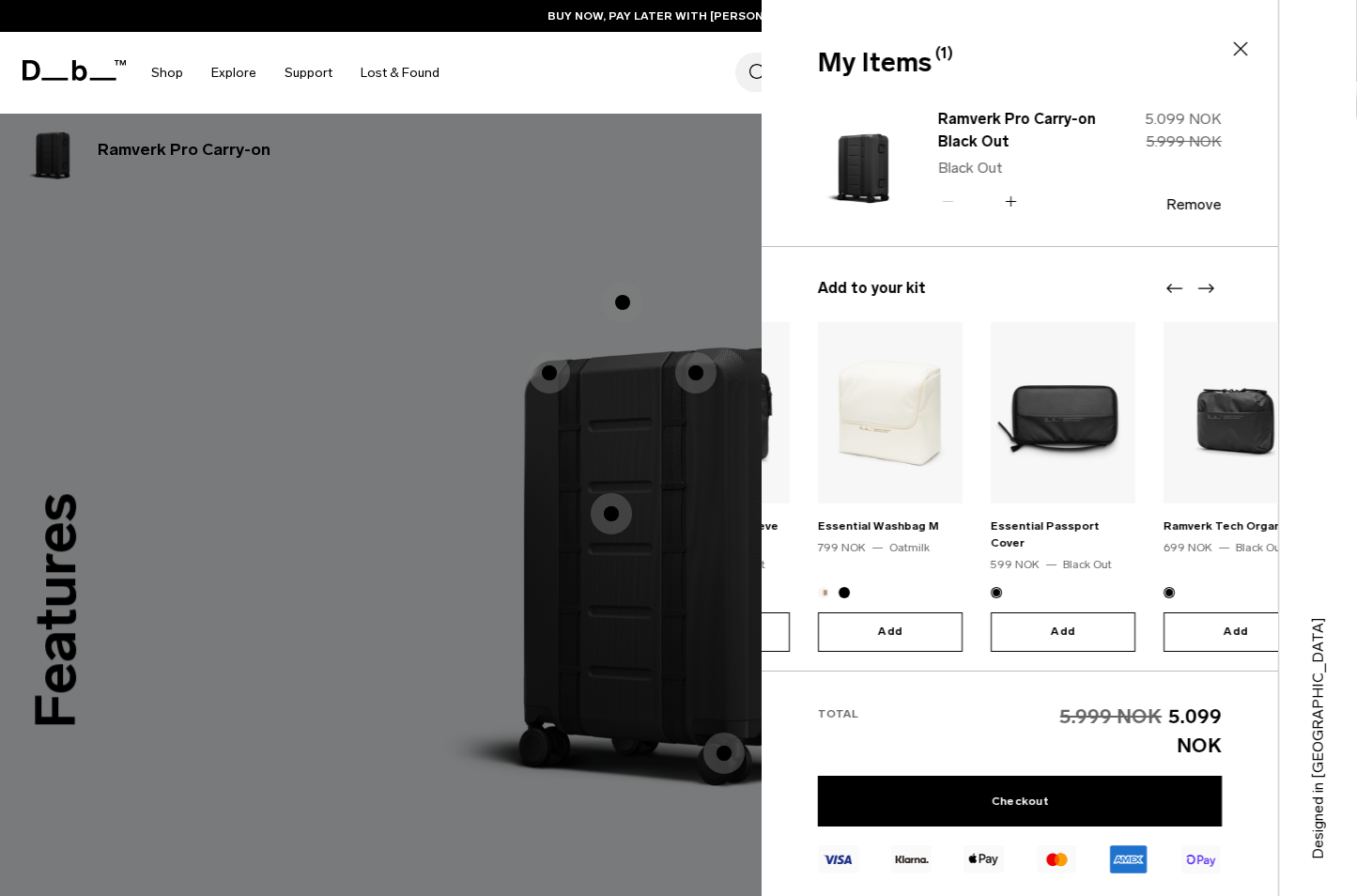
click at [1206, 291] on icon "Next slide" at bounding box center [1205, 288] width 22 height 22
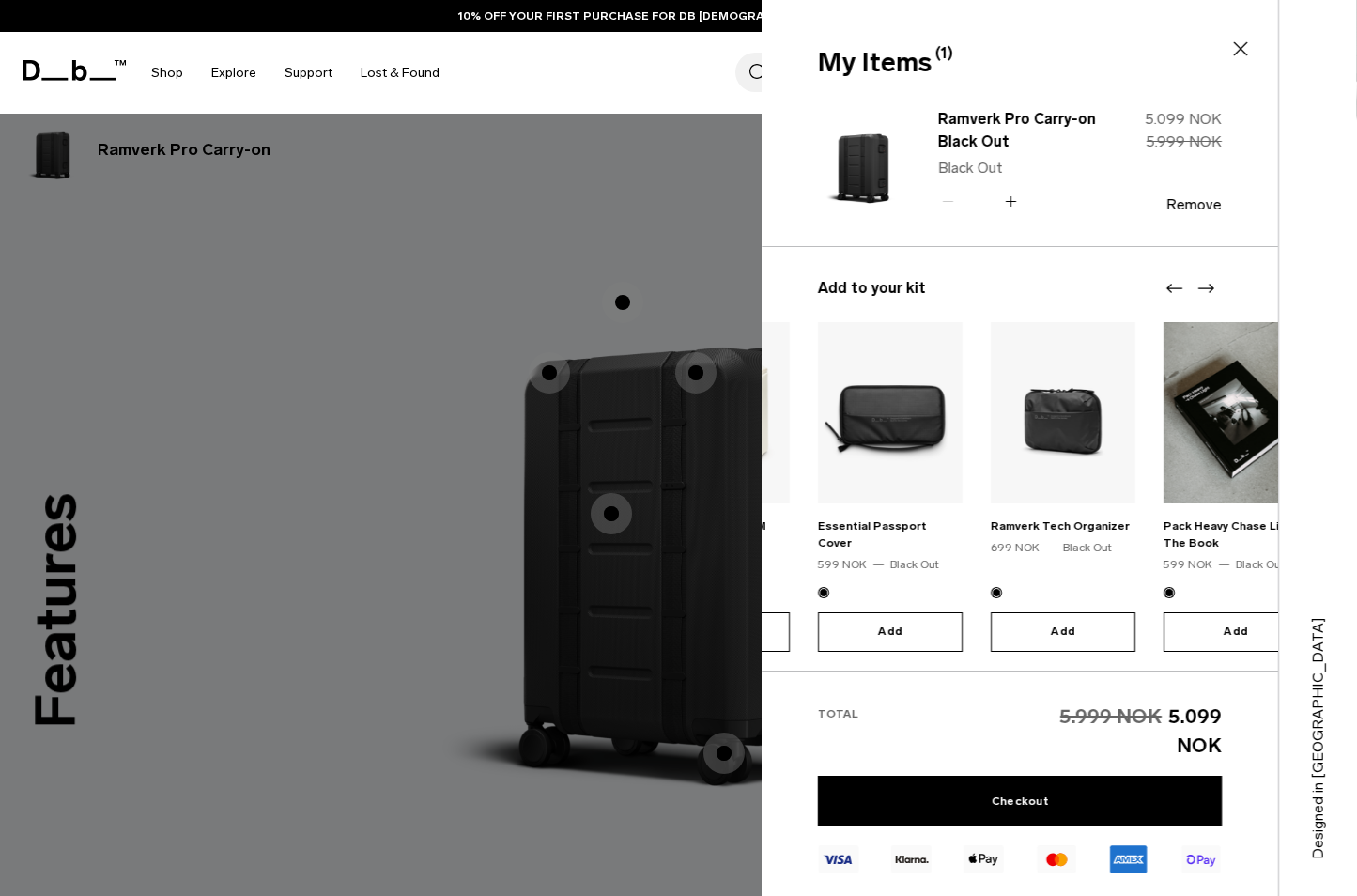
click at [1206, 291] on icon "Next slide" at bounding box center [1205, 288] width 22 height 22
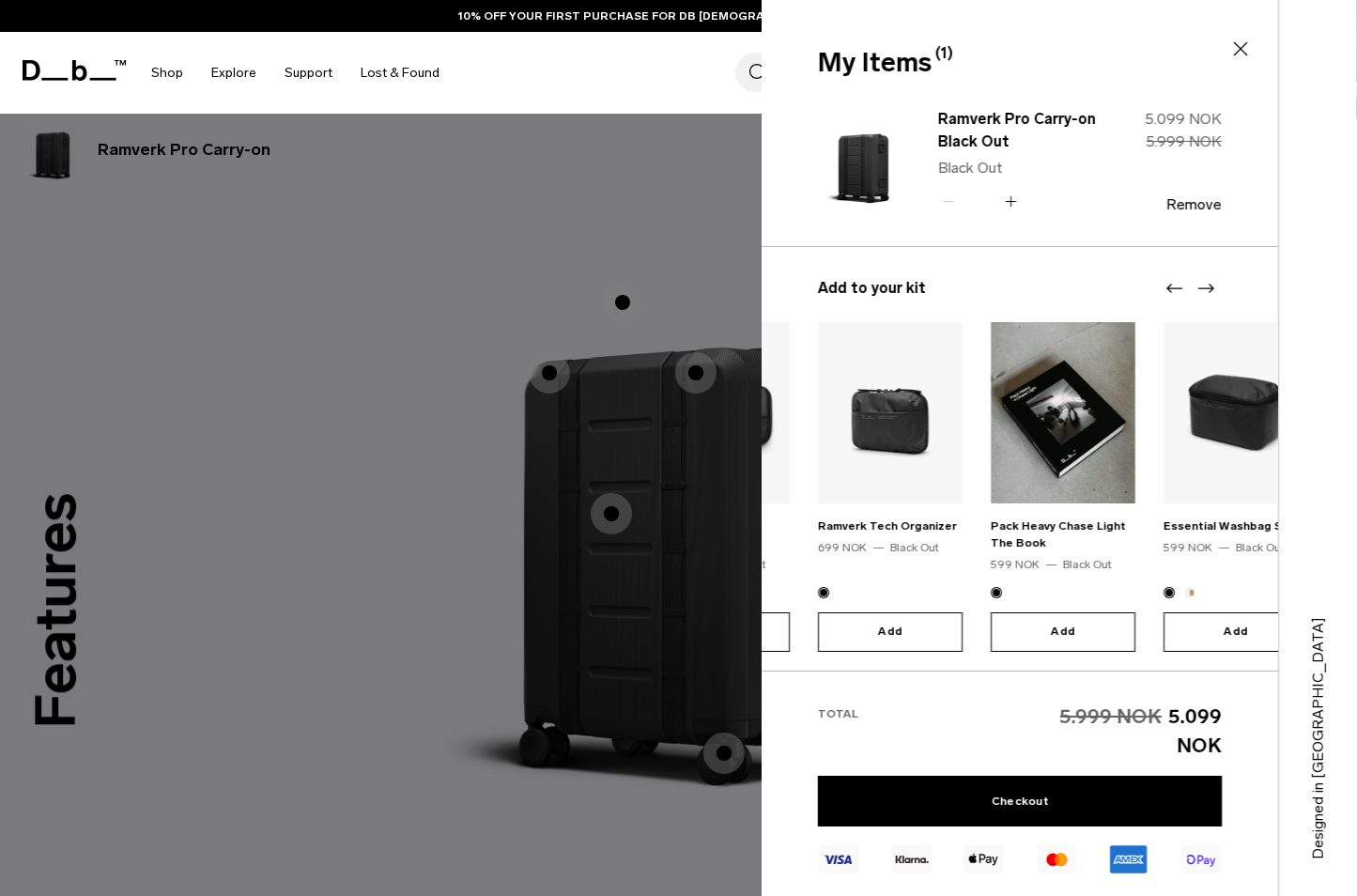
click at [1206, 291] on icon "Next slide" at bounding box center [1205, 288] width 22 height 22
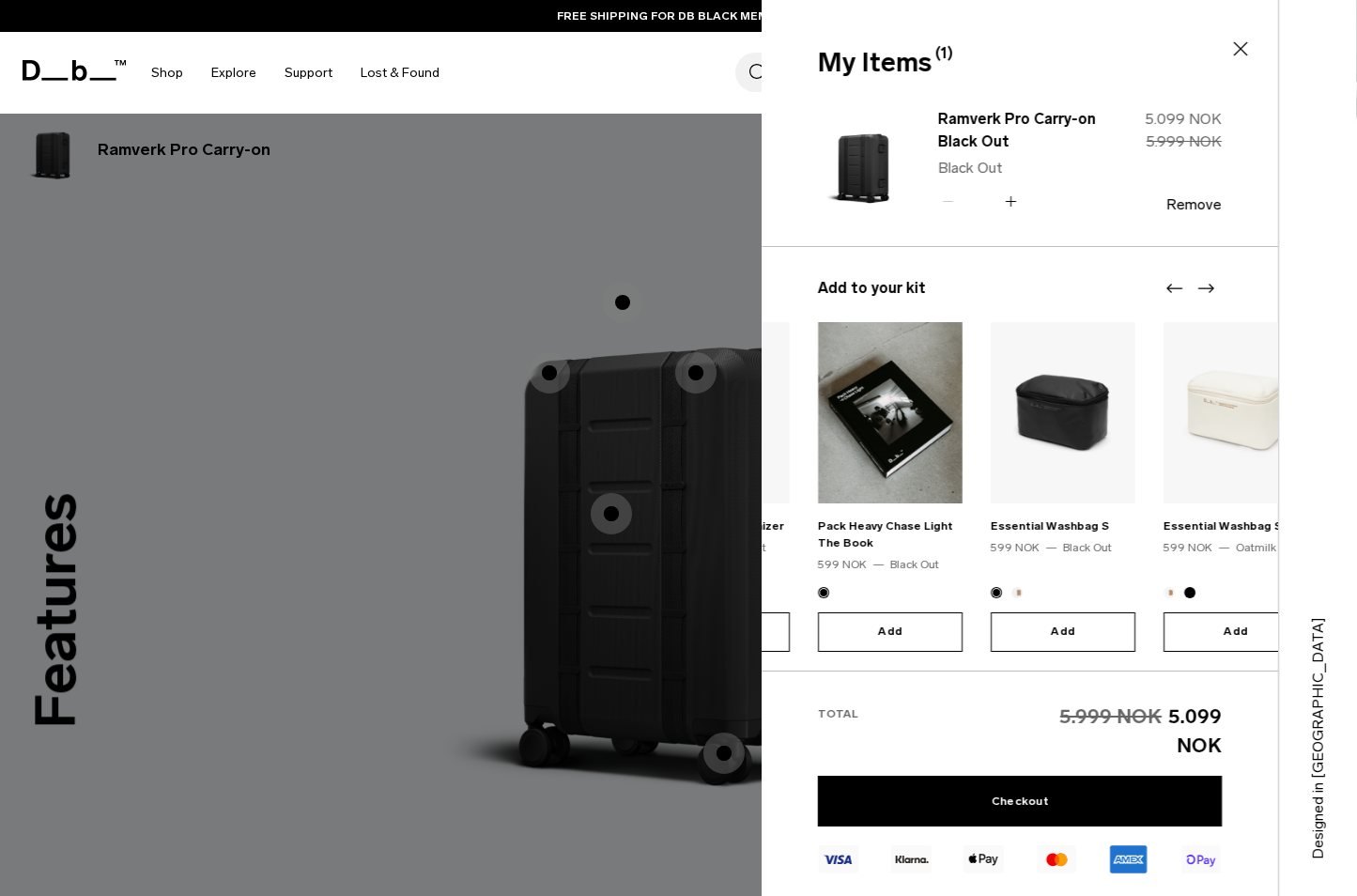
click at [1206, 291] on icon "Next slide" at bounding box center [1205, 288] width 22 height 22
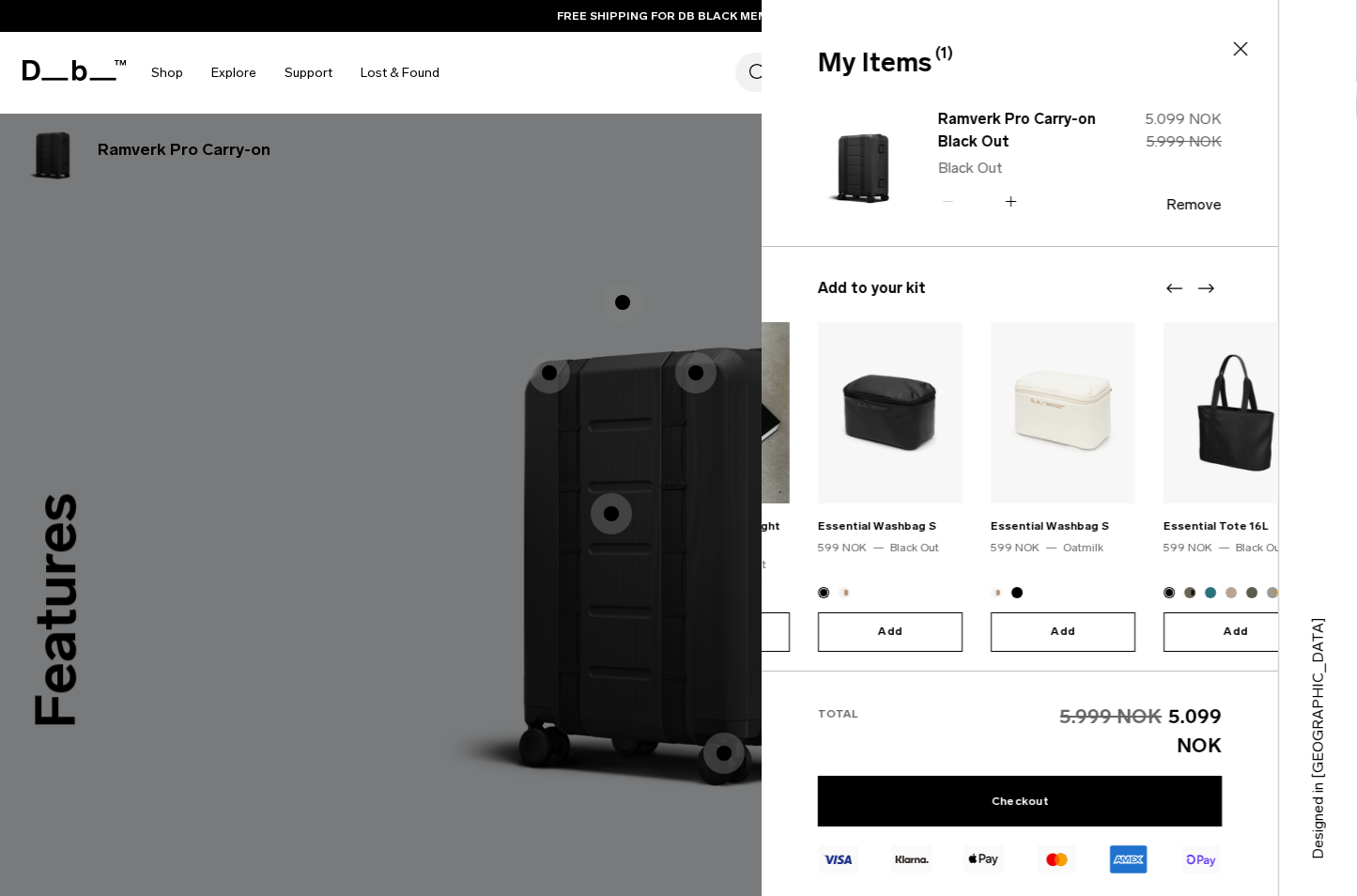
click at [1206, 291] on icon "Next slide" at bounding box center [1205, 288] width 22 height 22
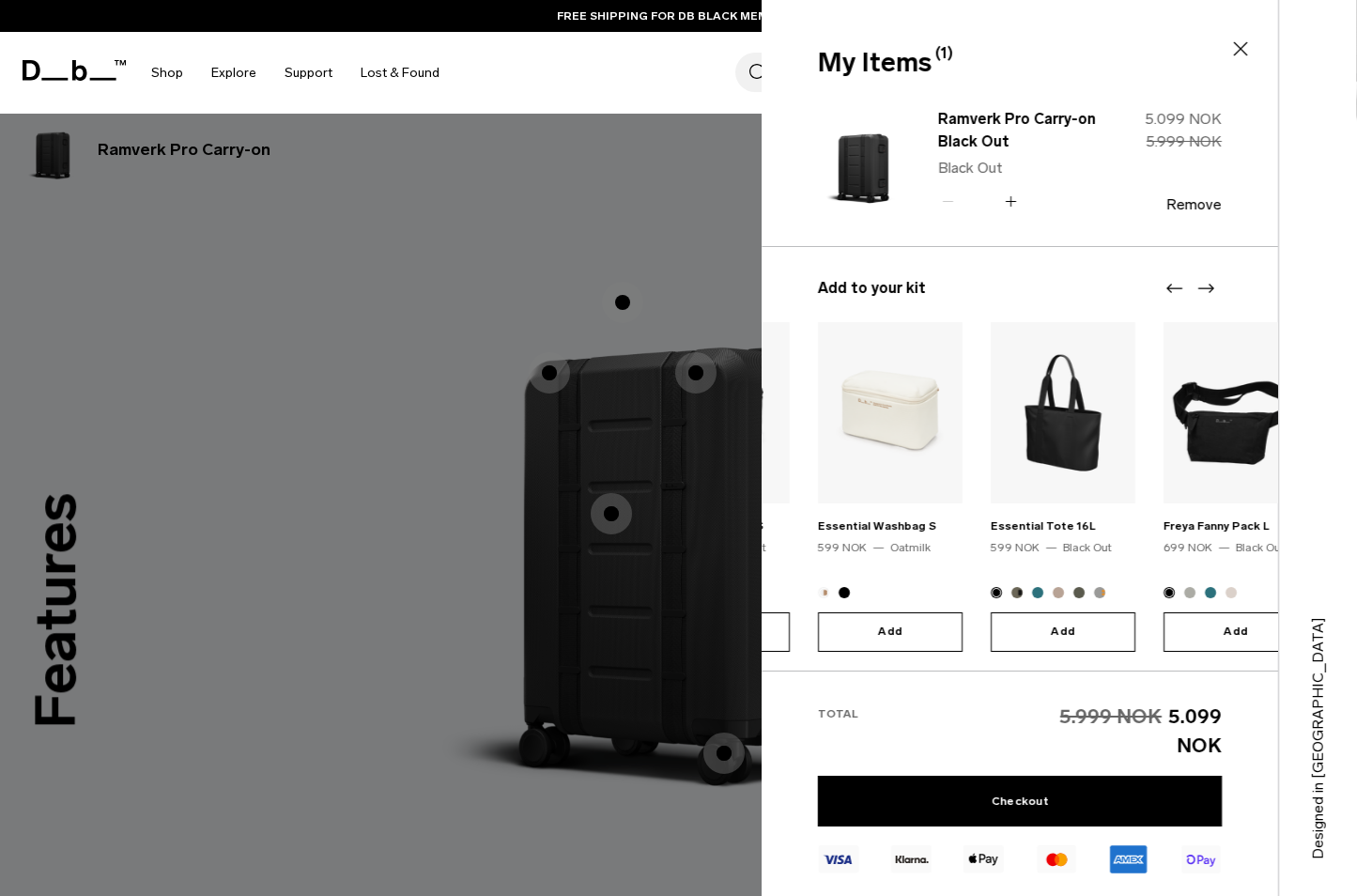
click at [1206, 291] on icon "Next slide" at bounding box center [1205, 288] width 22 height 22
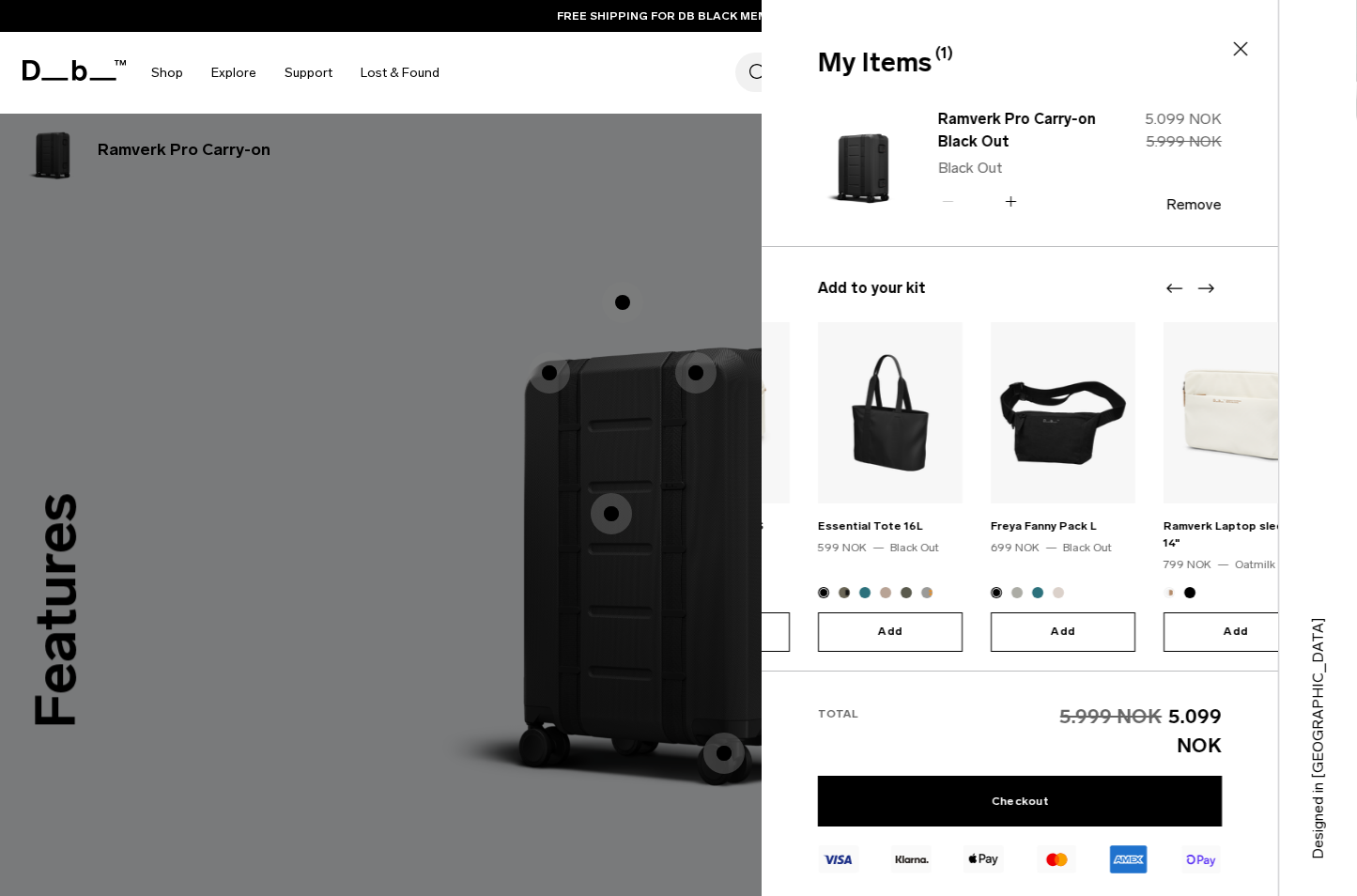
click at [1206, 291] on icon "Next slide" at bounding box center [1205, 288] width 22 height 22
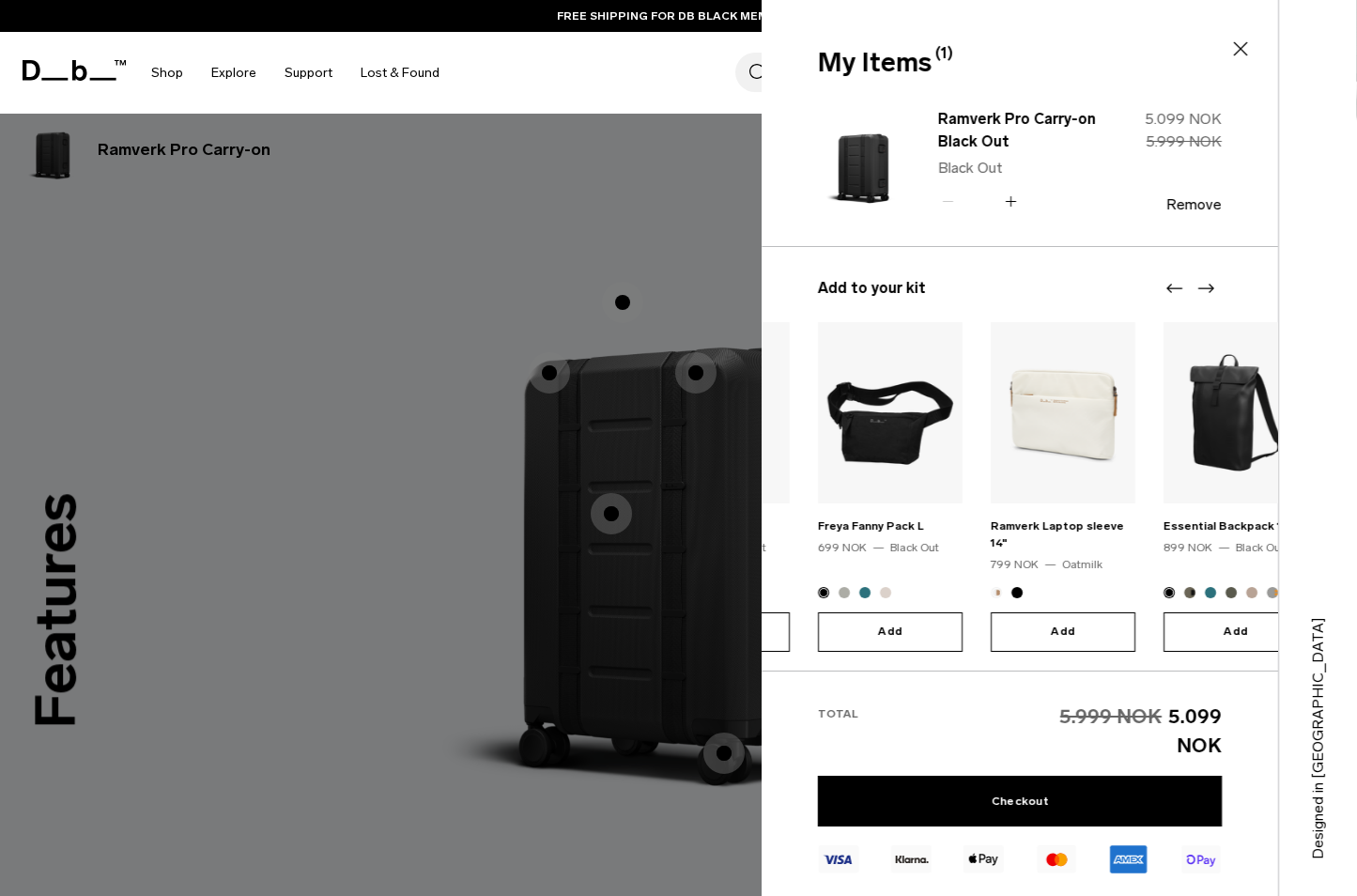
click at [1206, 291] on icon "Next slide" at bounding box center [1205, 288] width 22 height 22
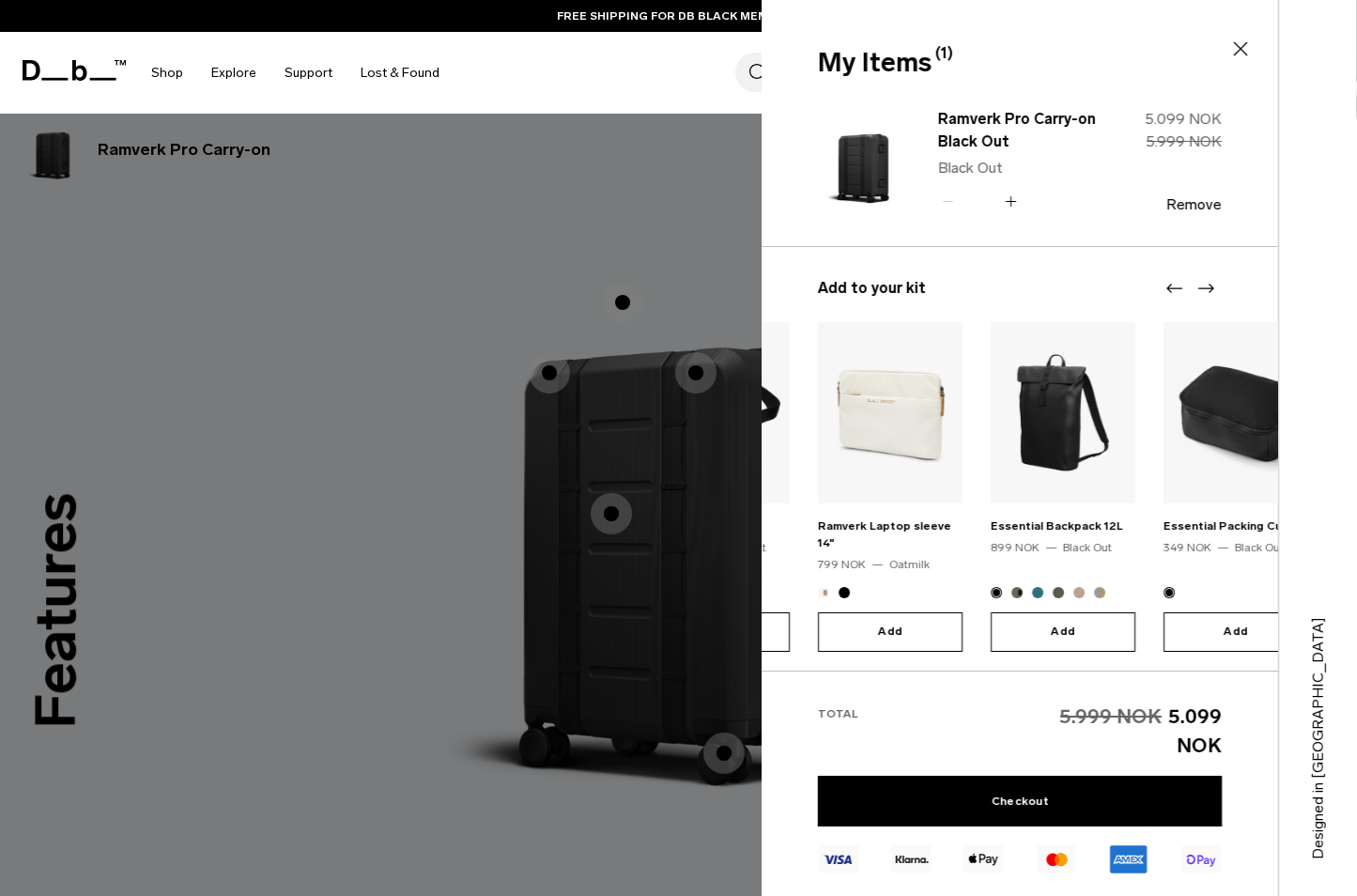
click at [1206, 291] on icon "Next slide" at bounding box center [1205, 288] width 22 height 22
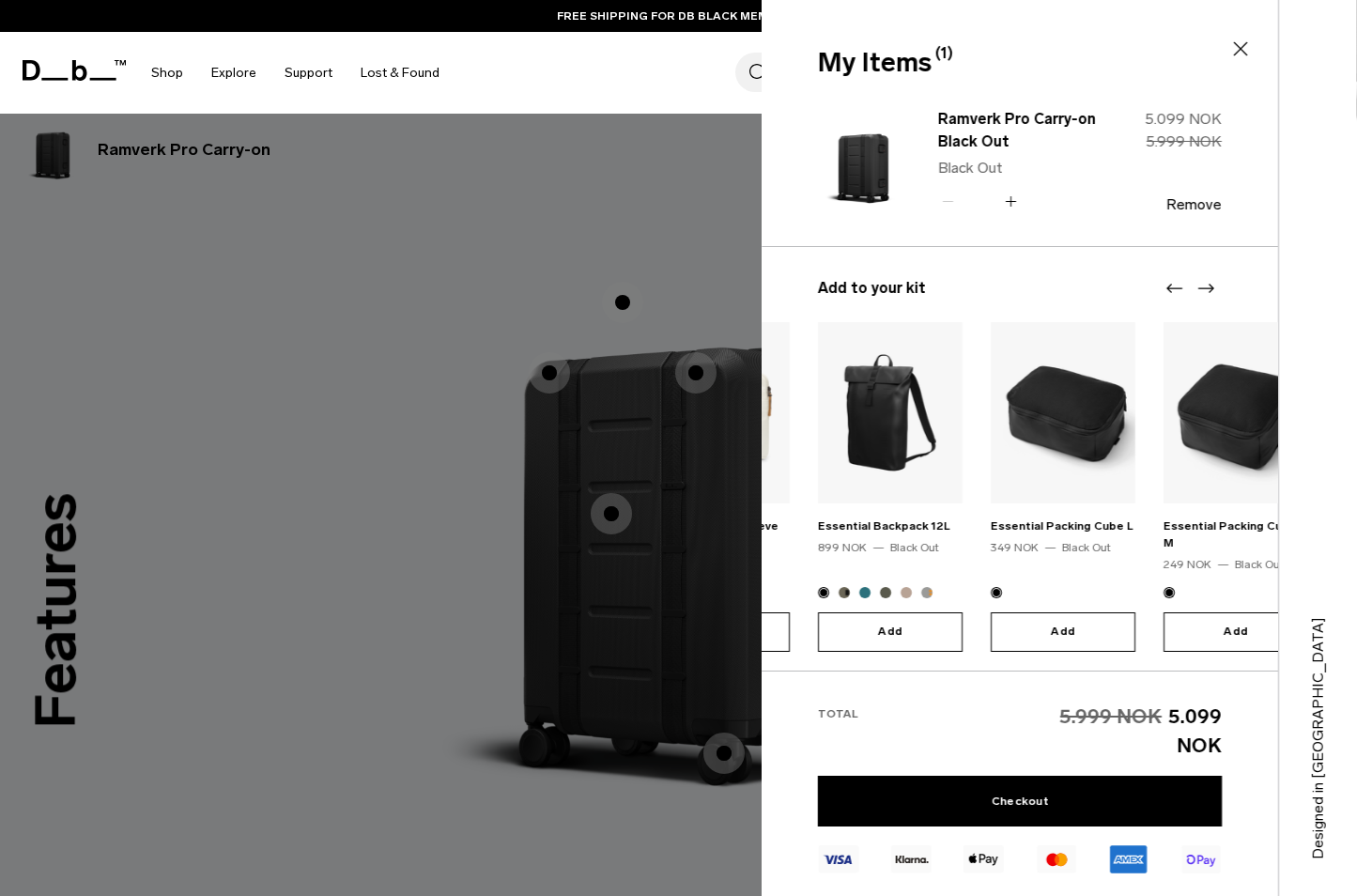
click at [1206, 291] on icon "Next slide" at bounding box center [1205, 288] width 22 height 22
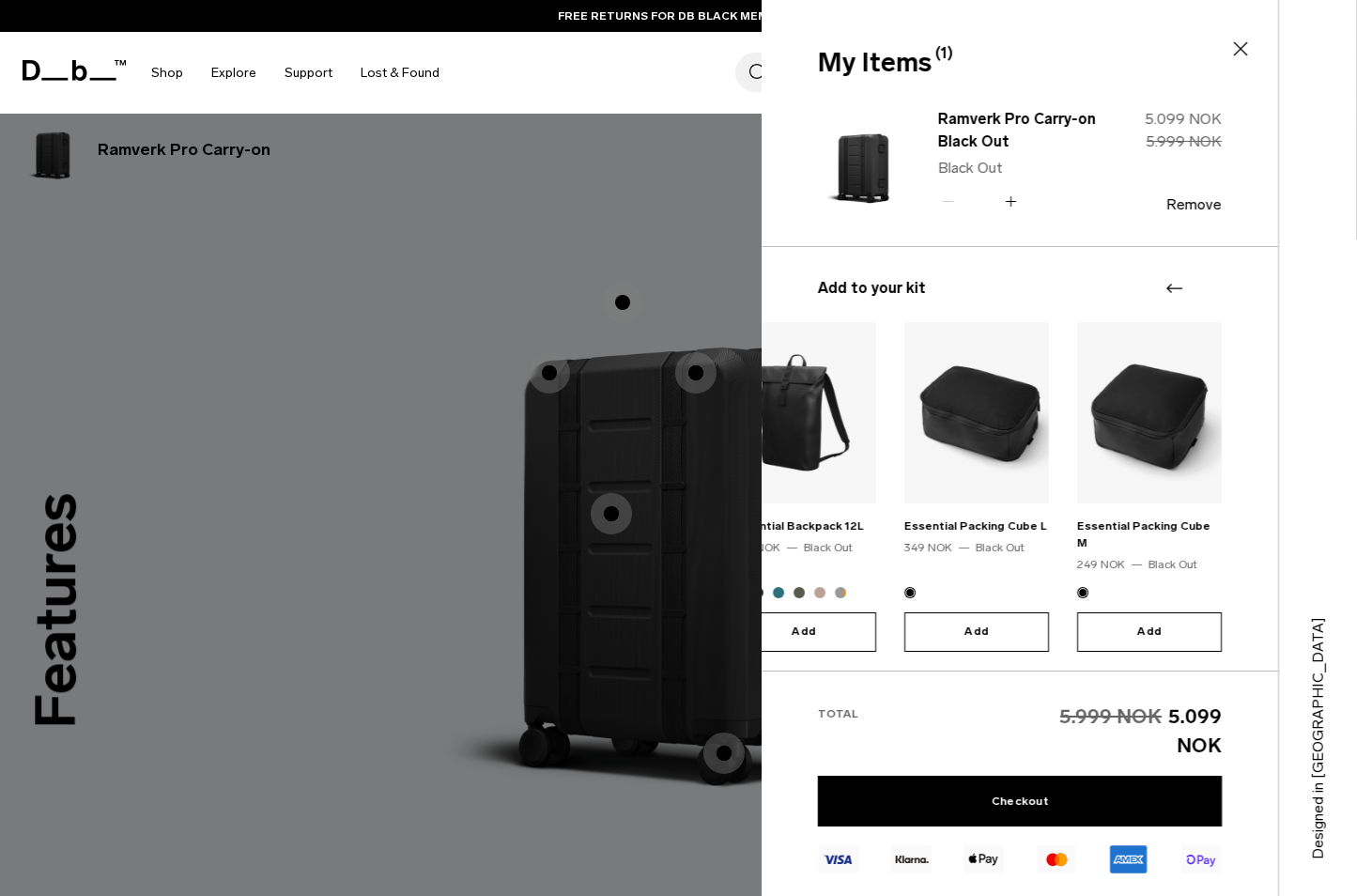
click at [1012, 397] on img at bounding box center [977, 412] width 145 height 181
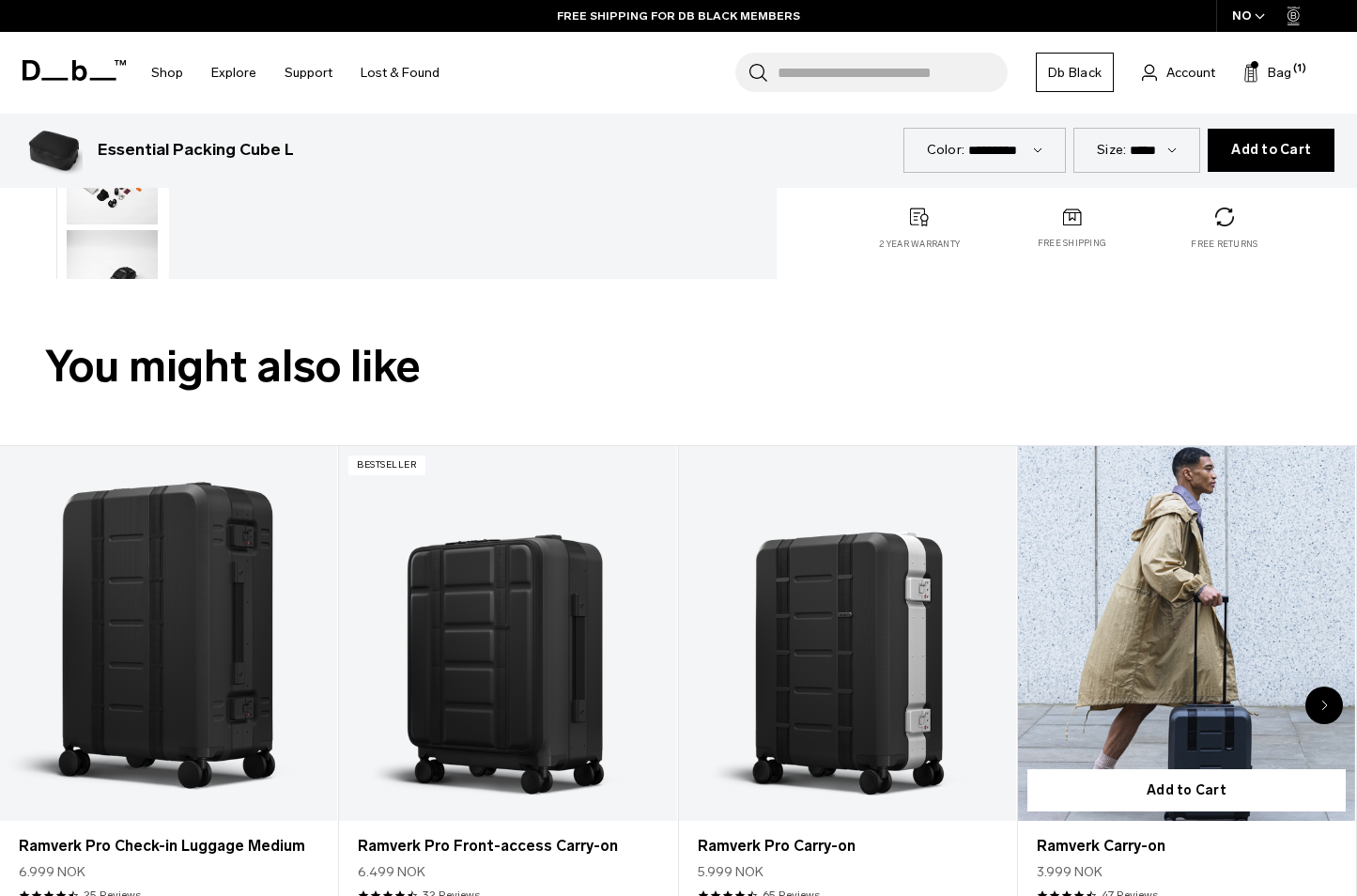
scroll to position [607, 0]
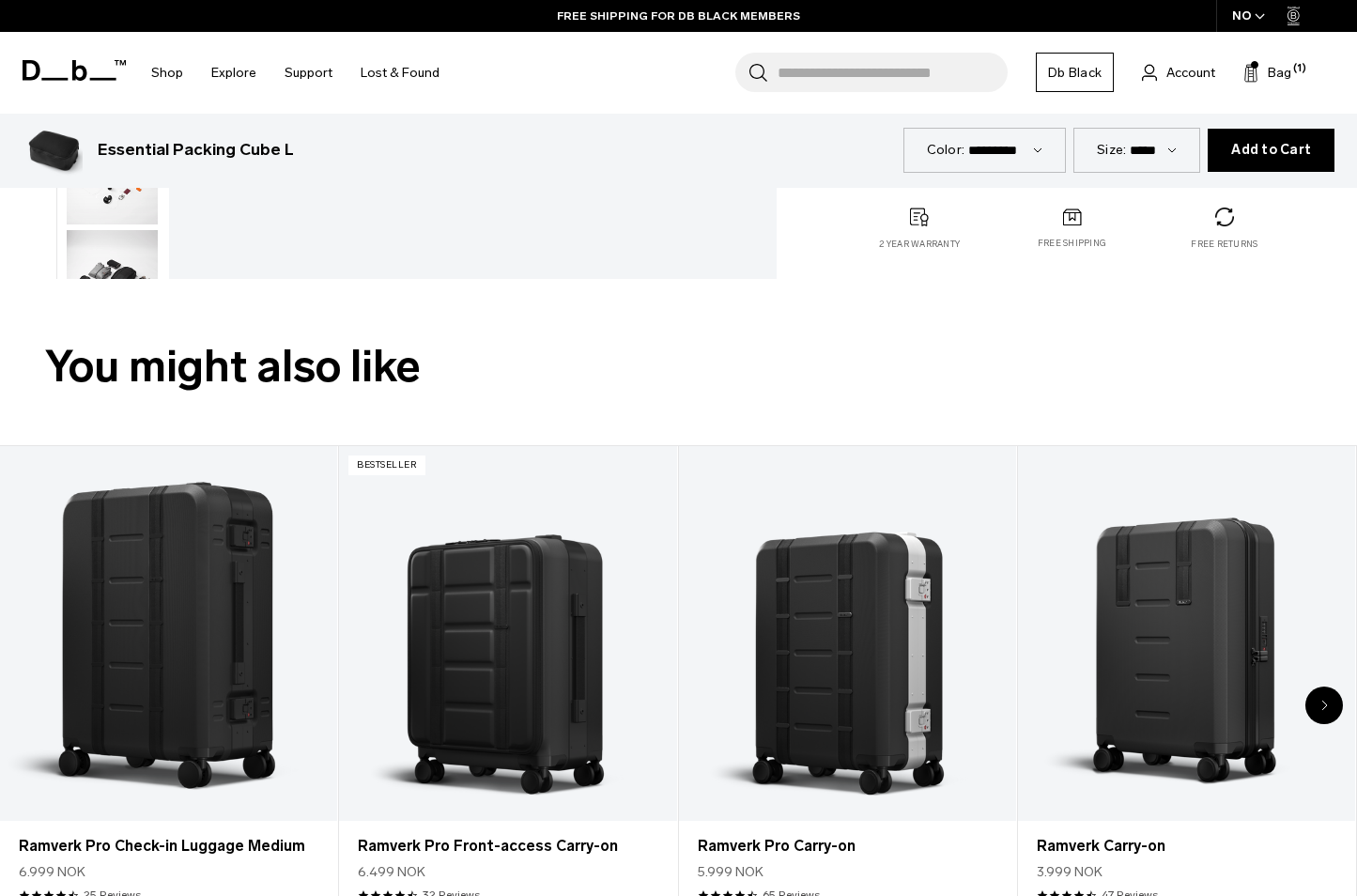
click at [1329, 703] on div "Next slide" at bounding box center [1324, 705] width 38 height 38
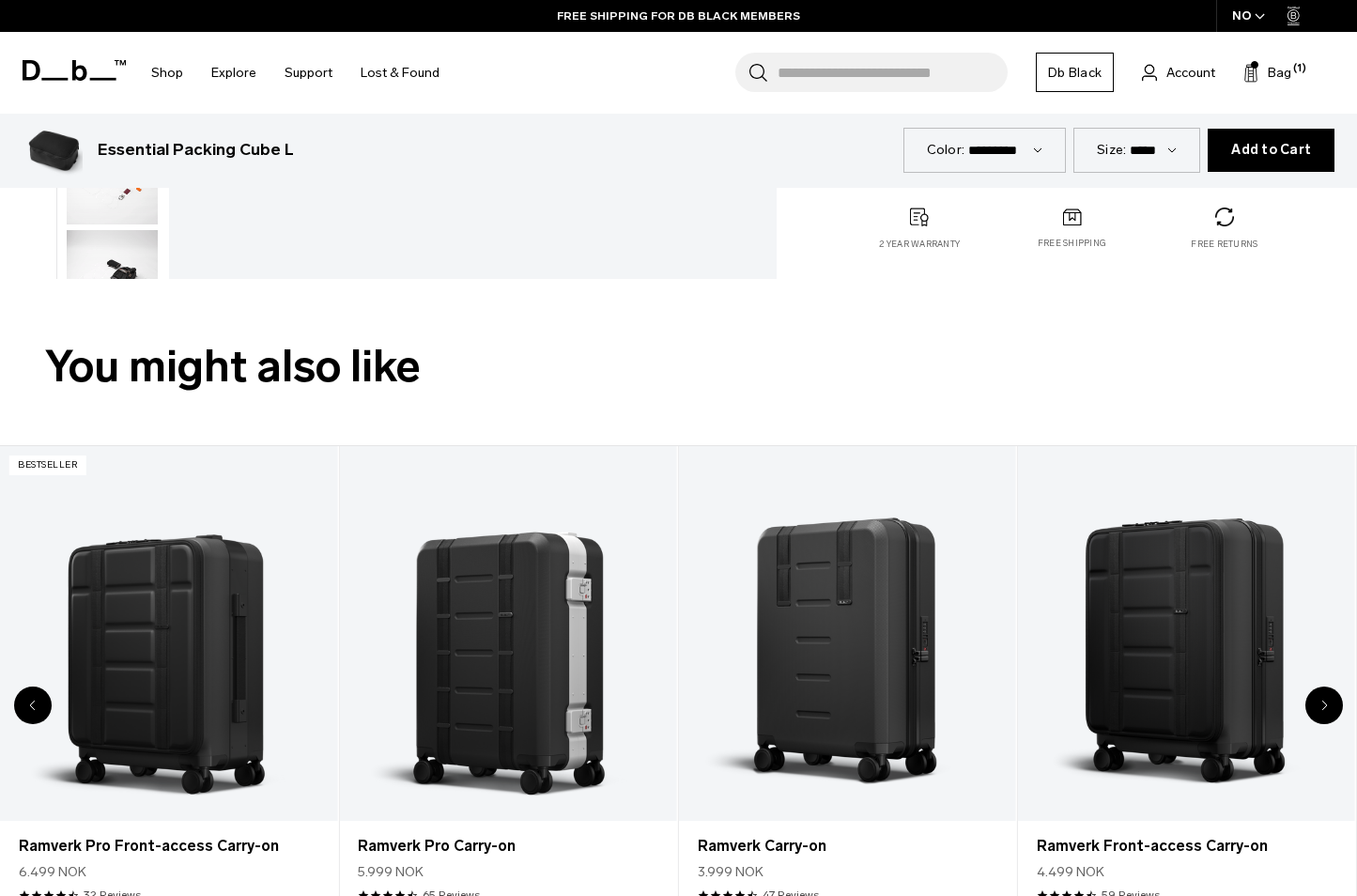
click at [1329, 703] on div "Next slide" at bounding box center [1324, 705] width 38 height 38
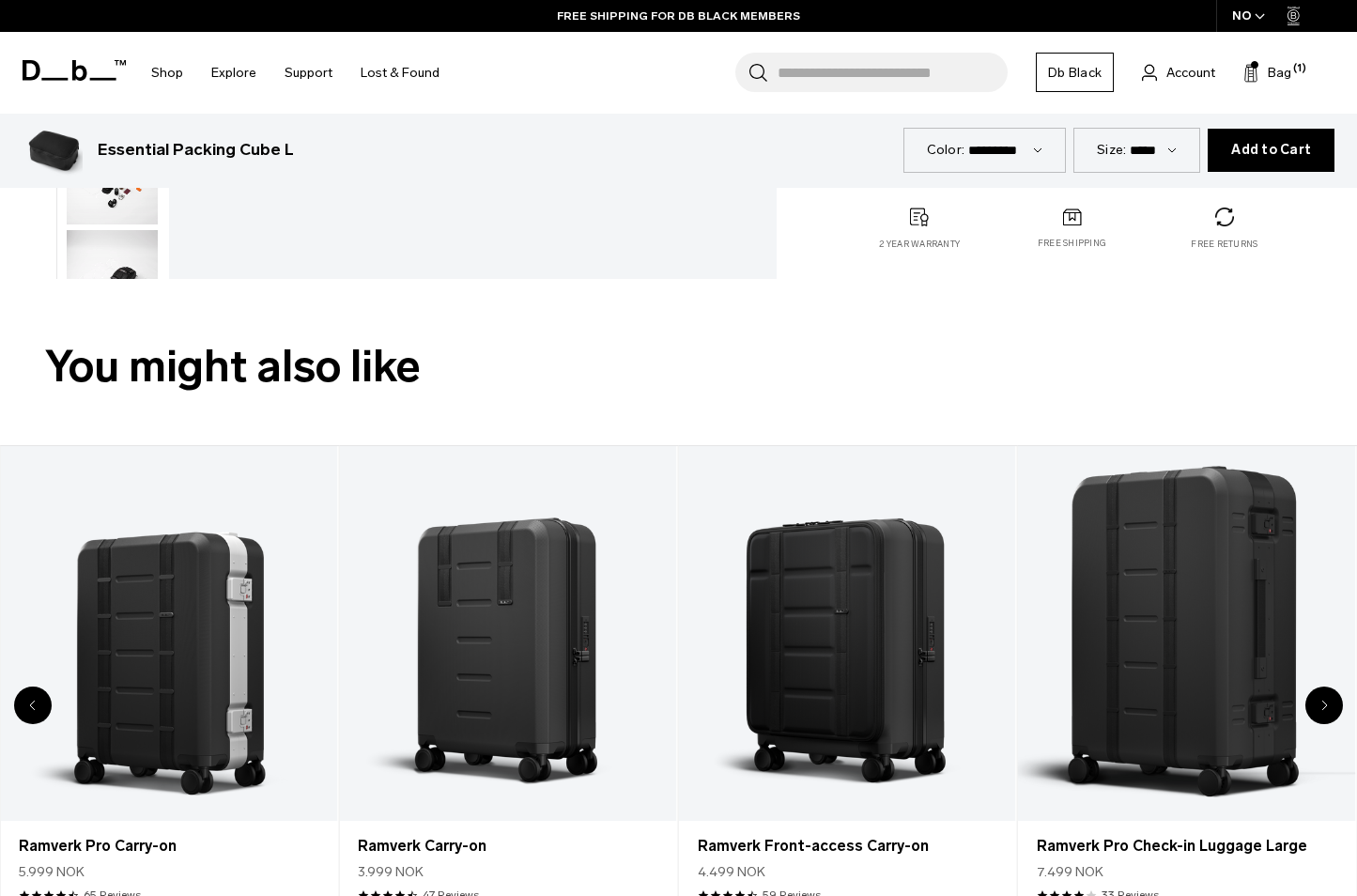
click at [1329, 703] on div "Next slide" at bounding box center [1324, 705] width 38 height 38
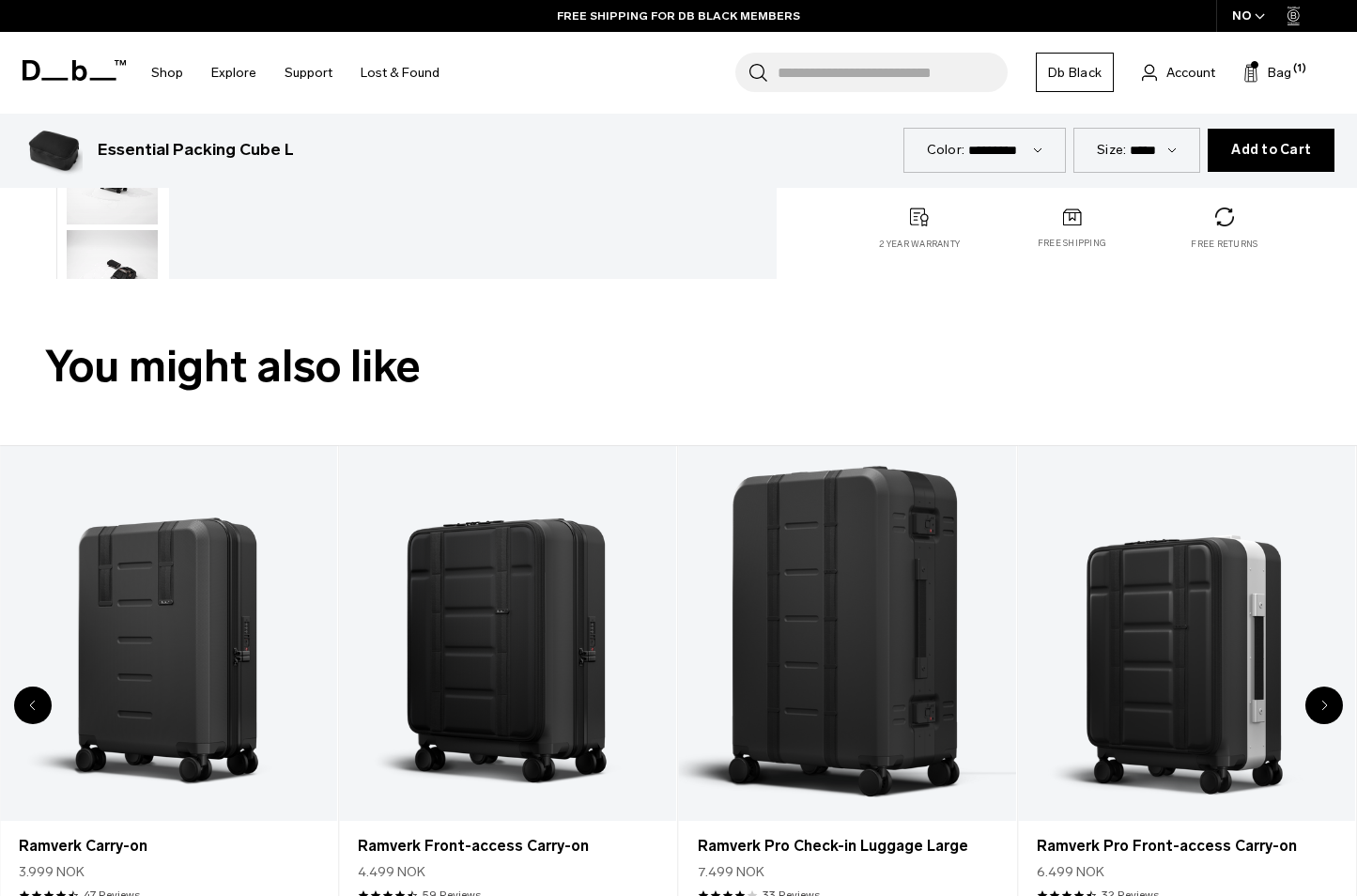
click at [1329, 703] on div "Next slide" at bounding box center [1324, 705] width 38 height 38
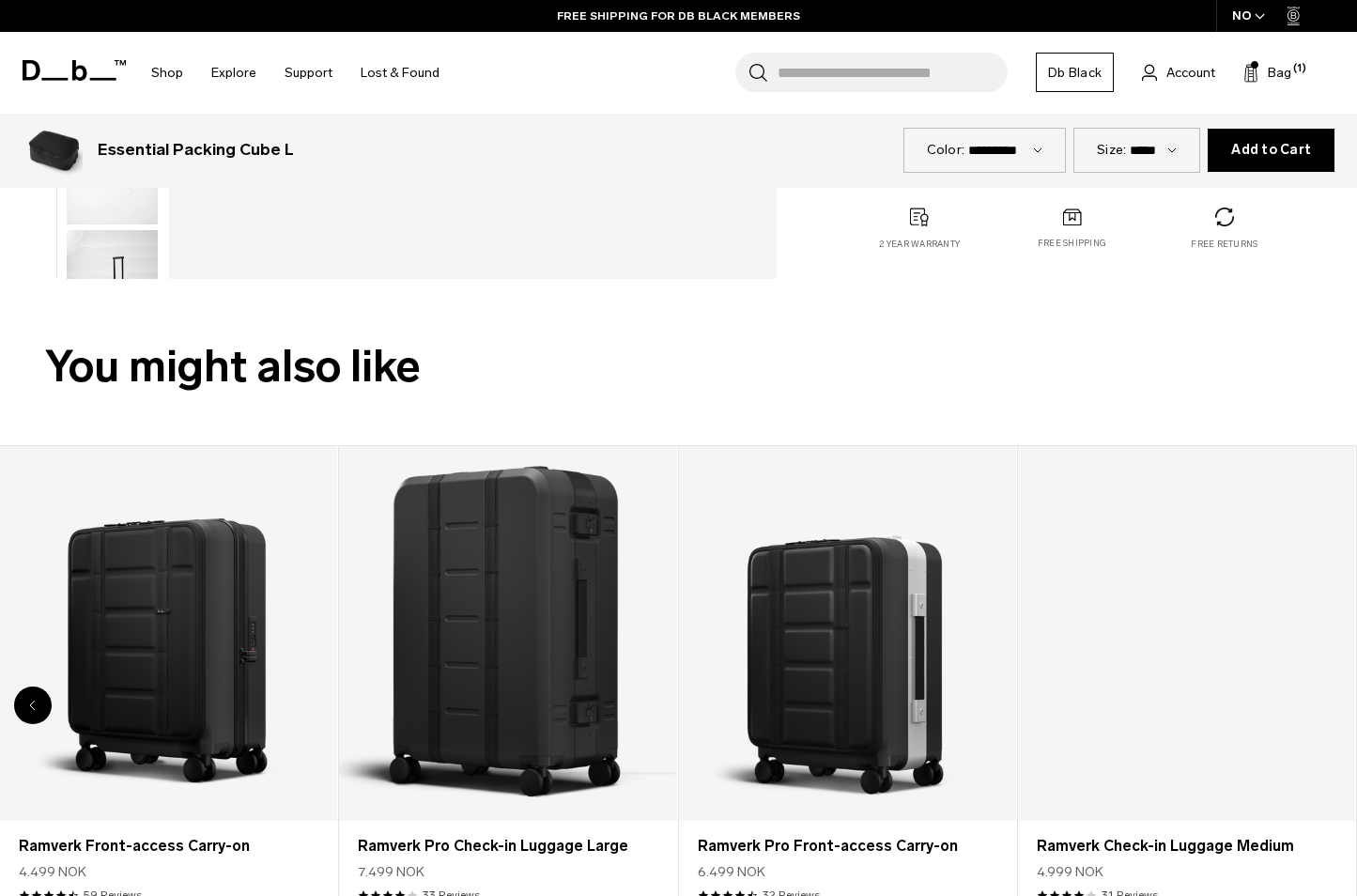
click at [1329, 703] on div "8 / 8" at bounding box center [1187, 633] width 338 height 375
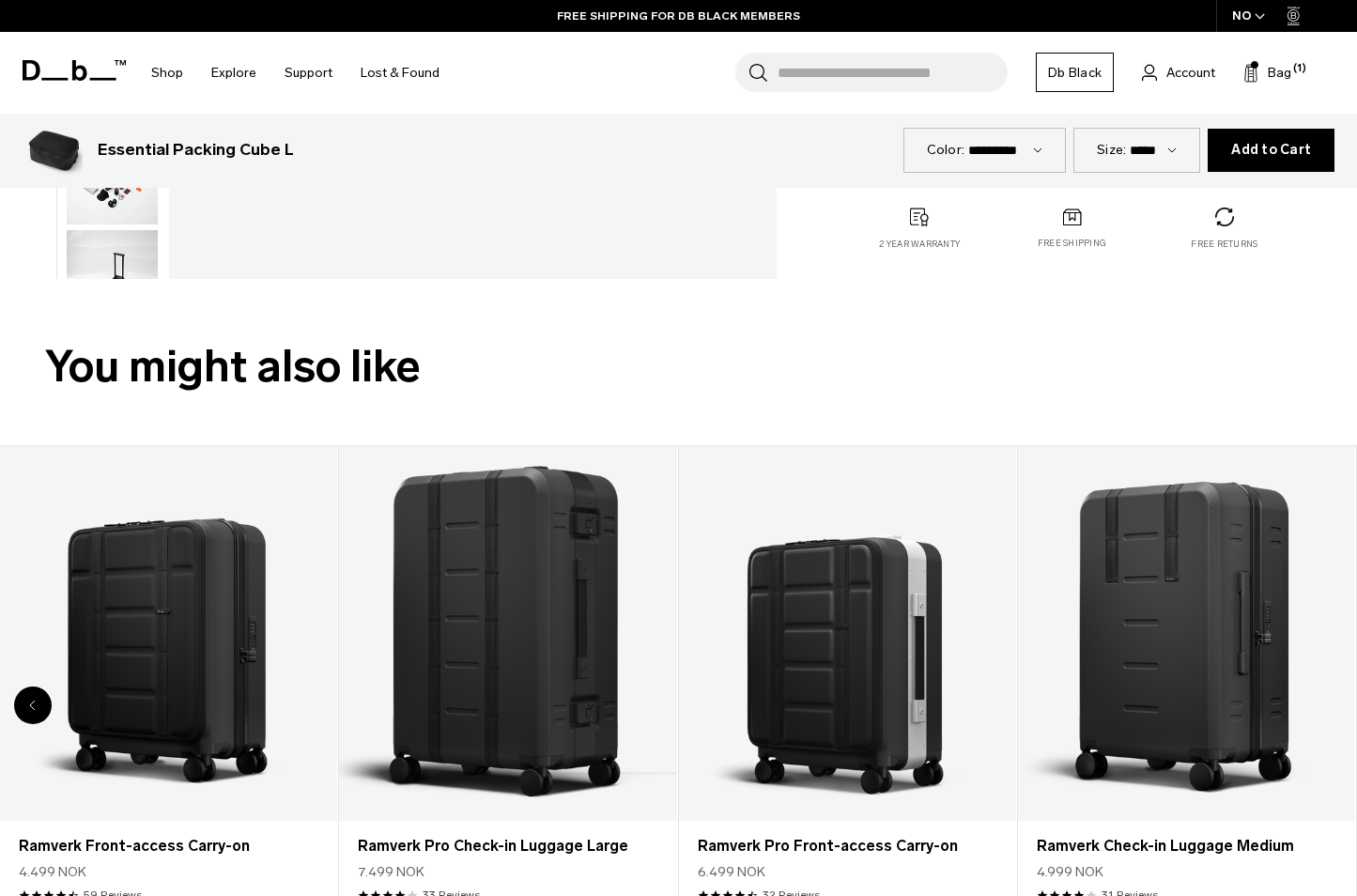
click at [947, 69] on input "Search for Bags, Luggage..." at bounding box center [892, 72] width 231 height 40
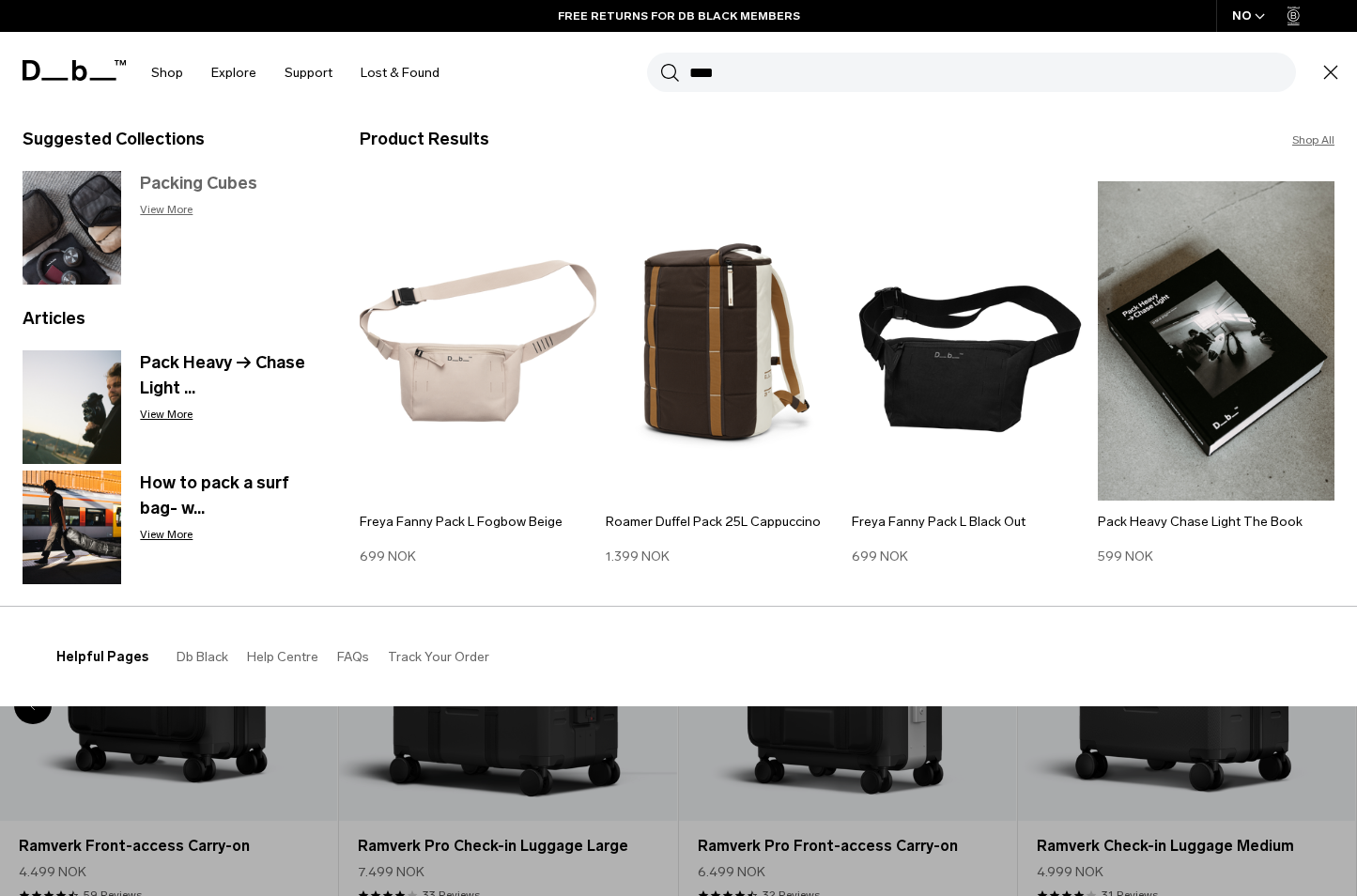
type input "****"
click at [96, 236] on img at bounding box center [71, 228] width 98 height 114
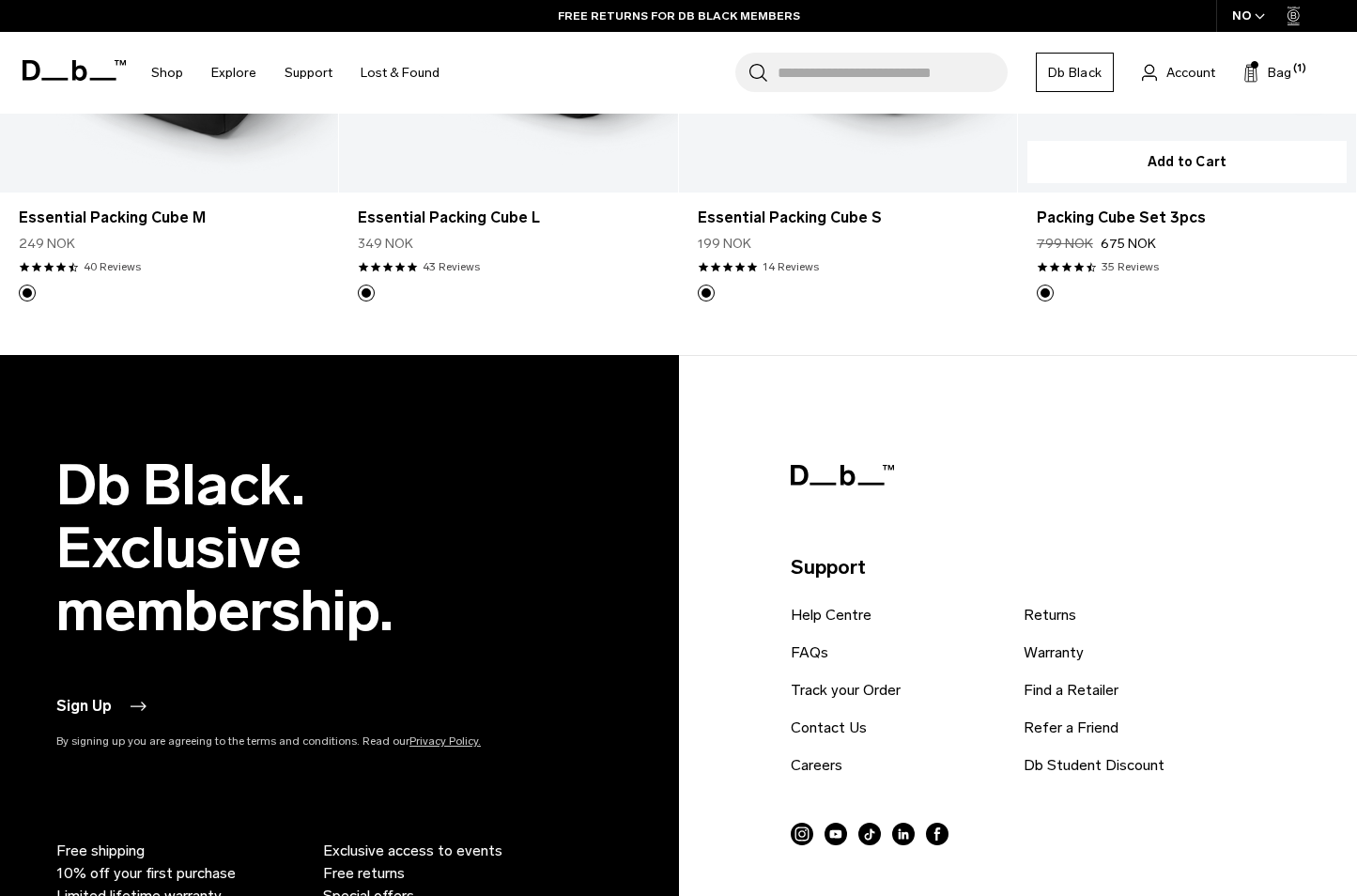
scroll to position [715, 0]
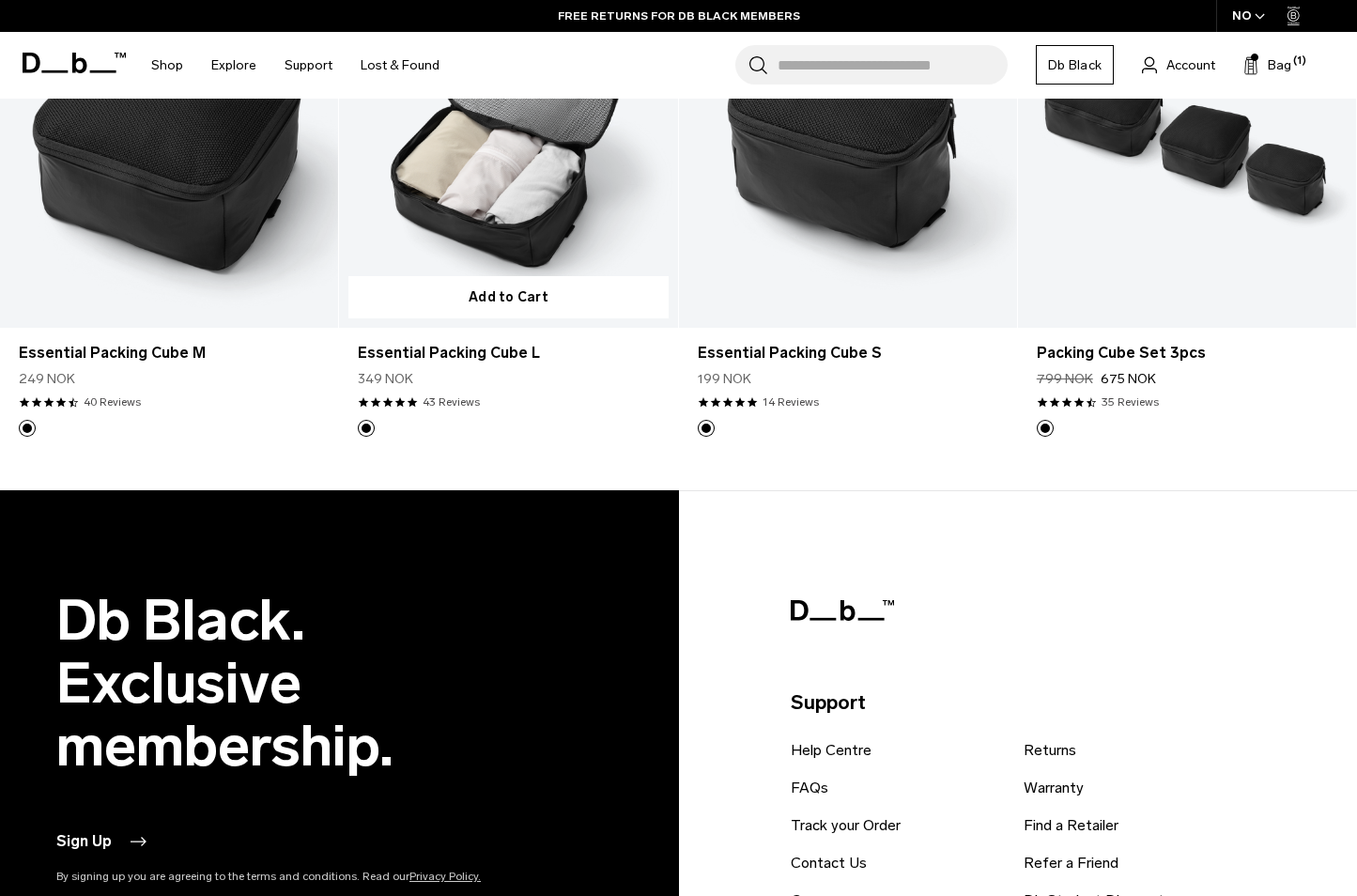
click at [489, 204] on link "Essential Packing Cube L" at bounding box center [509, 139] width 339 height 376
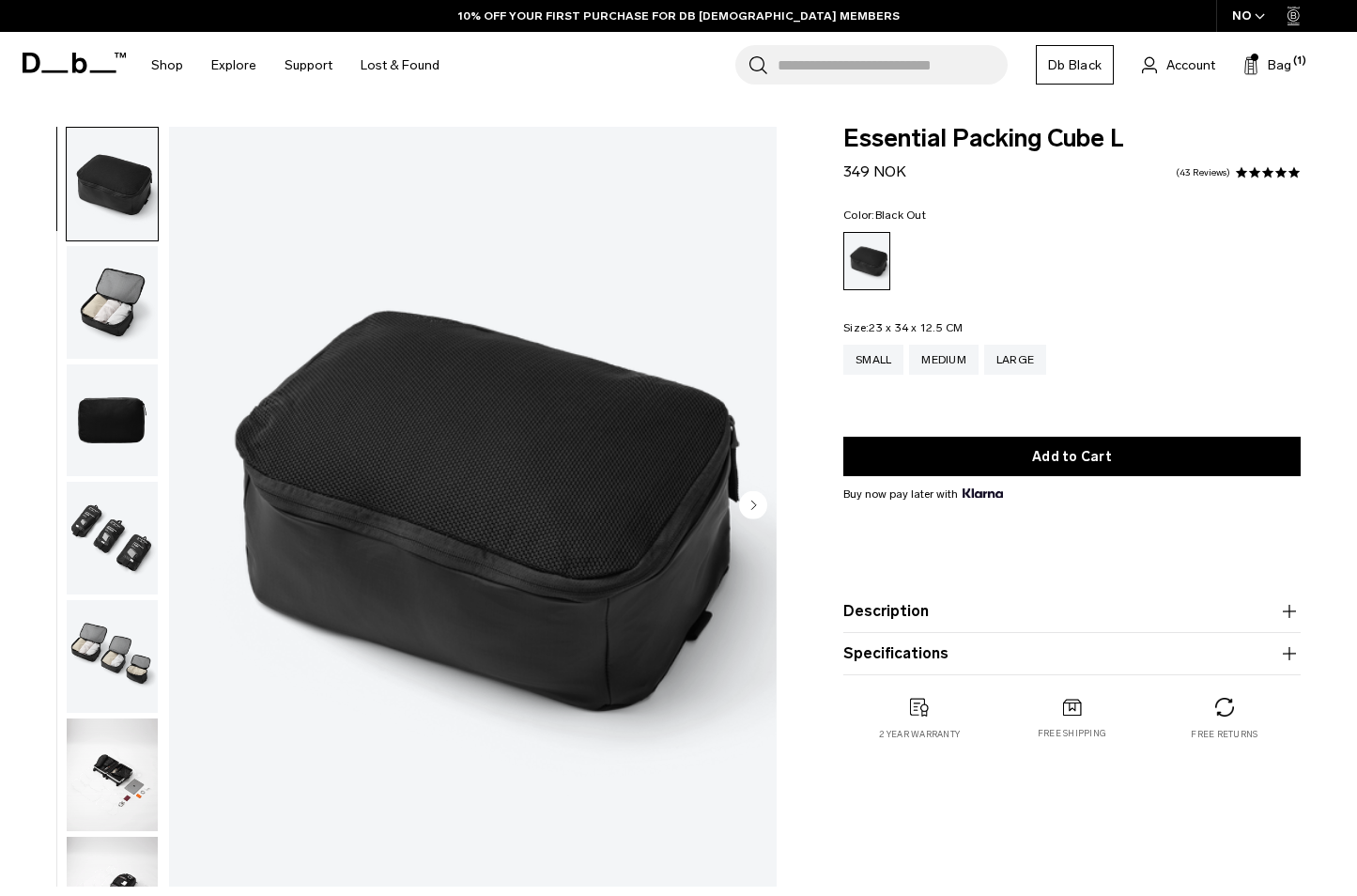
click at [134, 541] on img "button" at bounding box center [113, 538] width 91 height 113
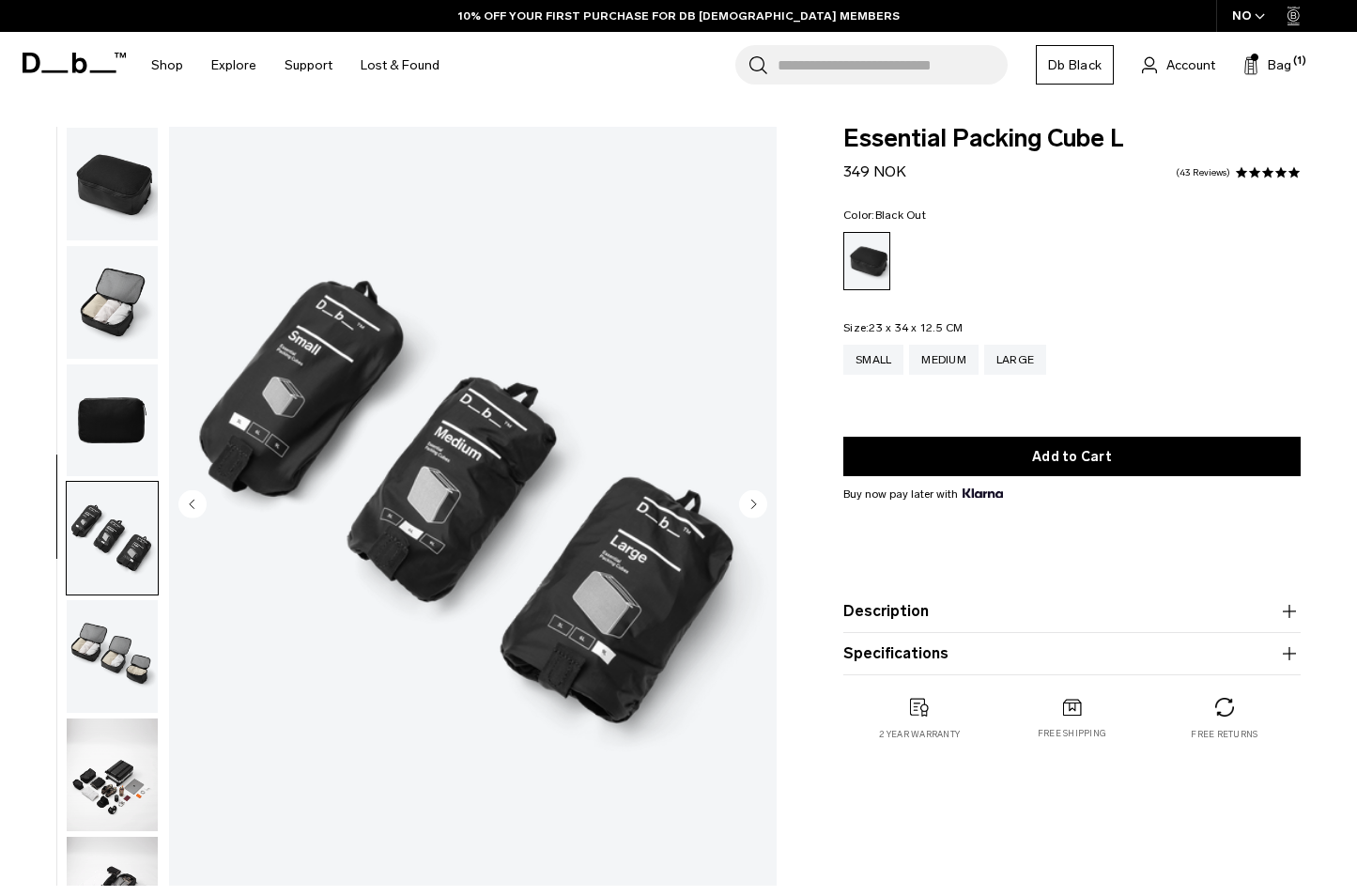
scroll to position [73, 0]
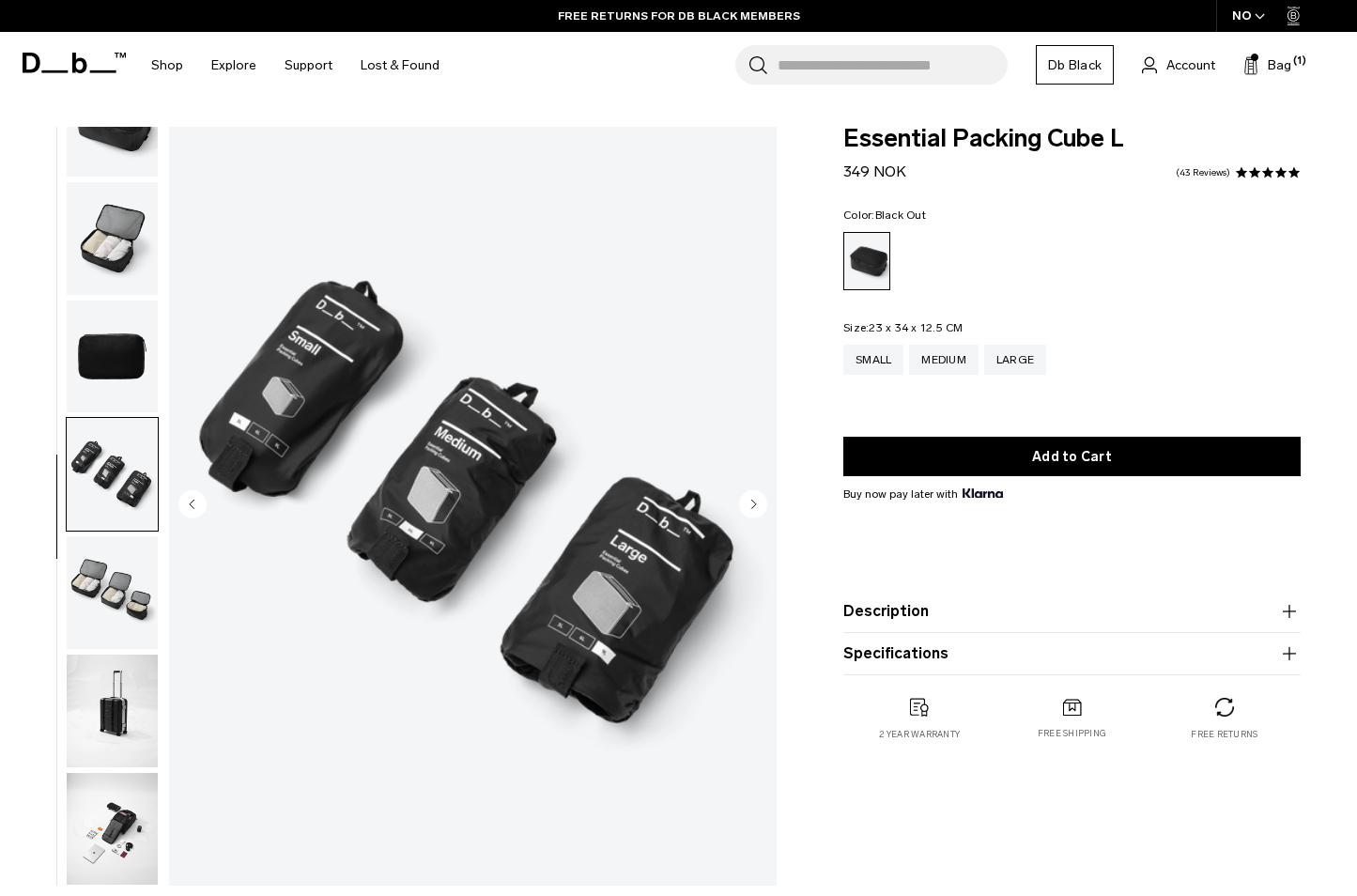
click at [120, 618] on img "button" at bounding box center [113, 592] width 91 height 113
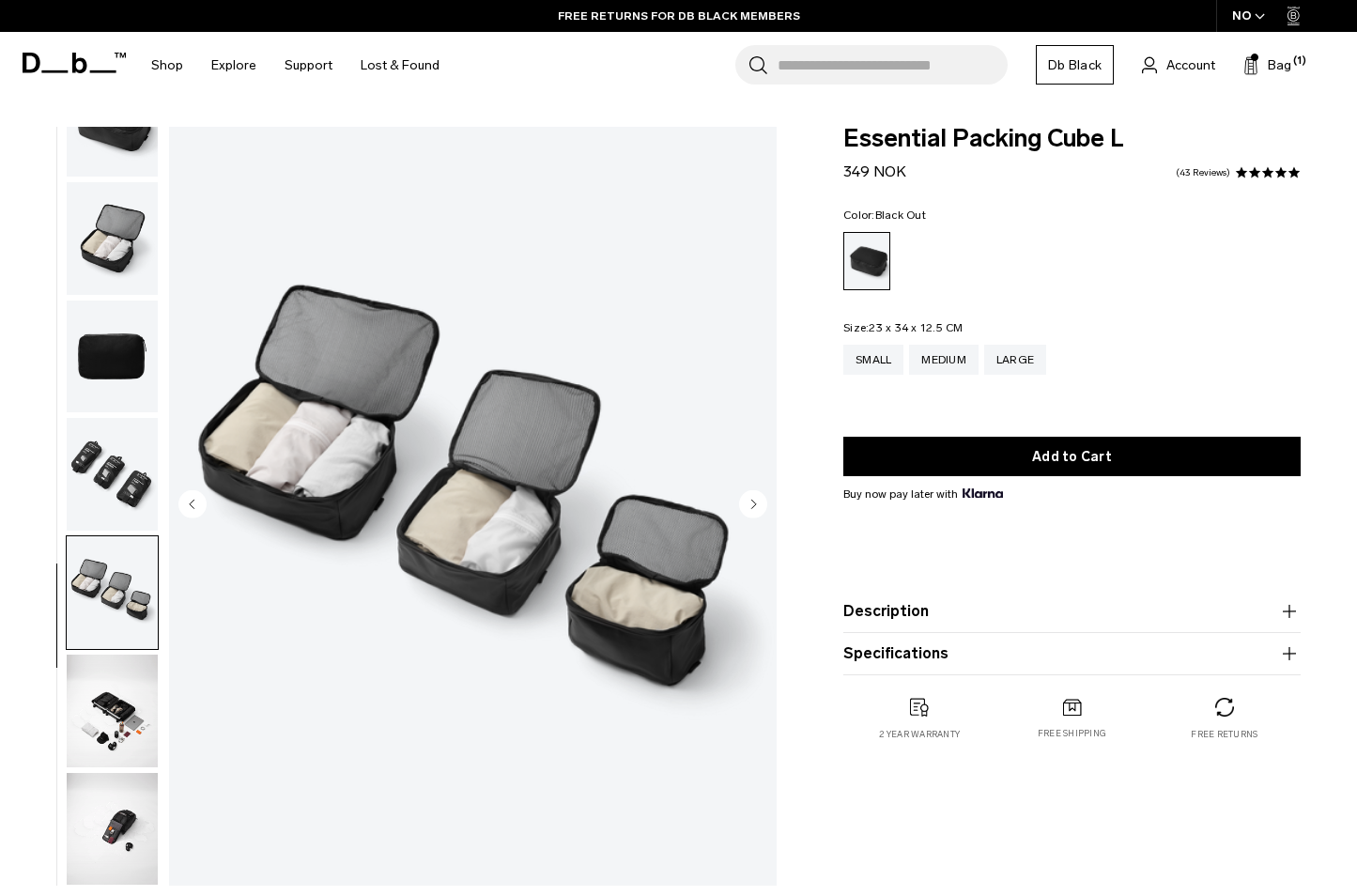
scroll to position [74, 0]
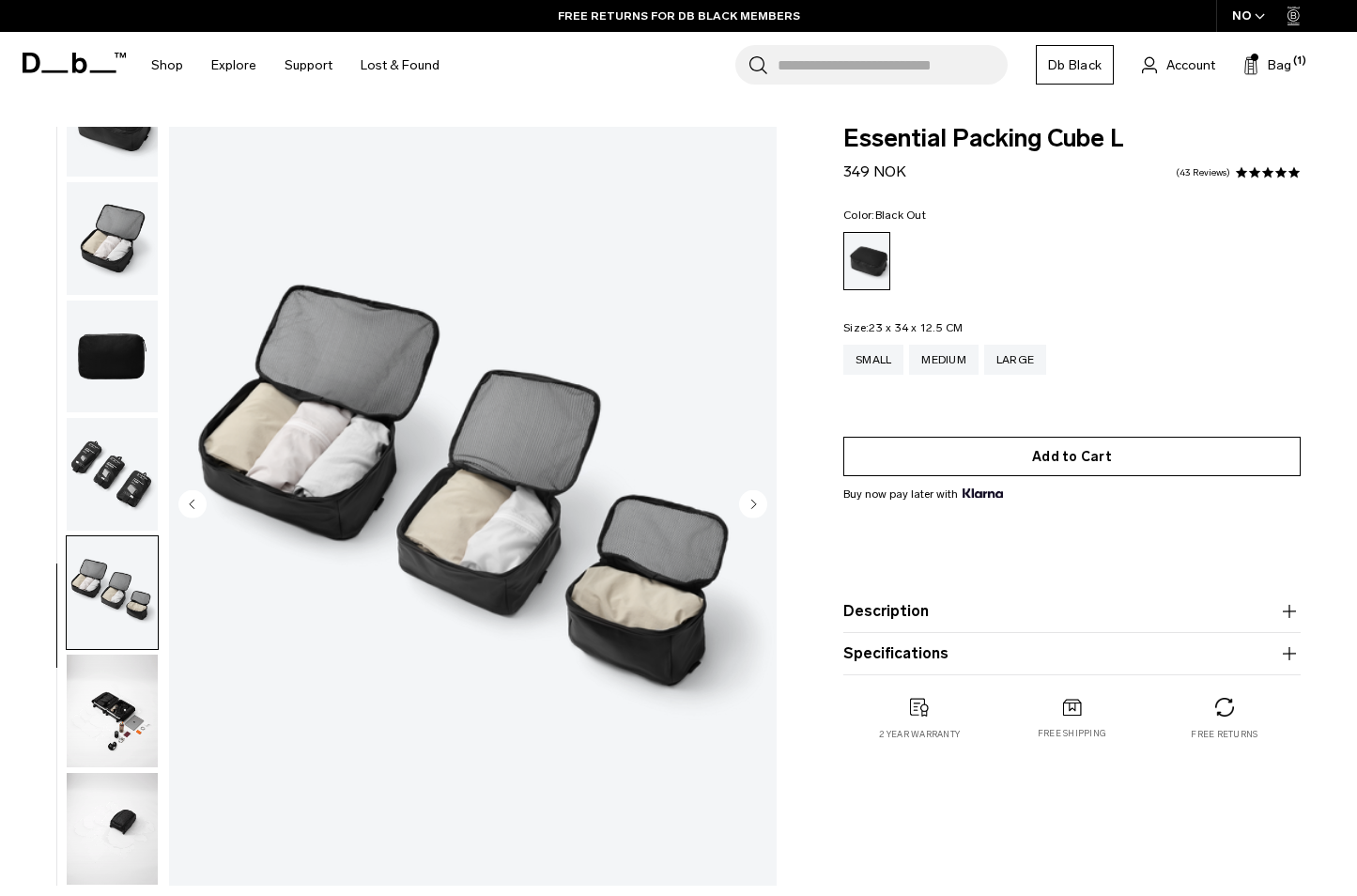
click at [963, 449] on button "Add to Cart" at bounding box center [1072, 456] width 457 height 40
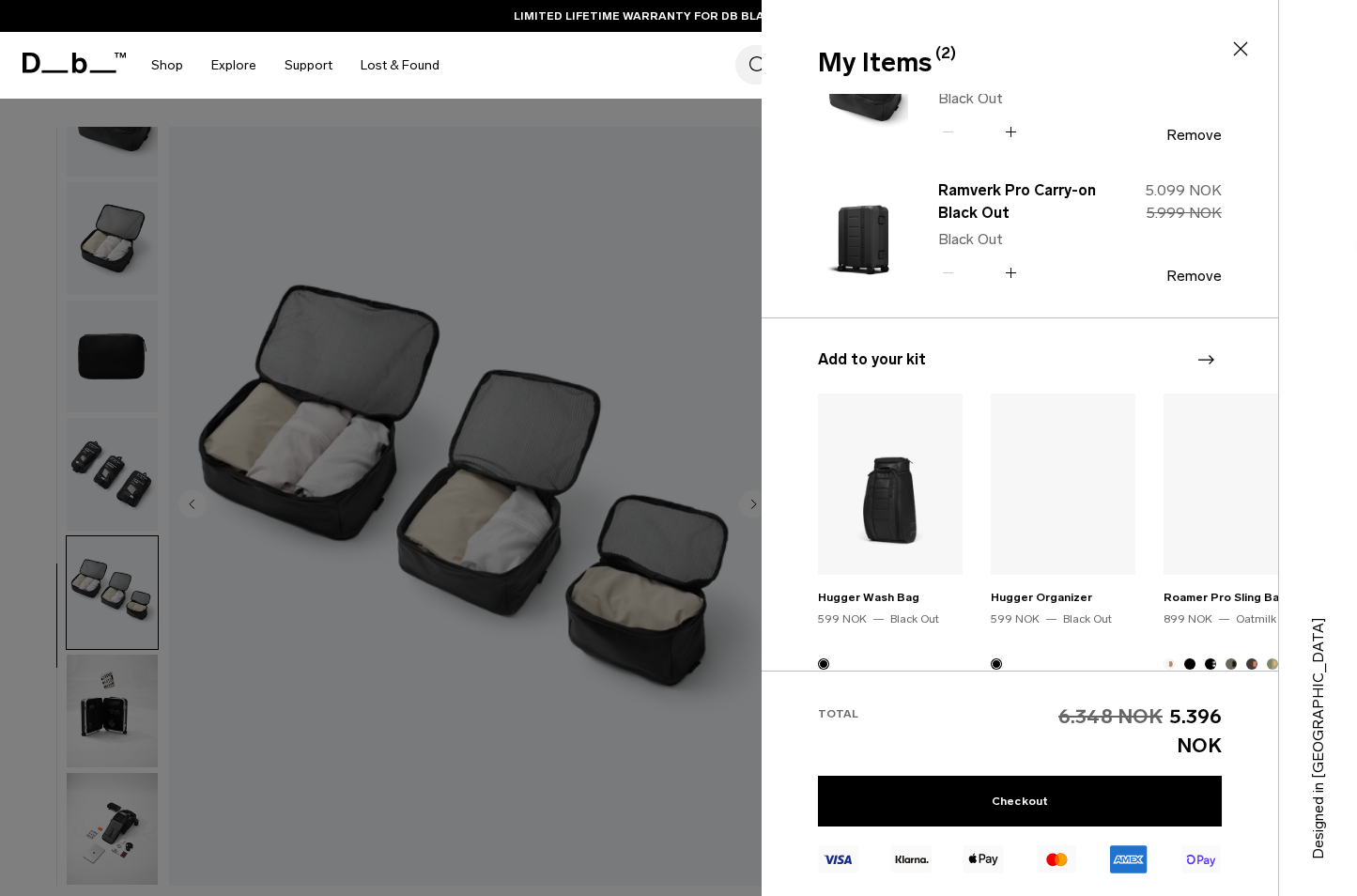
scroll to position [71, 0]
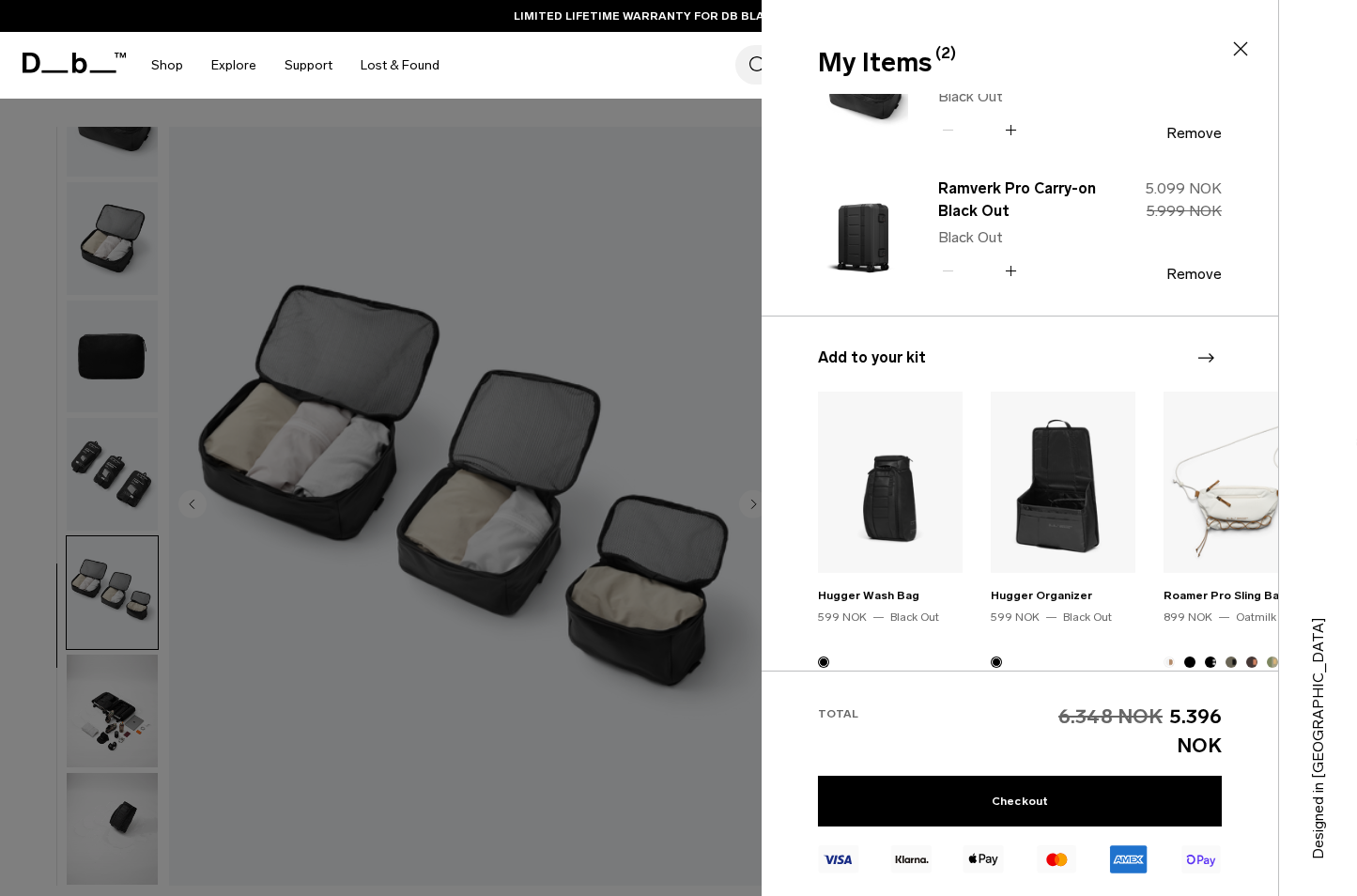
click at [1046, 504] on img "2 / 20" at bounding box center [1063, 483] width 145 height 181
click at [1239, 50] on icon at bounding box center [1241, 49] width 14 height 14
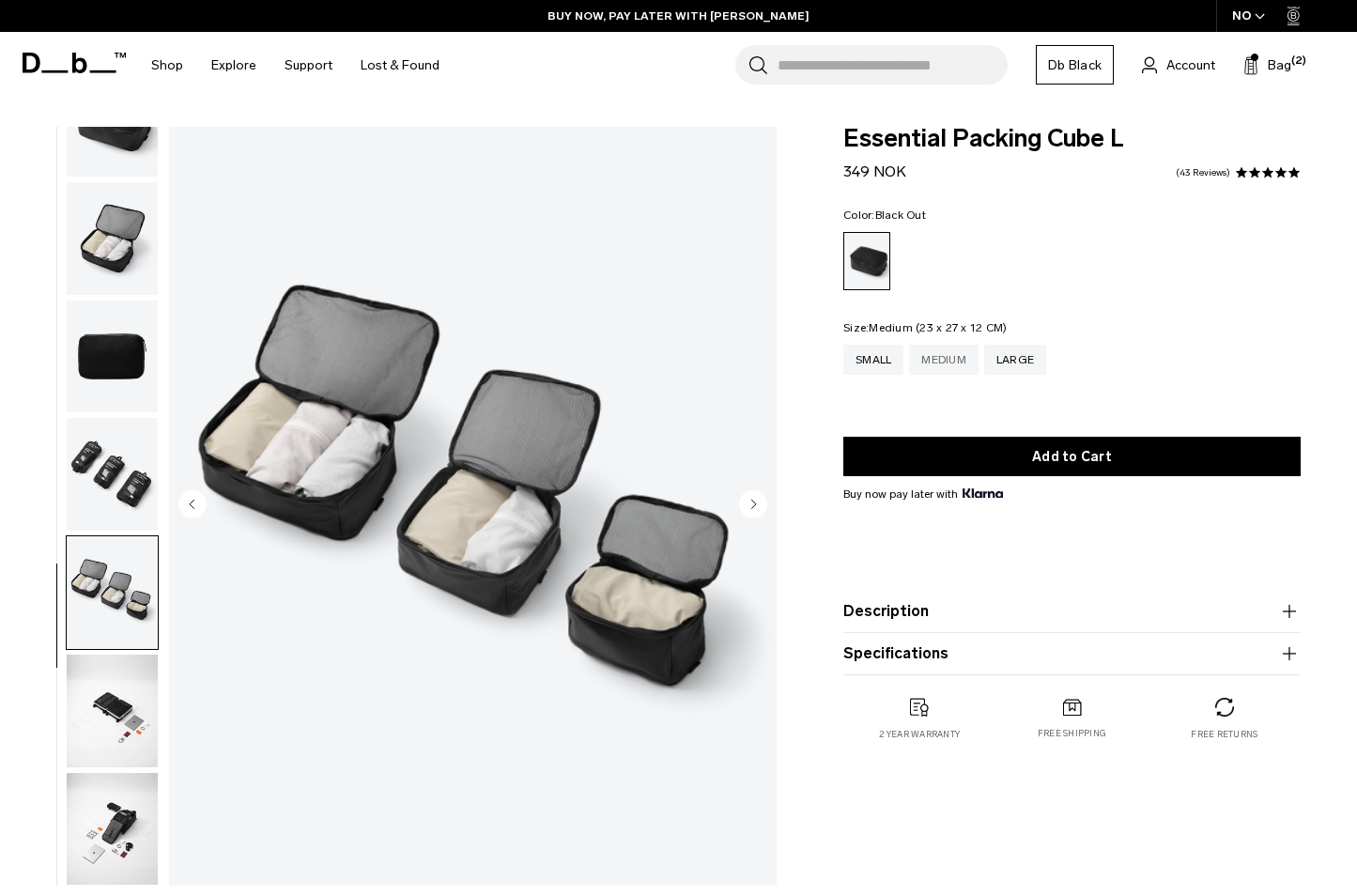
click at [955, 353] on div "Medium" at bounding box center [944, 359] width 69 height 30
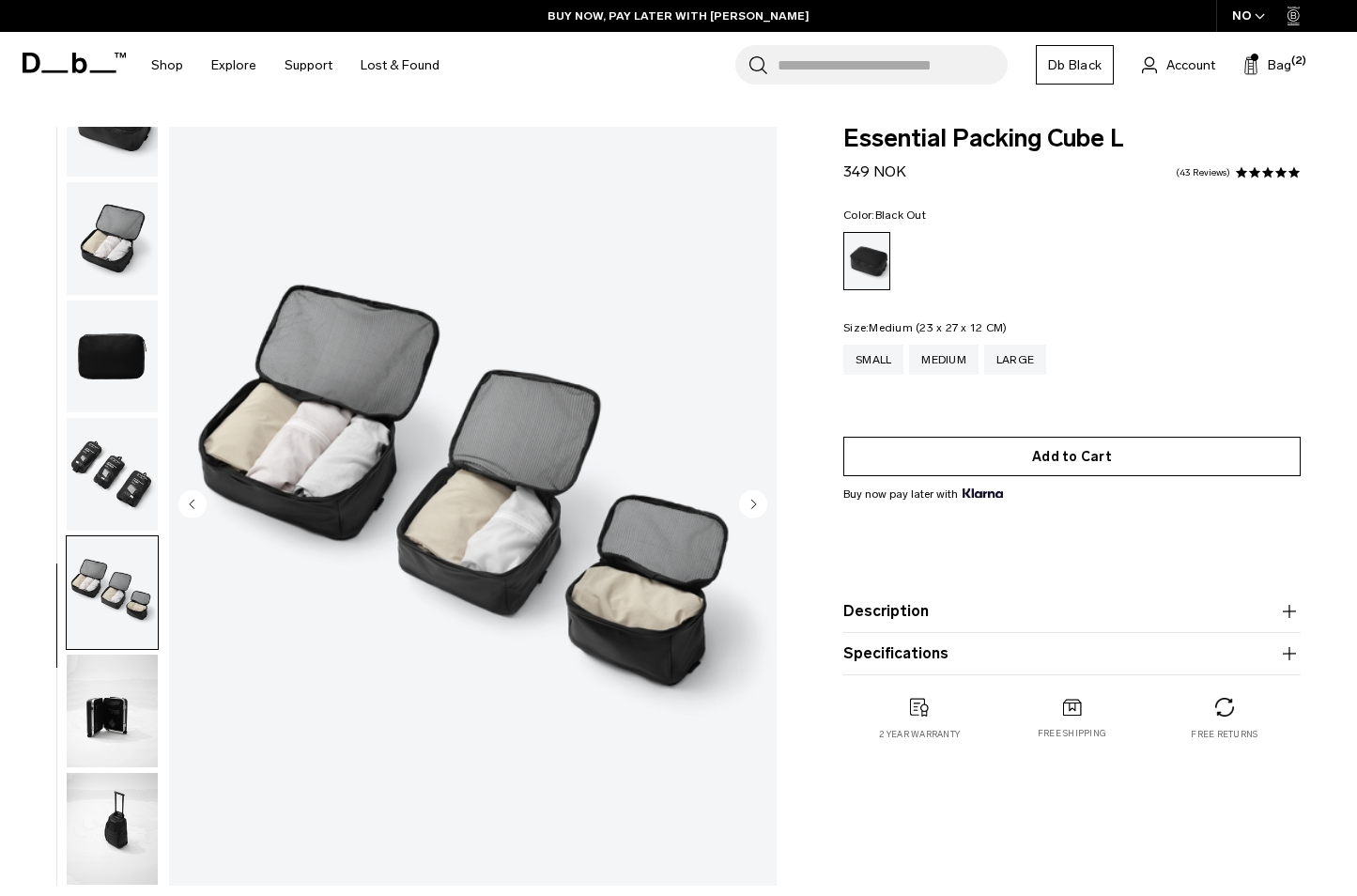
click at [1061, 459] on button "Add to Cart" at bounding box center [1072, 456] width 457 height 40
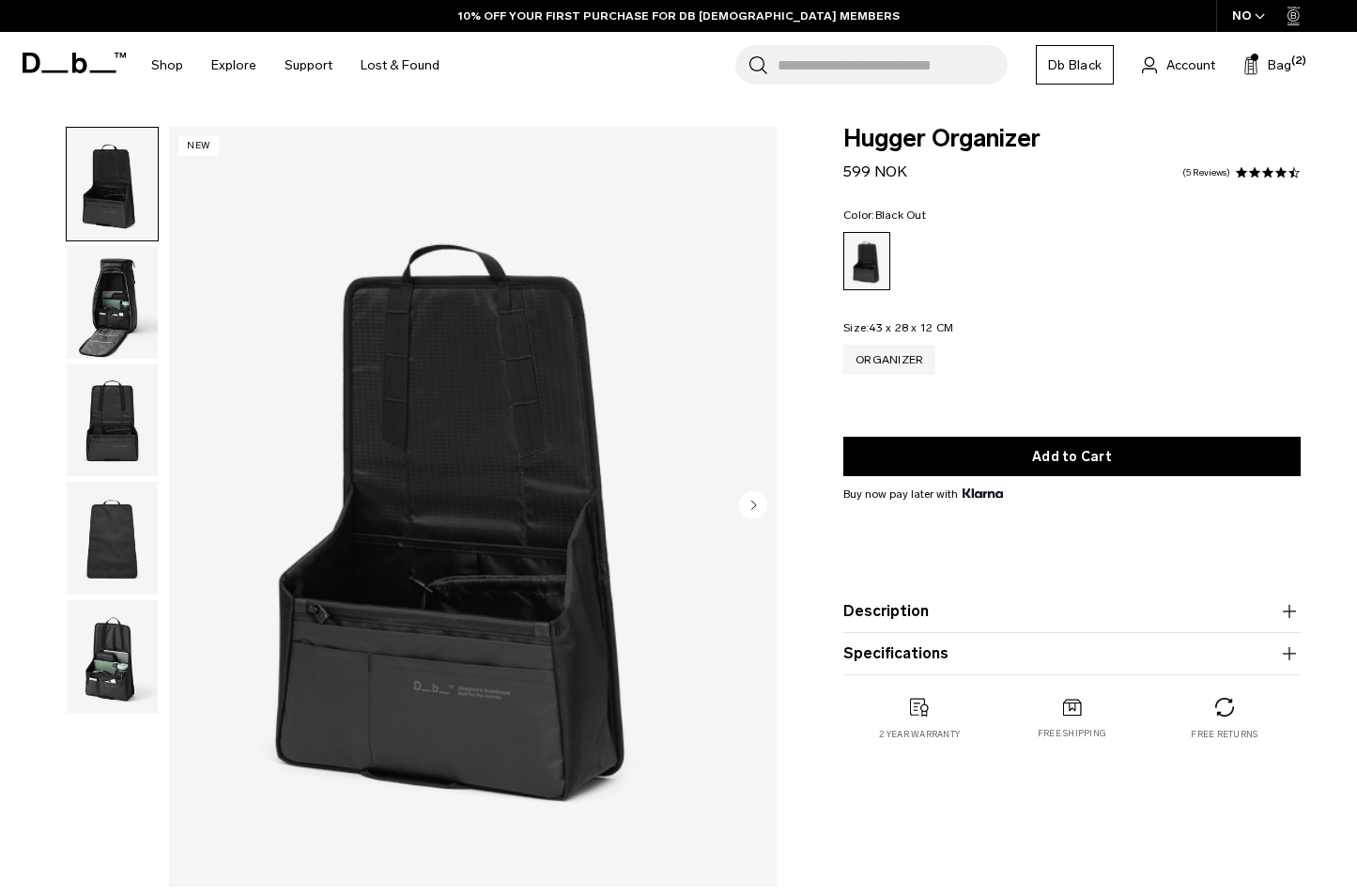
click at [107, 320] on img "button" at bounding box center [113, 303] width 91 height 113
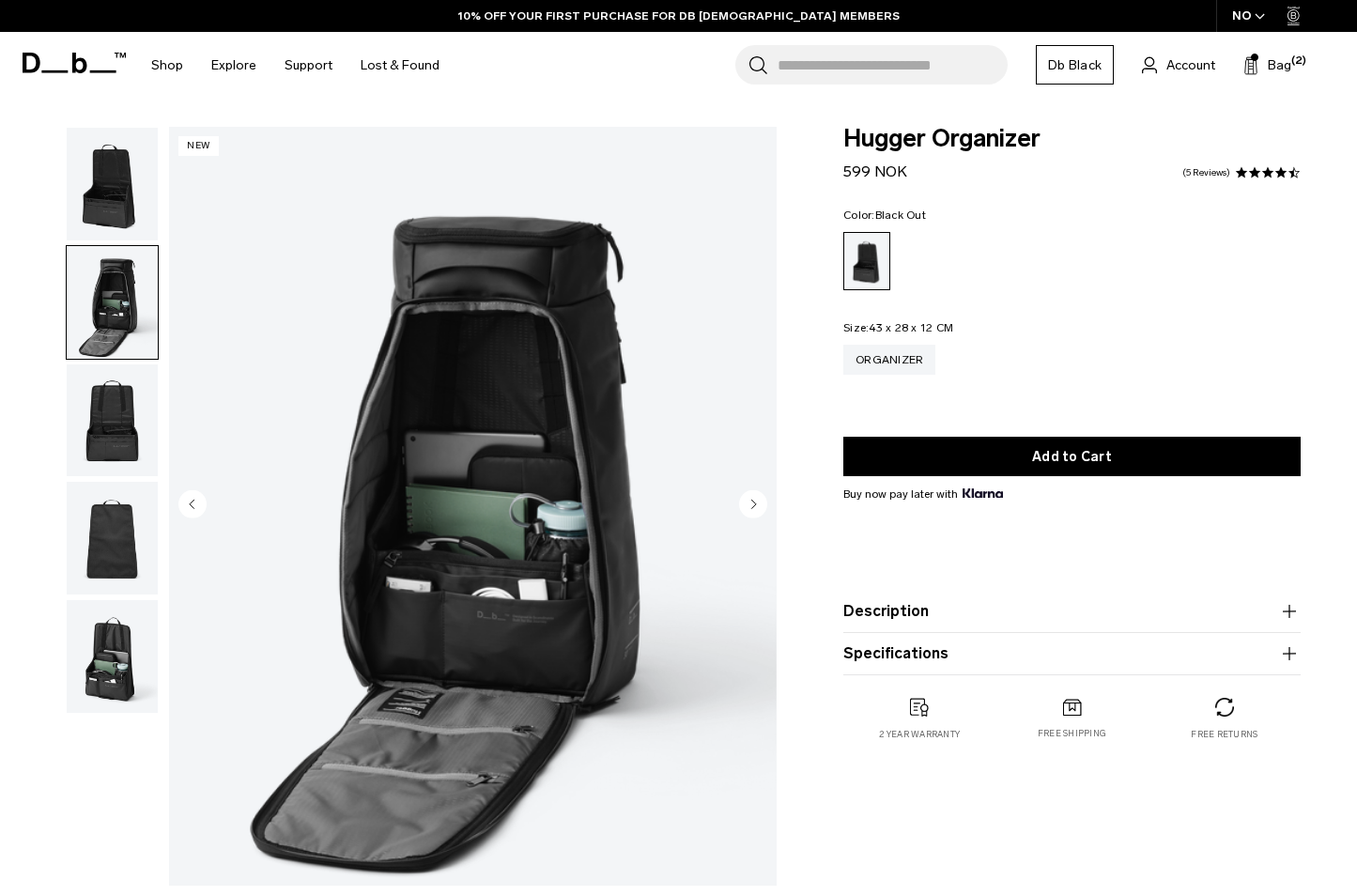
click at [117, 414] on img "button" at bounding box center [113, 421] width 91 height 113
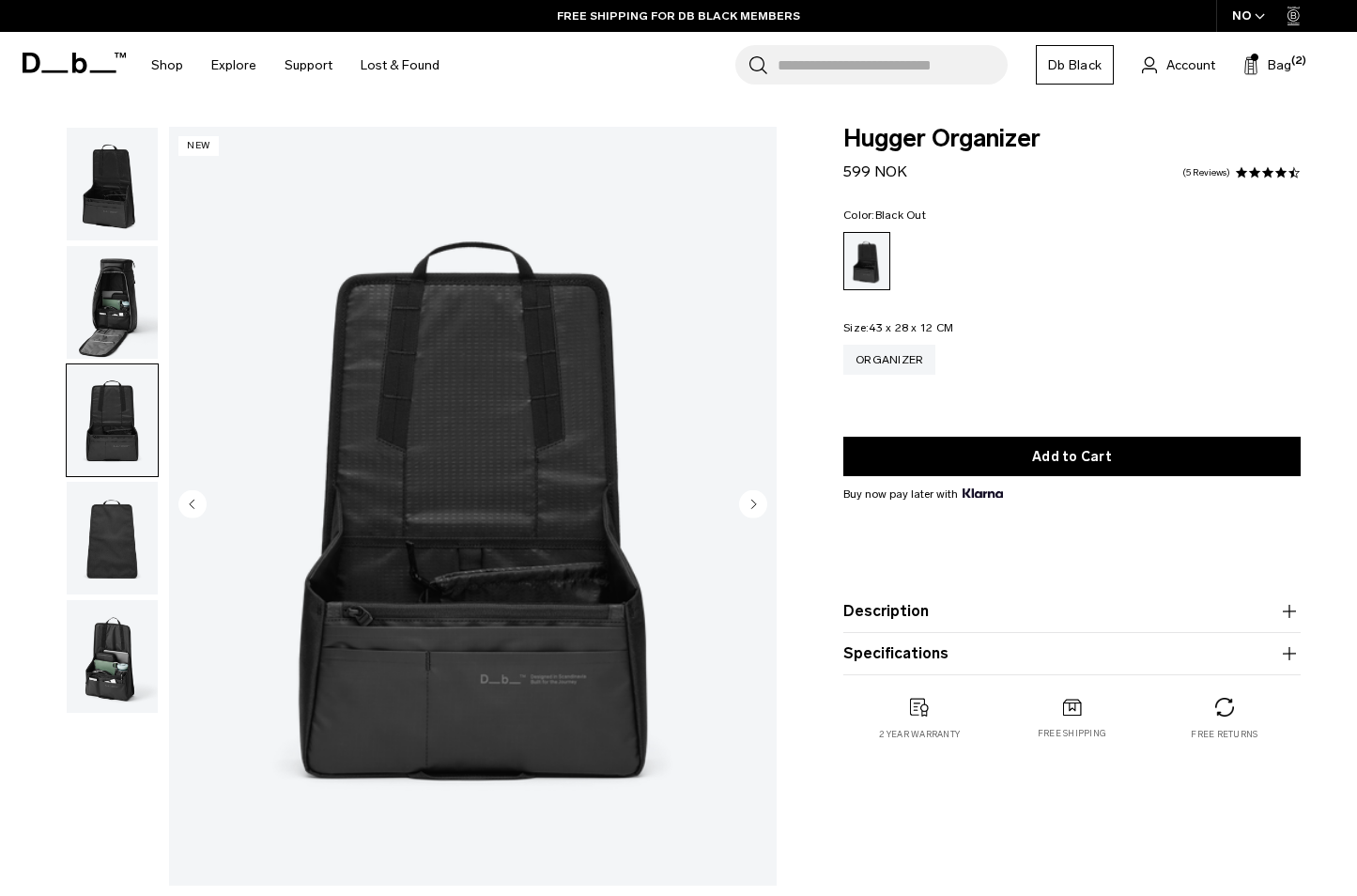
click at [122, 500] on img "button" at bounding box center [113, 538] width 91 height 113
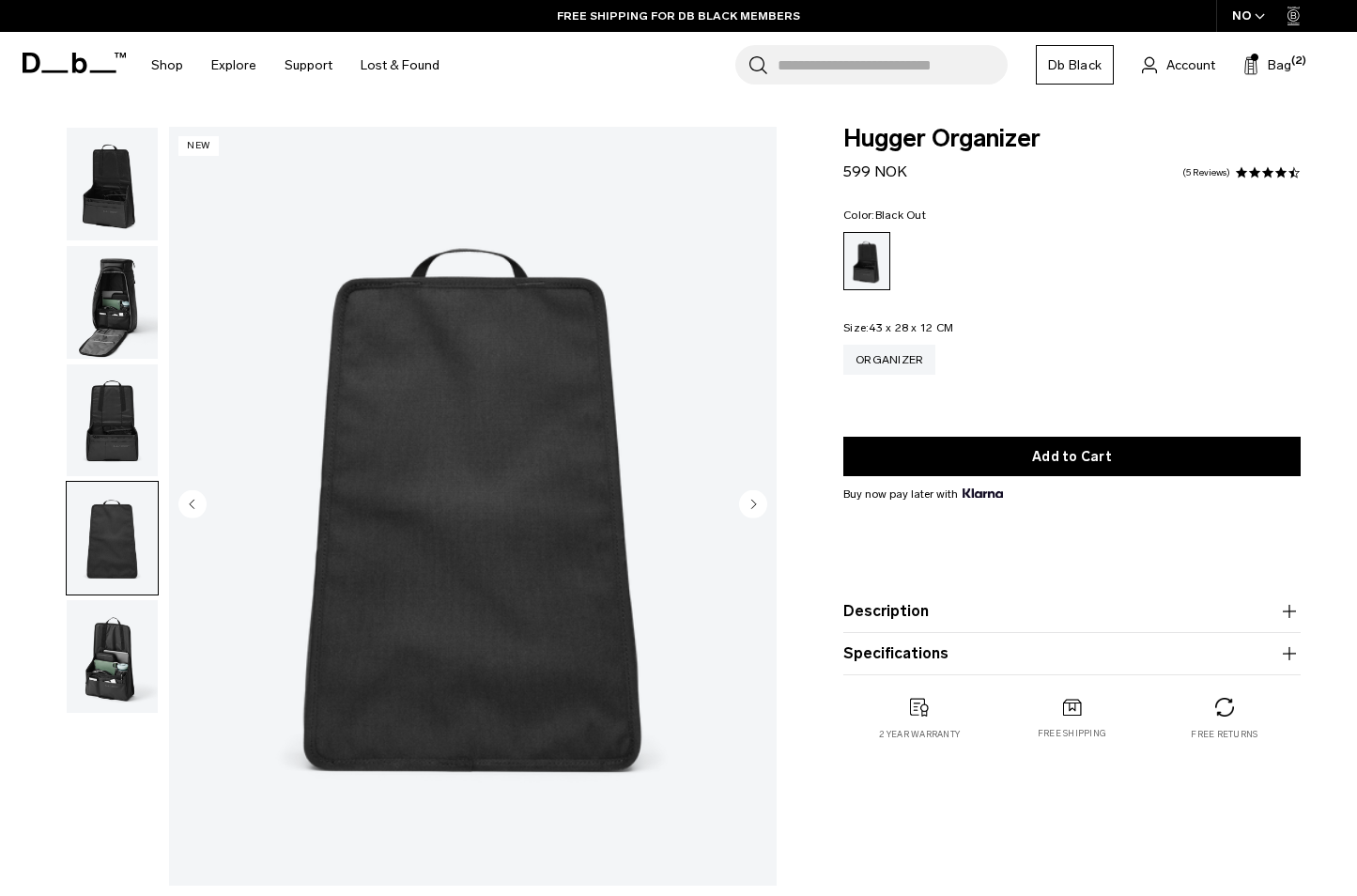
click at [116, 612] on img "button" at bounding box center [113, 657] width 91 height 113
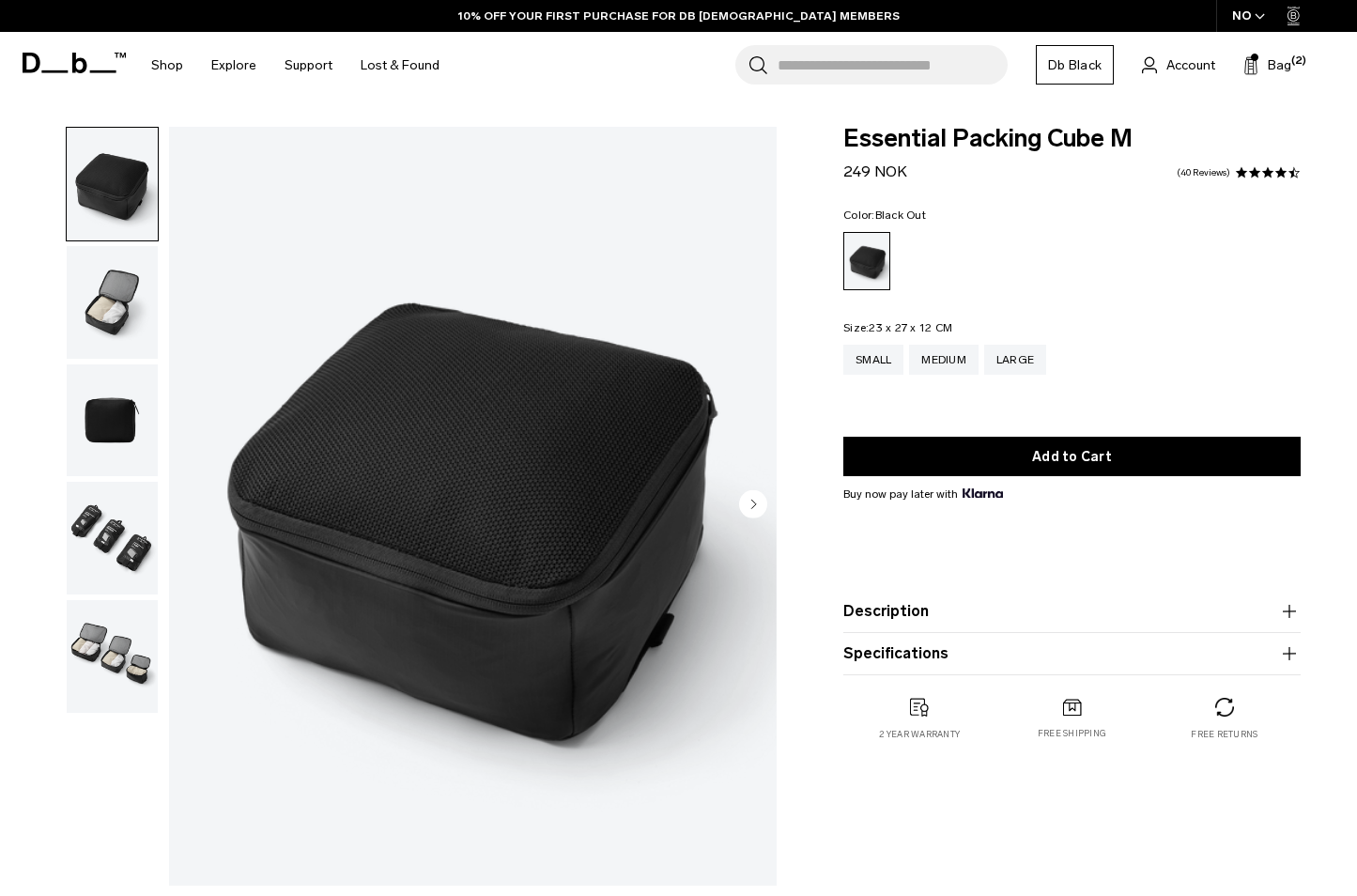
click at [1274, 77] on div "Search for Bags, Luggage... Search Close Trending Products All Products Hugger …" at bounding box center [897, 65] width 888 height 67
click at [1289, 57] on span "Bag" at bounding box center [1279, 65] width 23 height 19
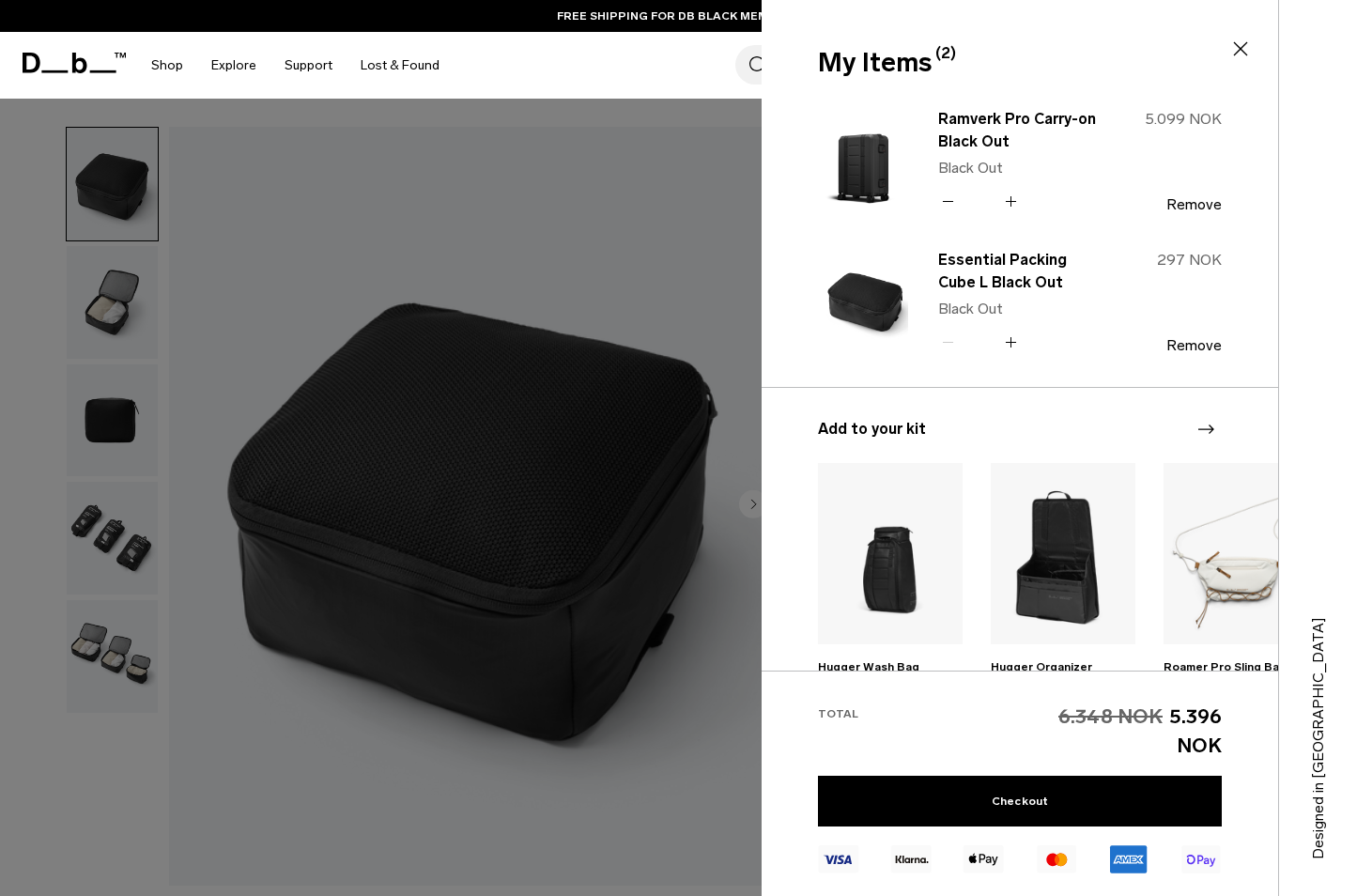
click at [675, 83] on div "Search for Bags, Luggage... Search Close Trending Products All Products Hugger …" at bounding box center [897, 65] width 888 height 67
click at [1246, 50] on icon at bounding box center [1240, 49] width 22 height 22
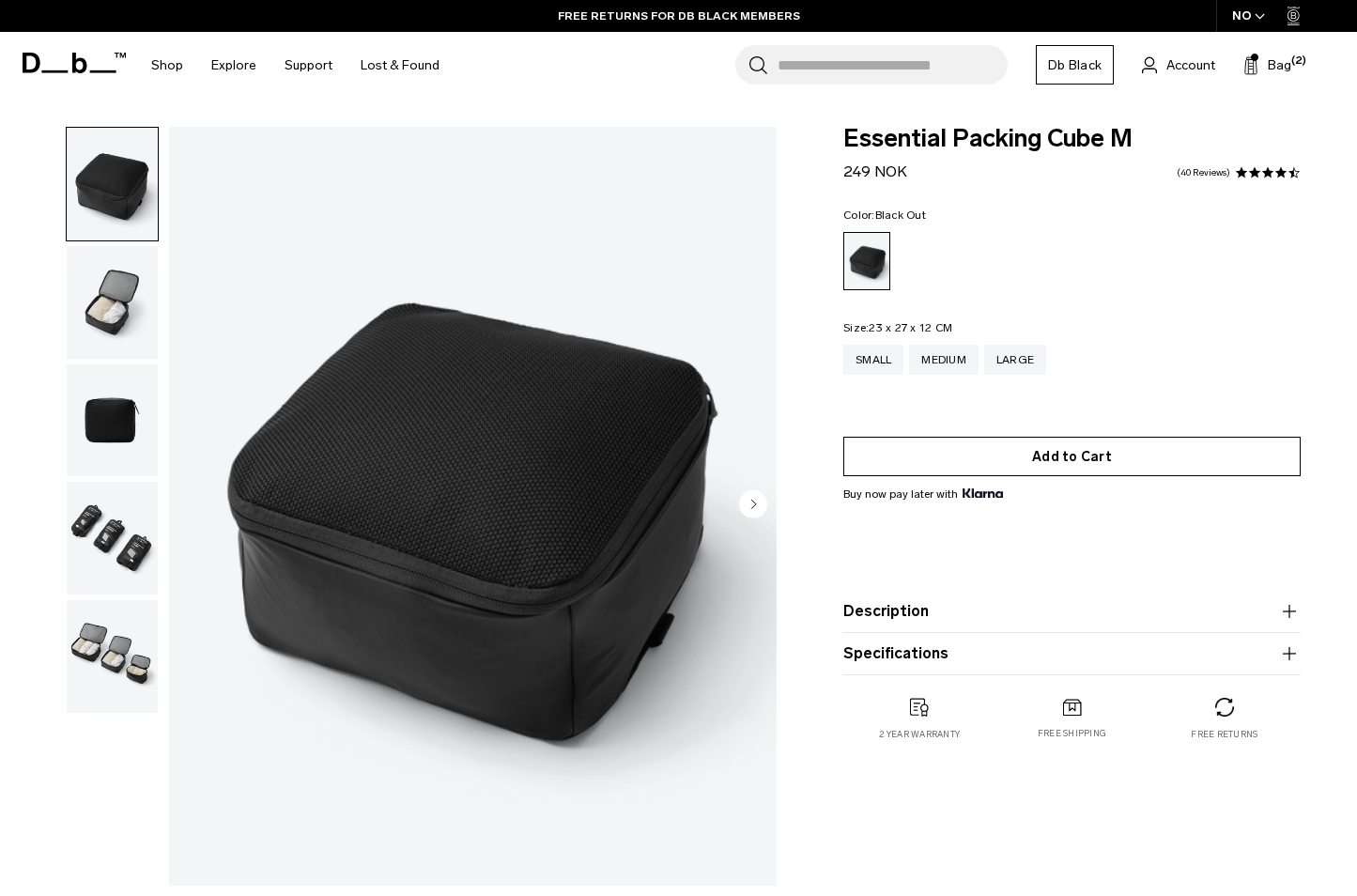
click at [1050, 453] on button "Add to Cart" at bounding box center [1072, 456] width 457 height 40
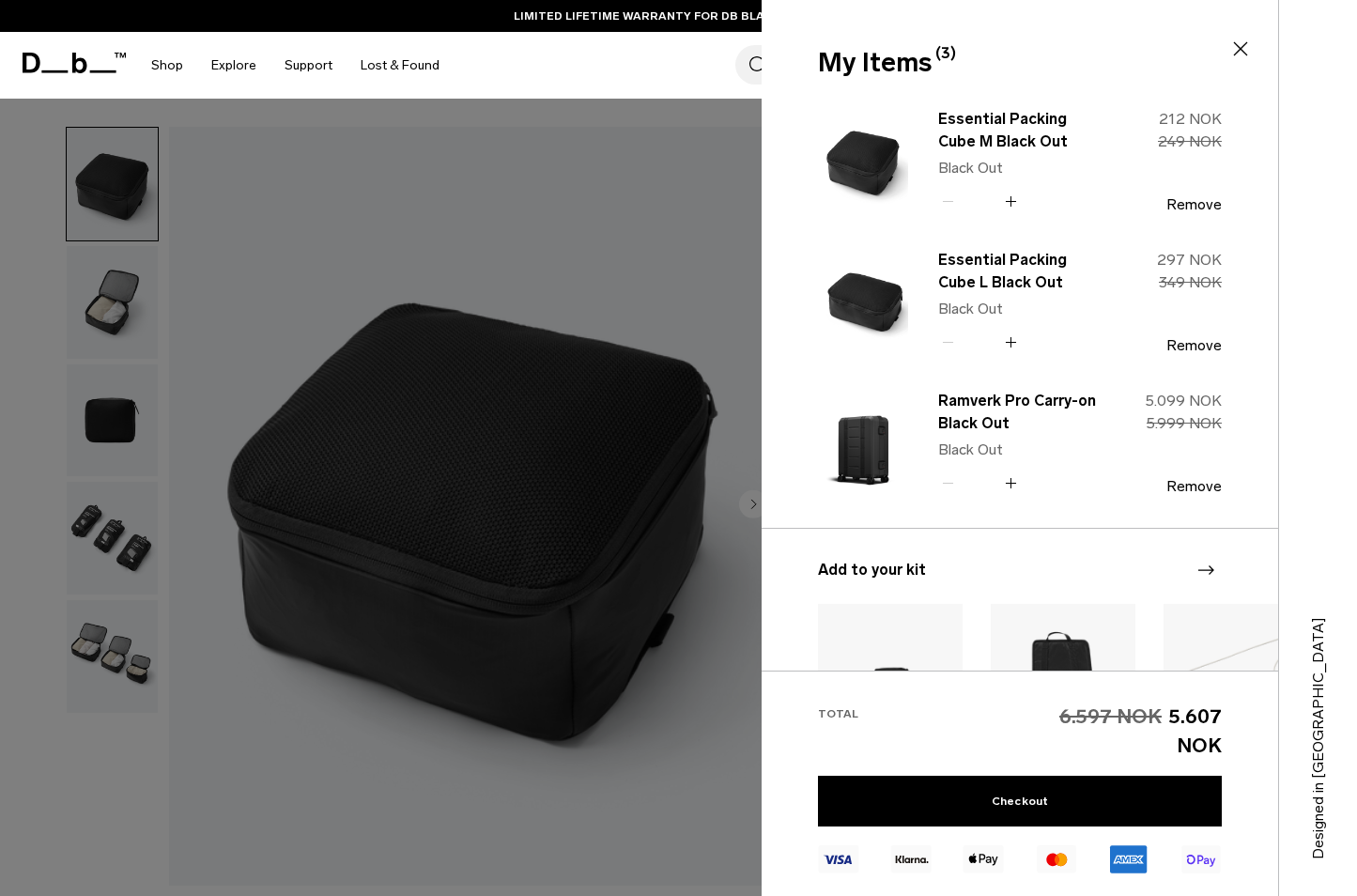
click at [1019, 348] on icon at bounding box center [1011, 342] width 18 height 27
click at [1012, 201] on icon at bounding box center [1011, 201] width 18 height 27
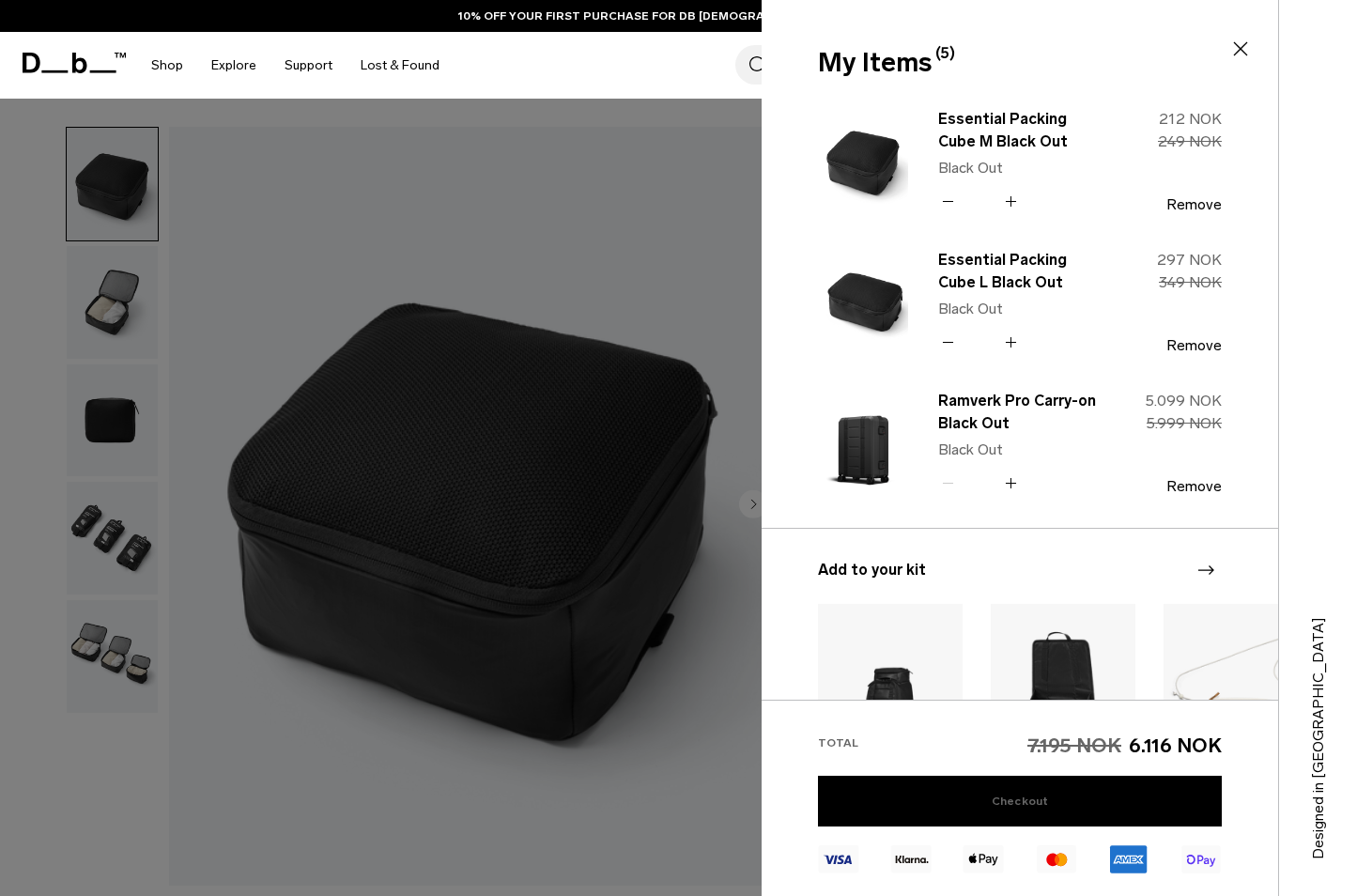
click at [1086, 806] on link "Checkout" at bounding box center [1019, 801] width 404 height 51
